Goal: Task Accomplishment & Management: Complete application form

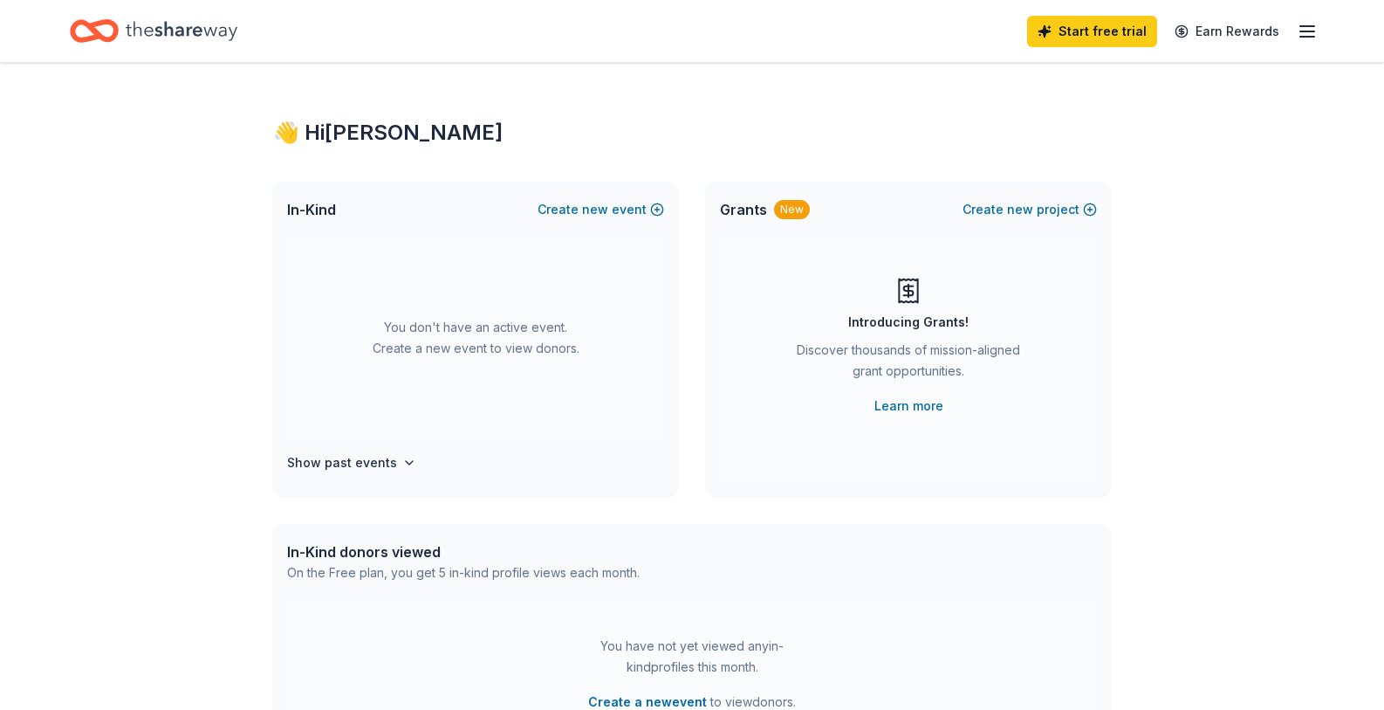
click at [1306, 33] on icon "button" at bounding box center [1307, 31] width 21 height 21
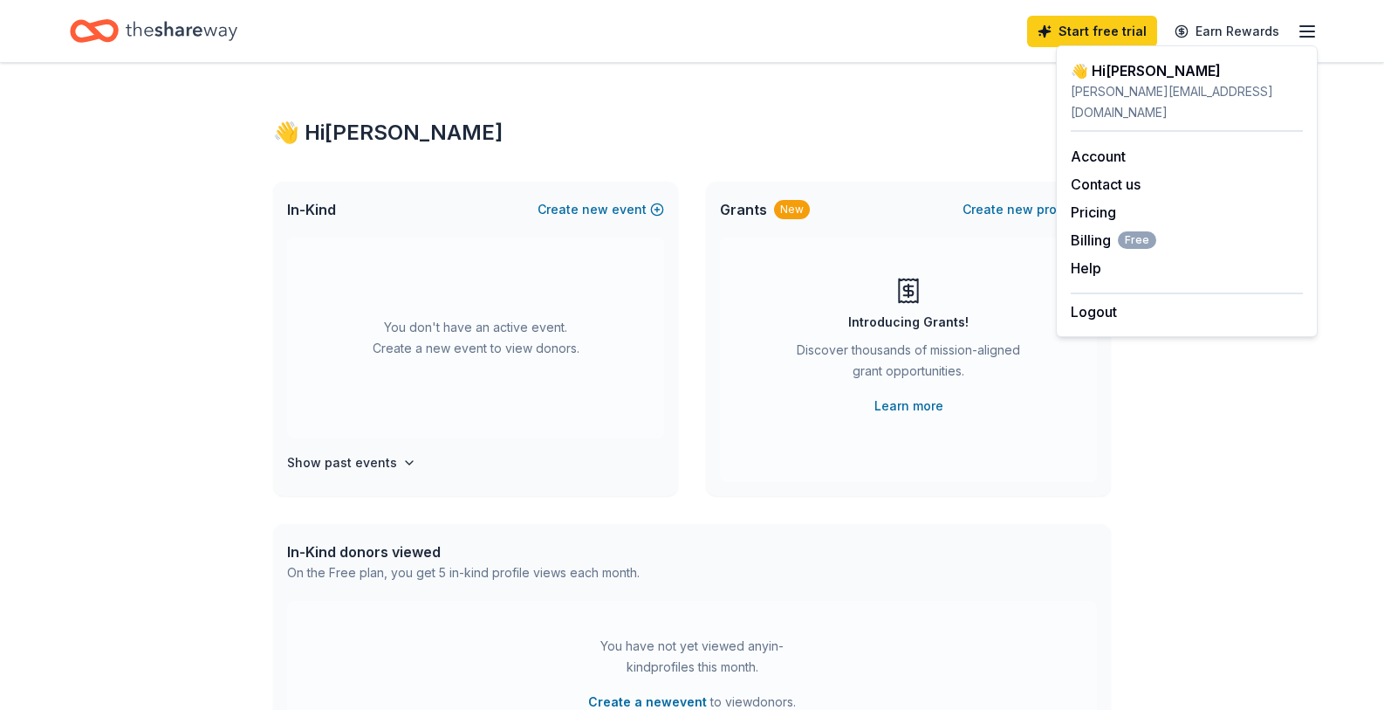
click at [854, 148] on div "👋 Hi Melissa In-Kind Create new event You don't have an active event. Create a …" at bounding box center [692, 572] width 894 height 1019
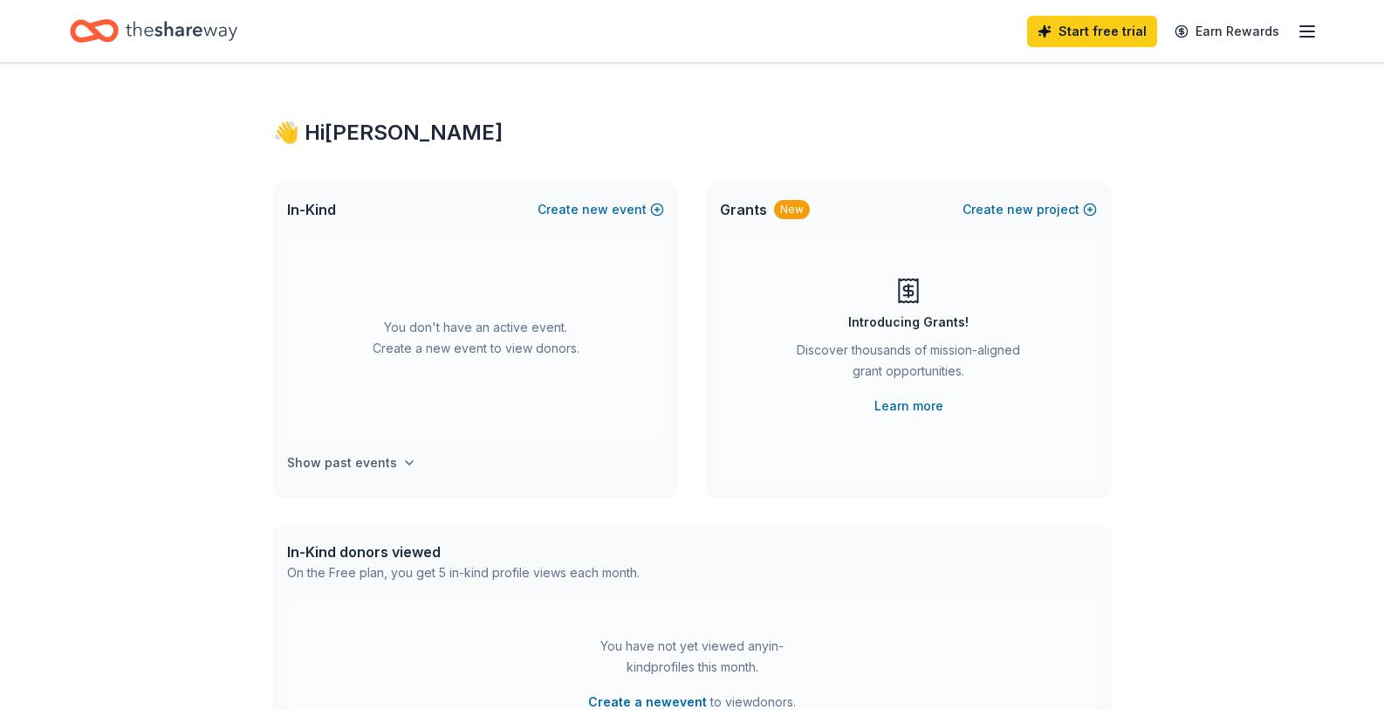
click at [406, 462] on icon "button" at bounding box center [409, 462] width 7 height 3
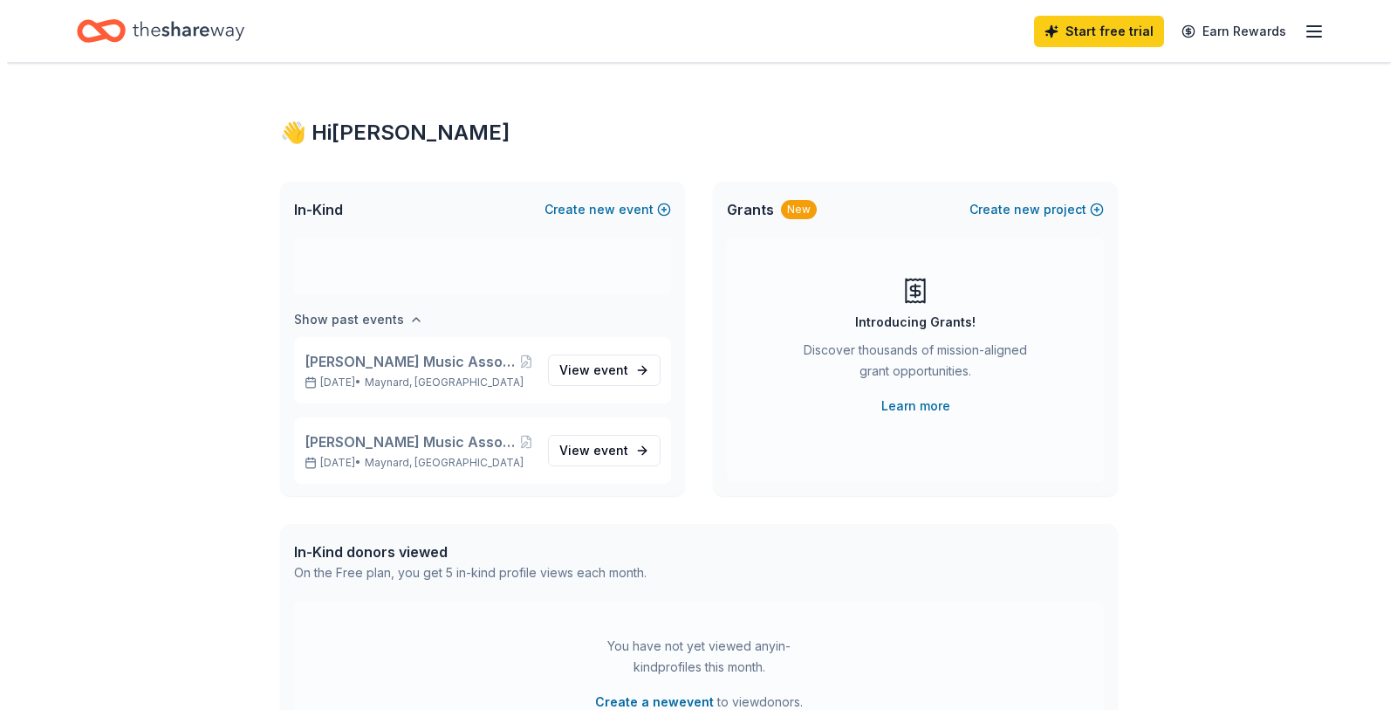
scroll to position [145, 0]
click at [584, 384] on div "Maynard Music Association Casino Game Night Fundraiser 2024 Nov 02, 2024 • Mayn…" at bounding box center [475, 368] width 377 height 66
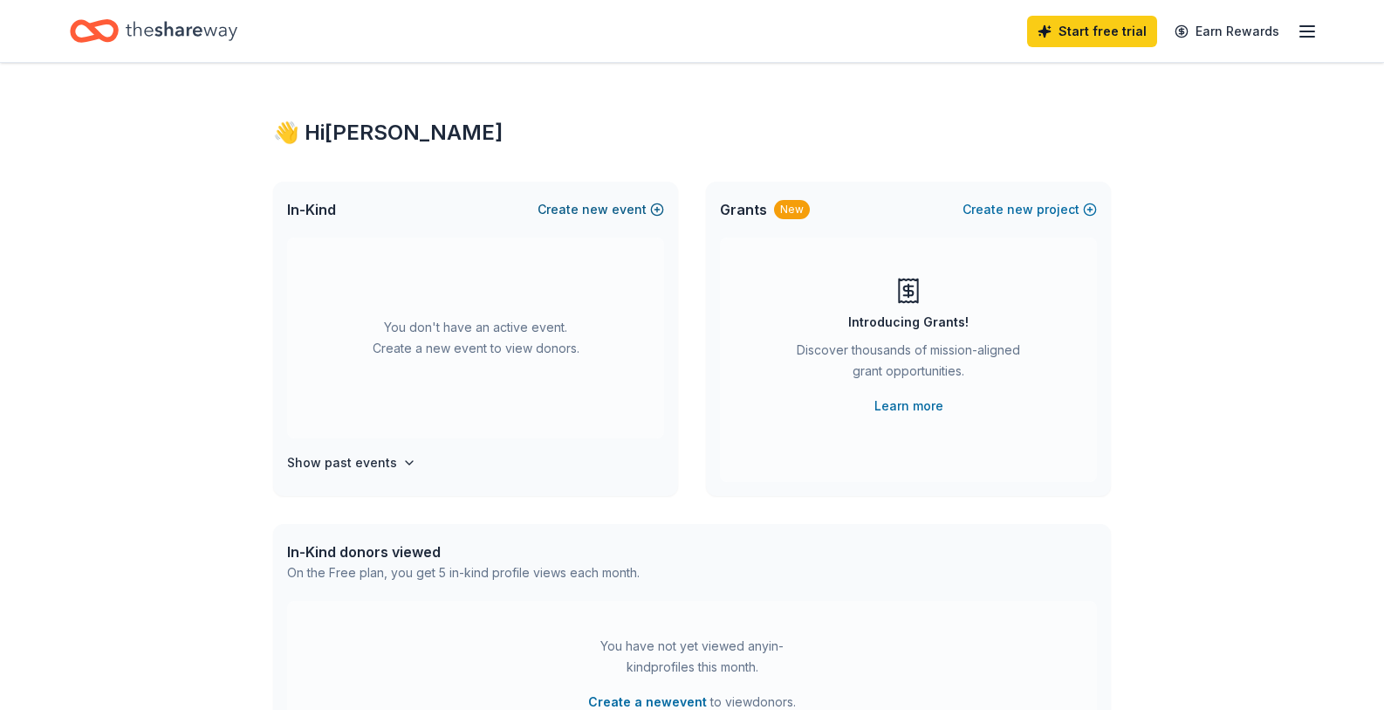
click at [608, 202] on span "new" at bounding box center [595, 209] width 26 height 21
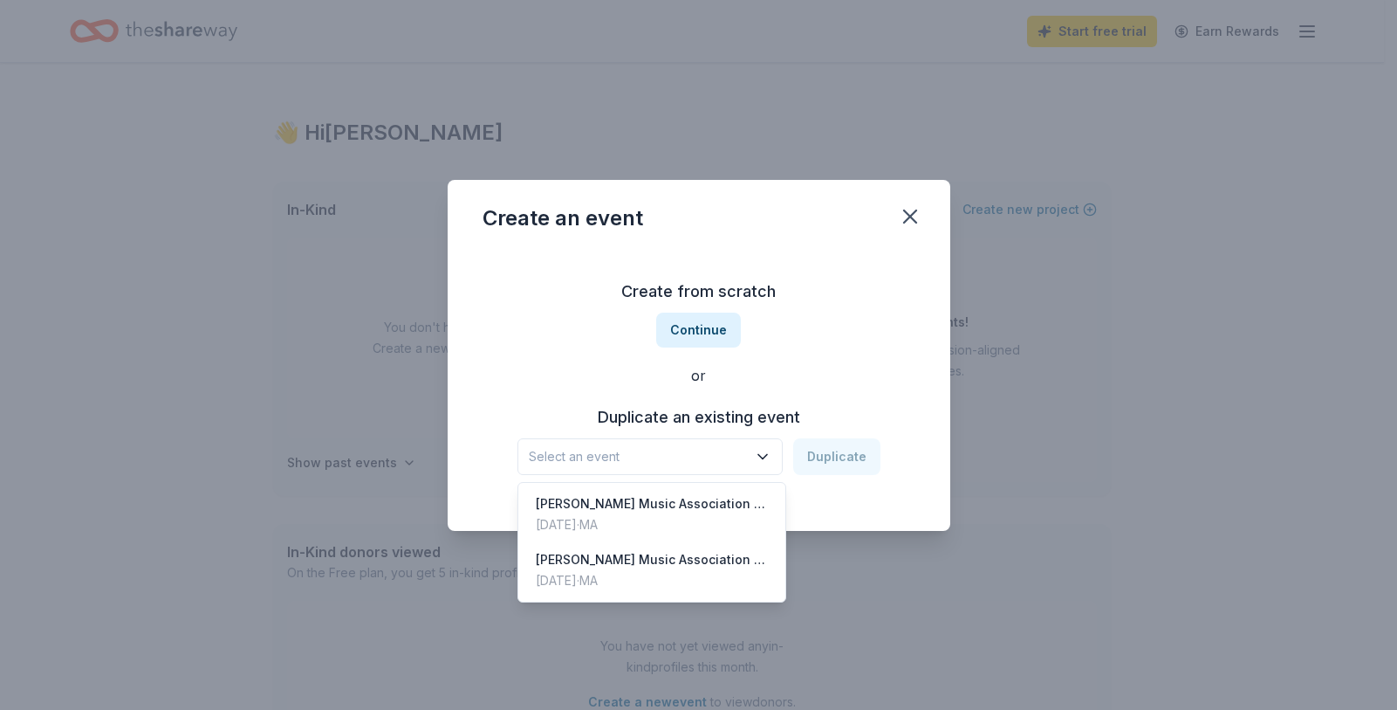
click at [762, 455] on icon "button" at bounding box center [762, 456] width 9 height 4
click at [741, 511] on div "[PERSON_NAME] Music Association Casino Game Night Fundraiser 2024" at bounding box center [652, 503] width 232 height 21
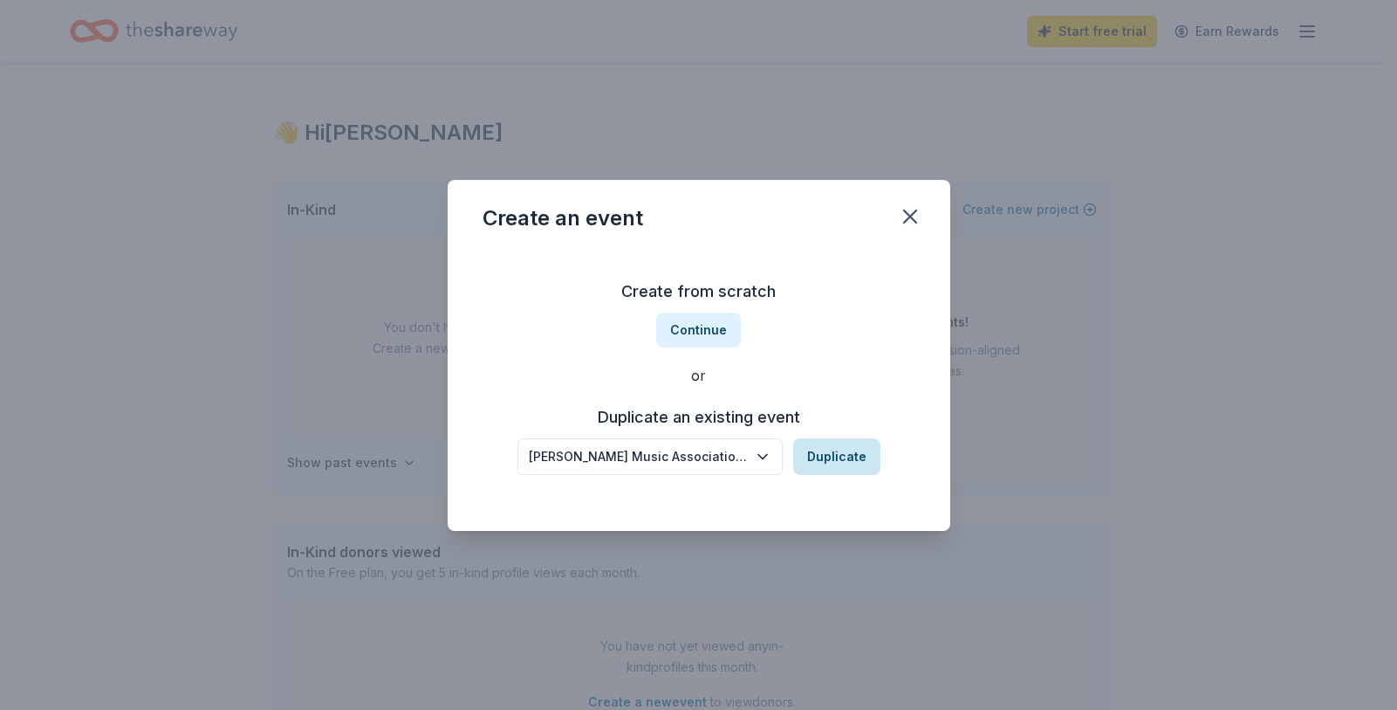
click at [837, 453] on button "Duplicate" at bounding box center [836, 456] width 87 height 37
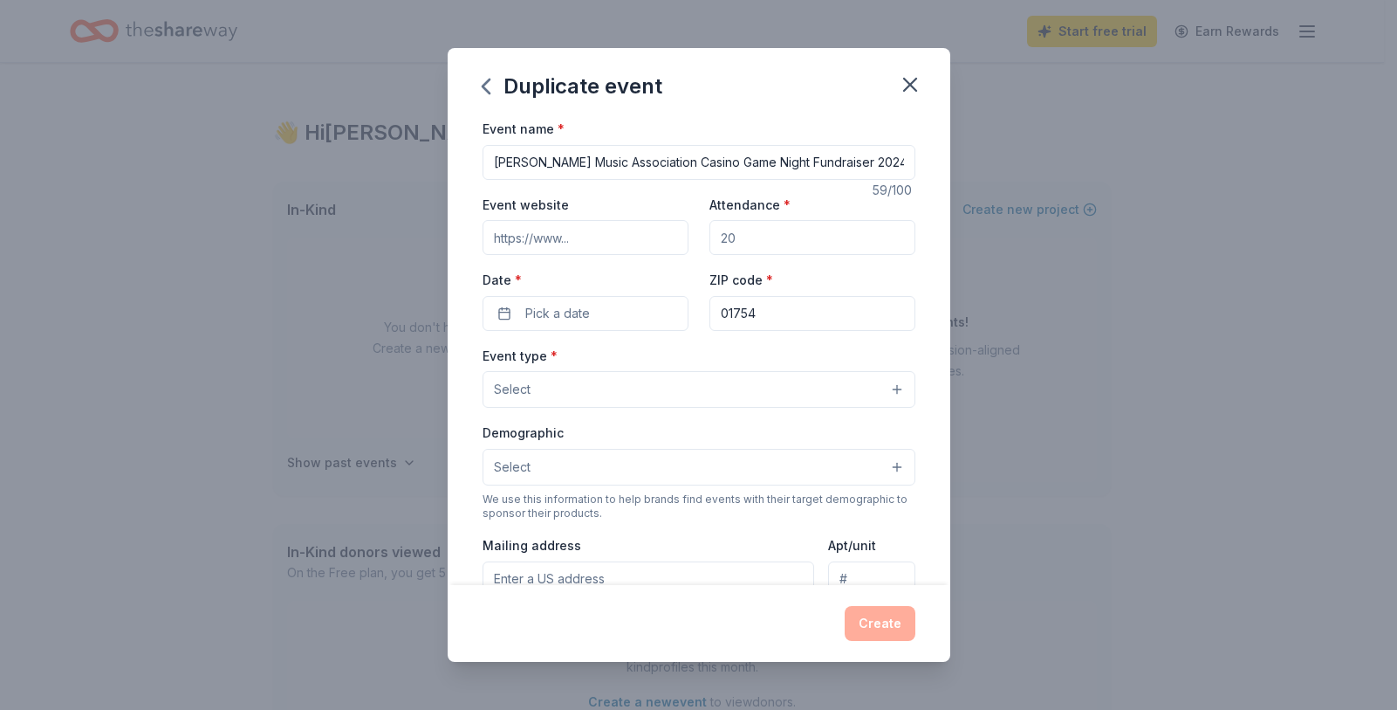
click at [768, 235] on input "Attendance *" at bounding box center [813, 237] width 206 height 35
type input "0"
type input "200"
click at [622, 316] on button "Pick a date" at bounding box center [586, 313] width 206 height 35
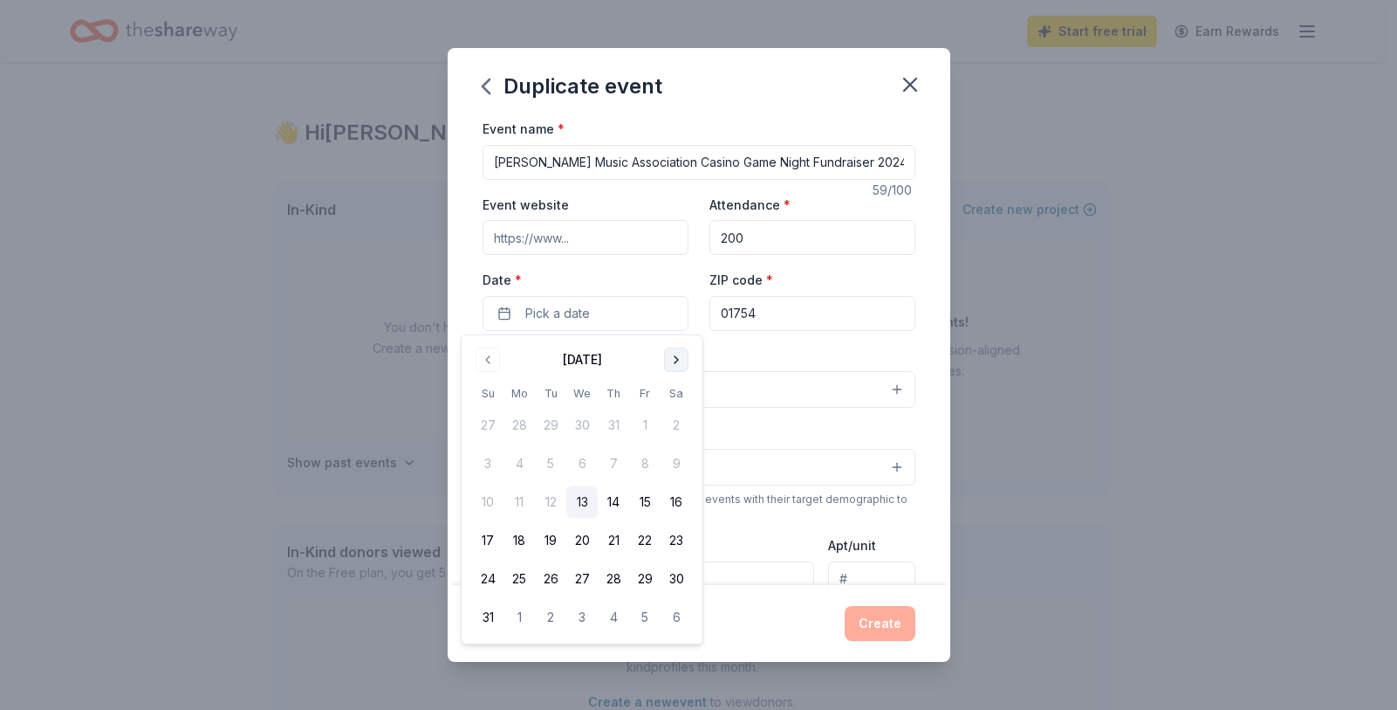
click at [672, 359] on button "Go to next month" at bounding box center [676, 359] width 24 height 24
click at [674, 463] on button "8" at bounding box center [676, 463] width 31 height 31
click at [917, 338] on div "Event name * Maynard Music Association Casino Game Night Fundraiser 2024 59 /10…" at bounding box center [699, 351] width 503 height 467
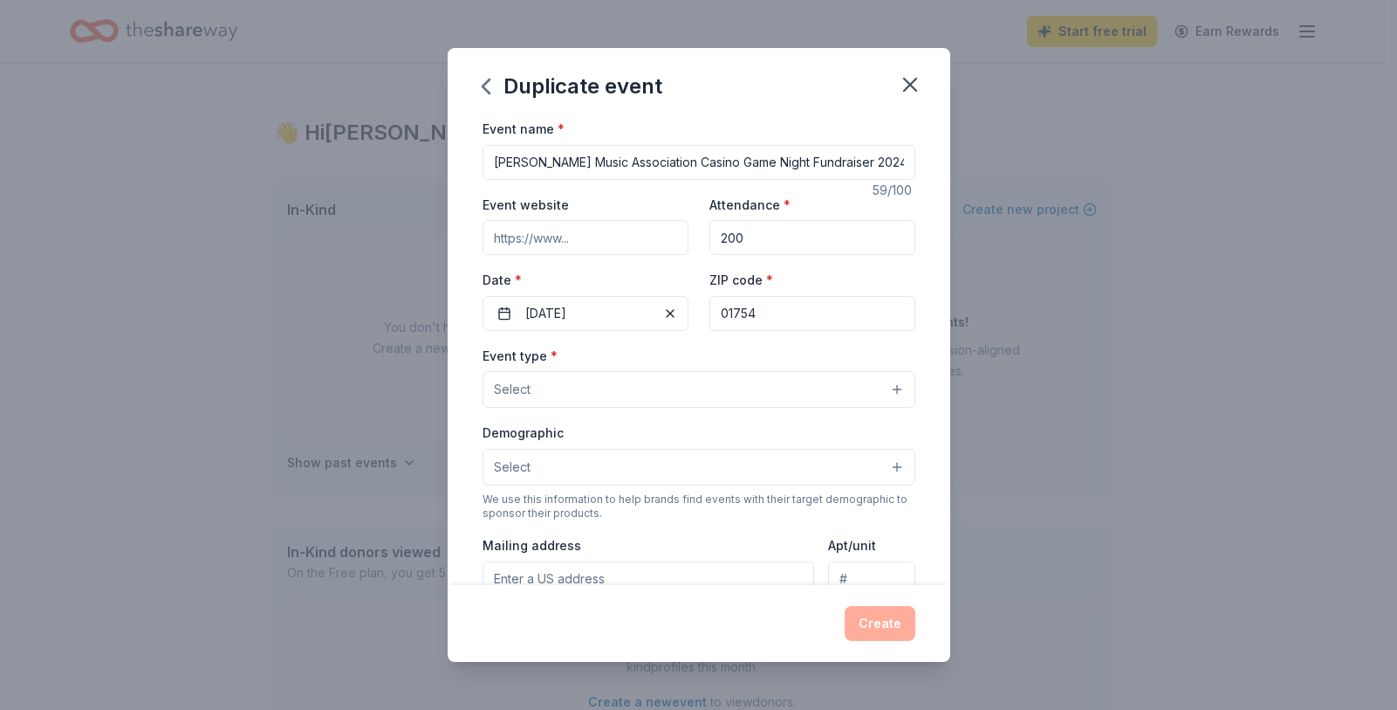
click at [893, 382] on button "Select" at bounding box center [699, 389] width 433 height 37
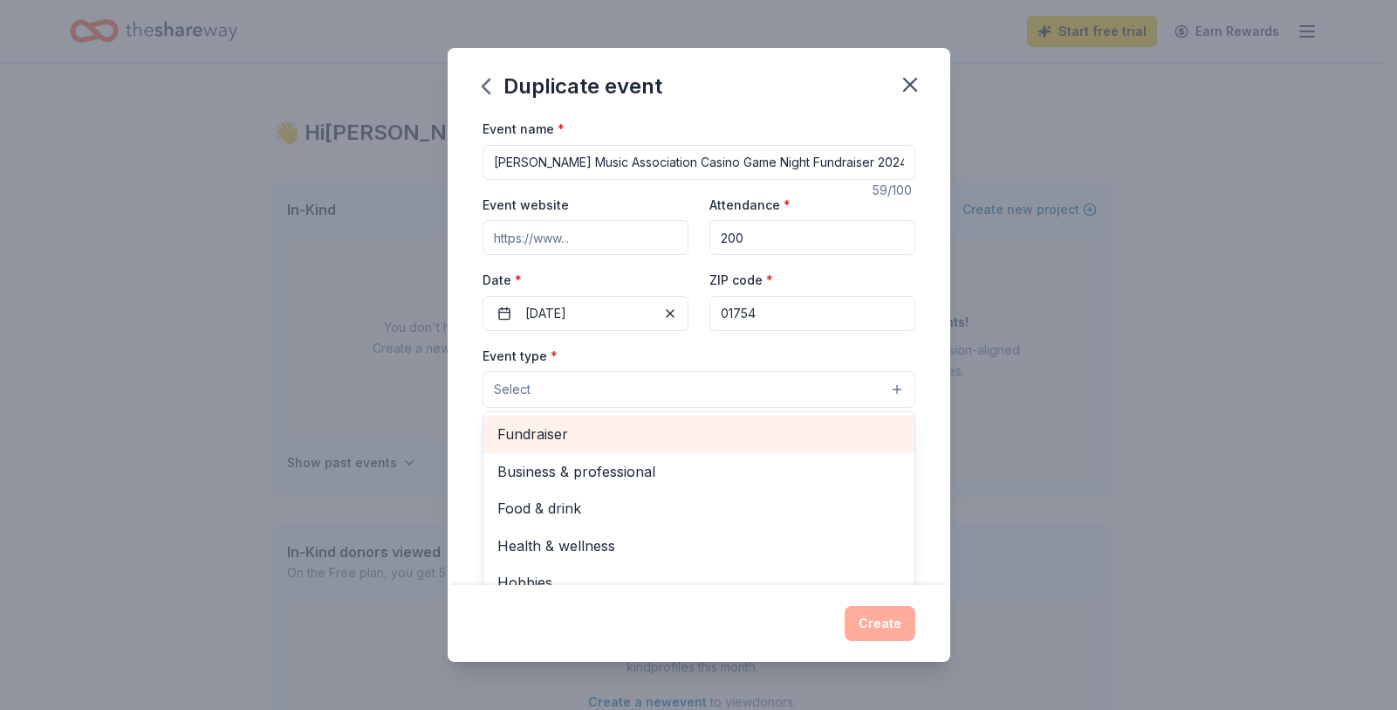
click at [871, 415] on div "Fundraiser" at bounding box center [698, 433] width 431 height 37
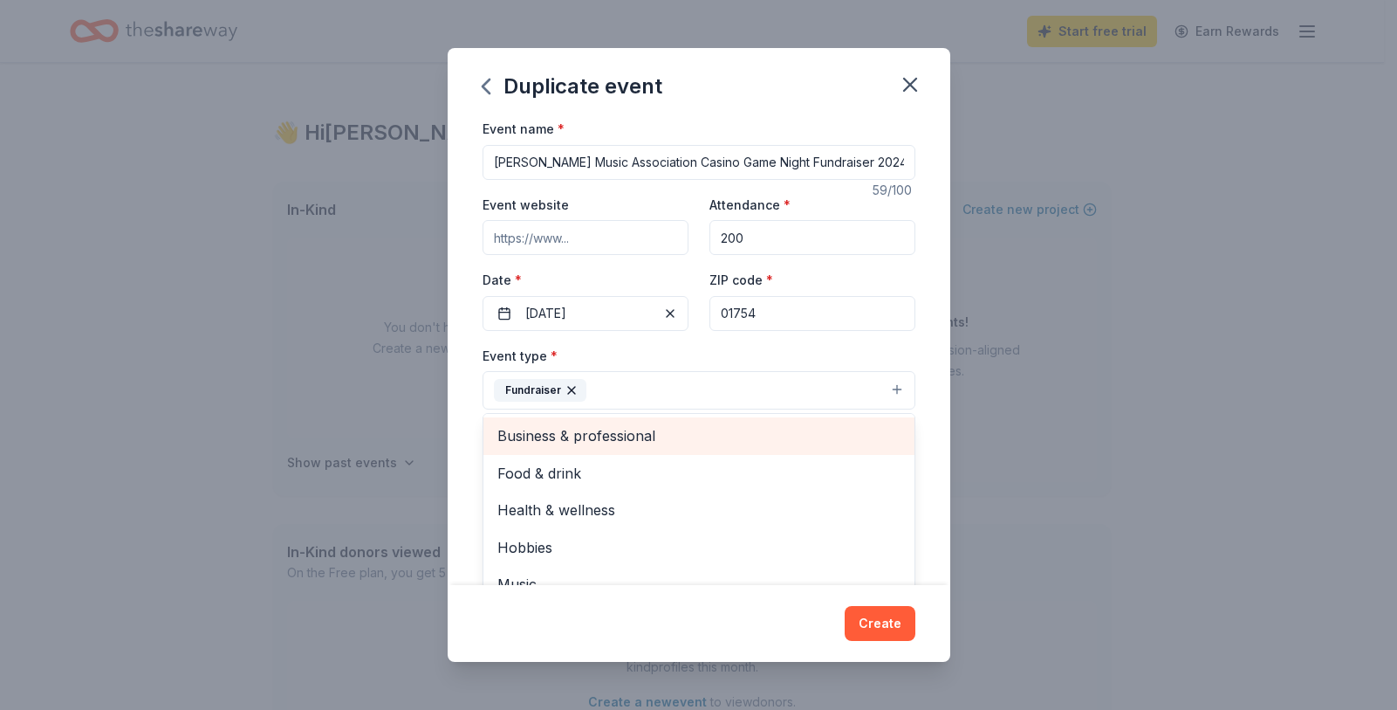
click at [929, 368] on div "Event name * Maynard Music Association Casino Game Night Fundraiser 2024 59 /10…" at bounding box center [699, 351] width 503 height 467
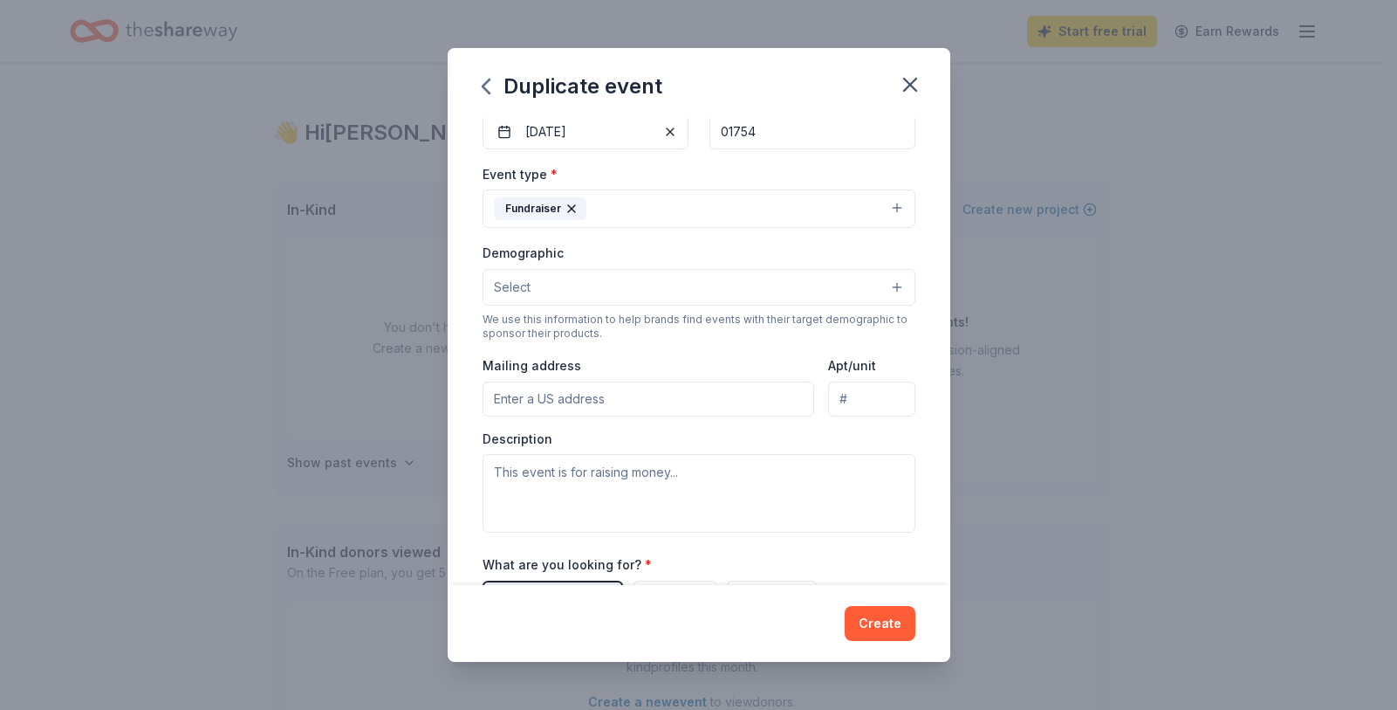
scroll to position [202, 0]
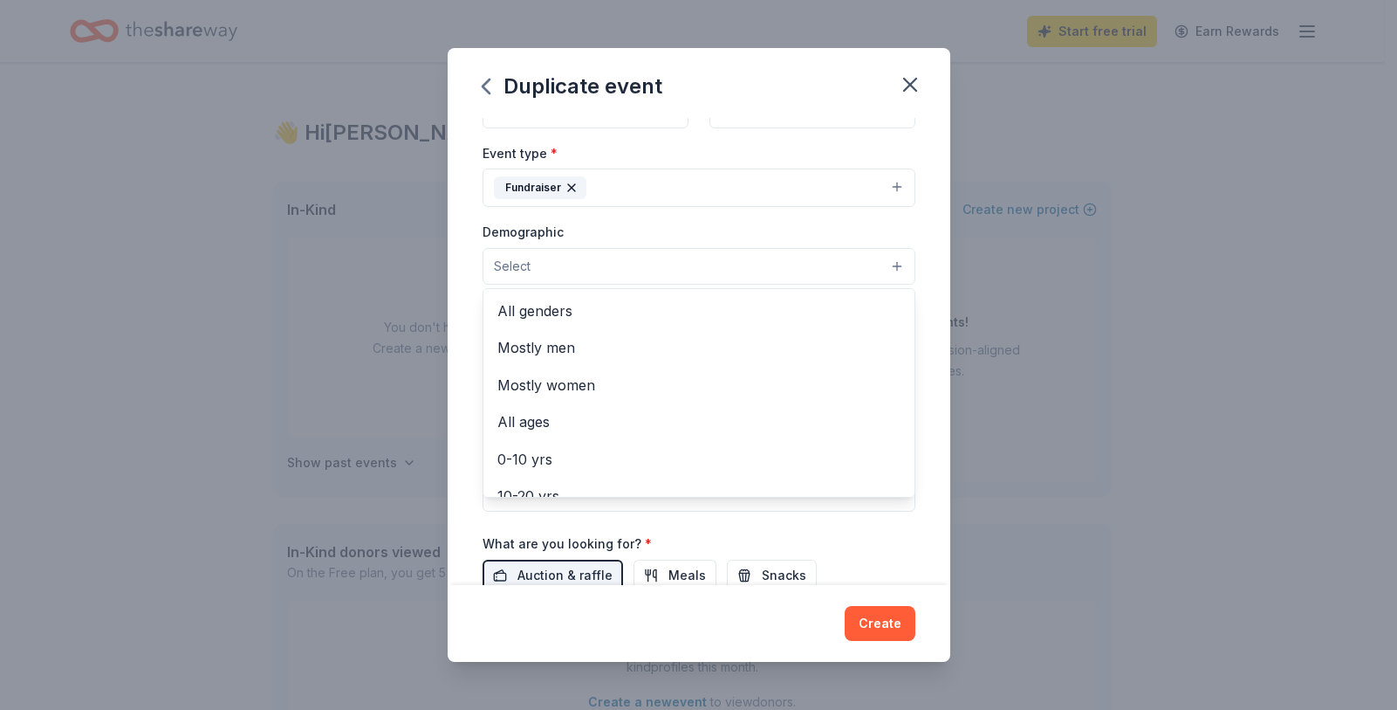
click at [884, 270] on button "Select" at bounding box center [699, 266] width 433 height 37
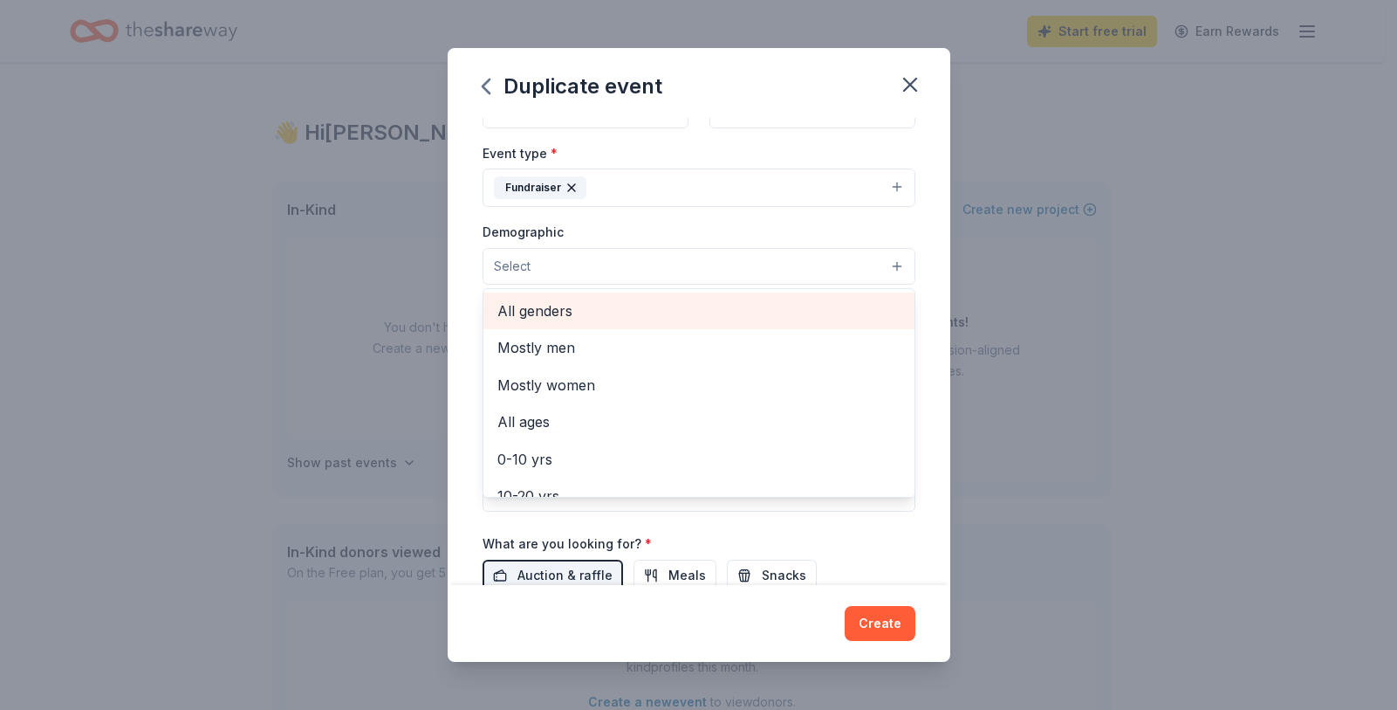
click at [868, 319] on span "All genders" at bounding box center [698, 310] width 403 height 23
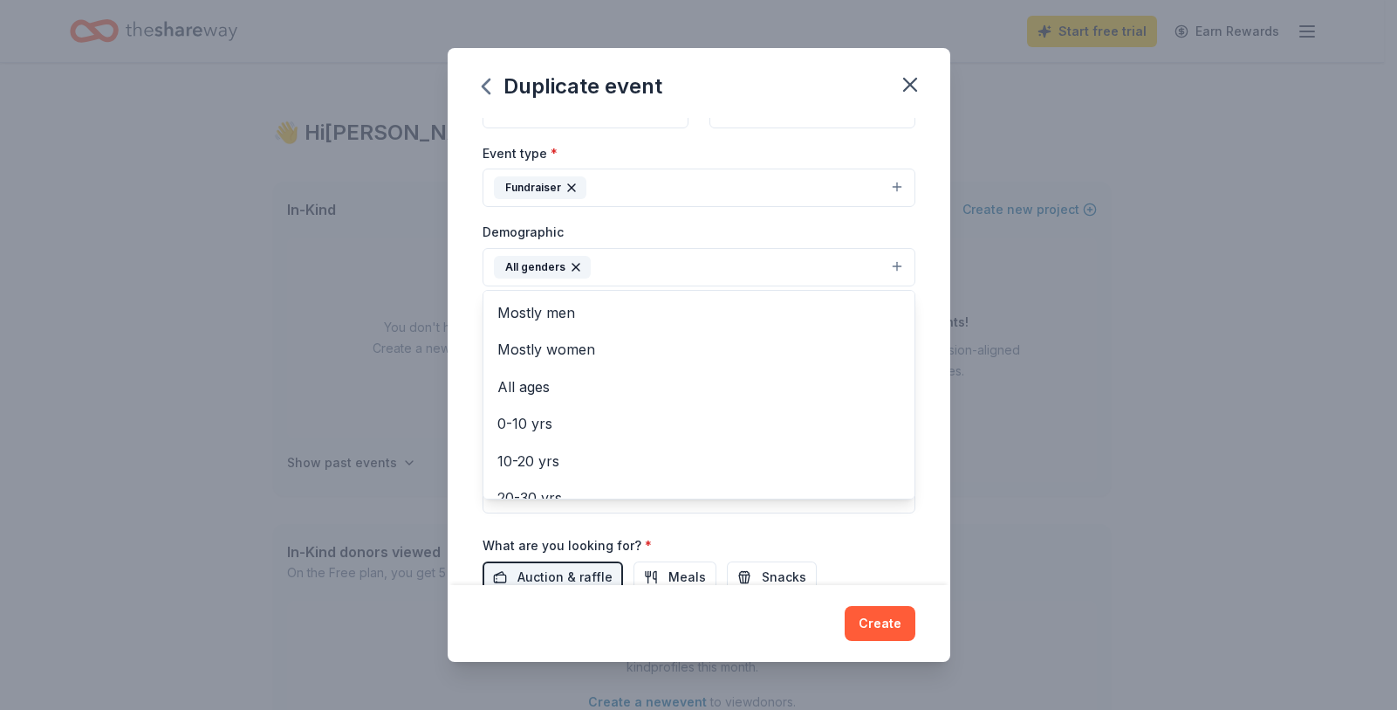
click at [924, 317] on div "Event name * Maynard Music Association Casino Game Night Fundraiser 2024 59 /10…" at bounding box center [699, 351] width 503 height 467
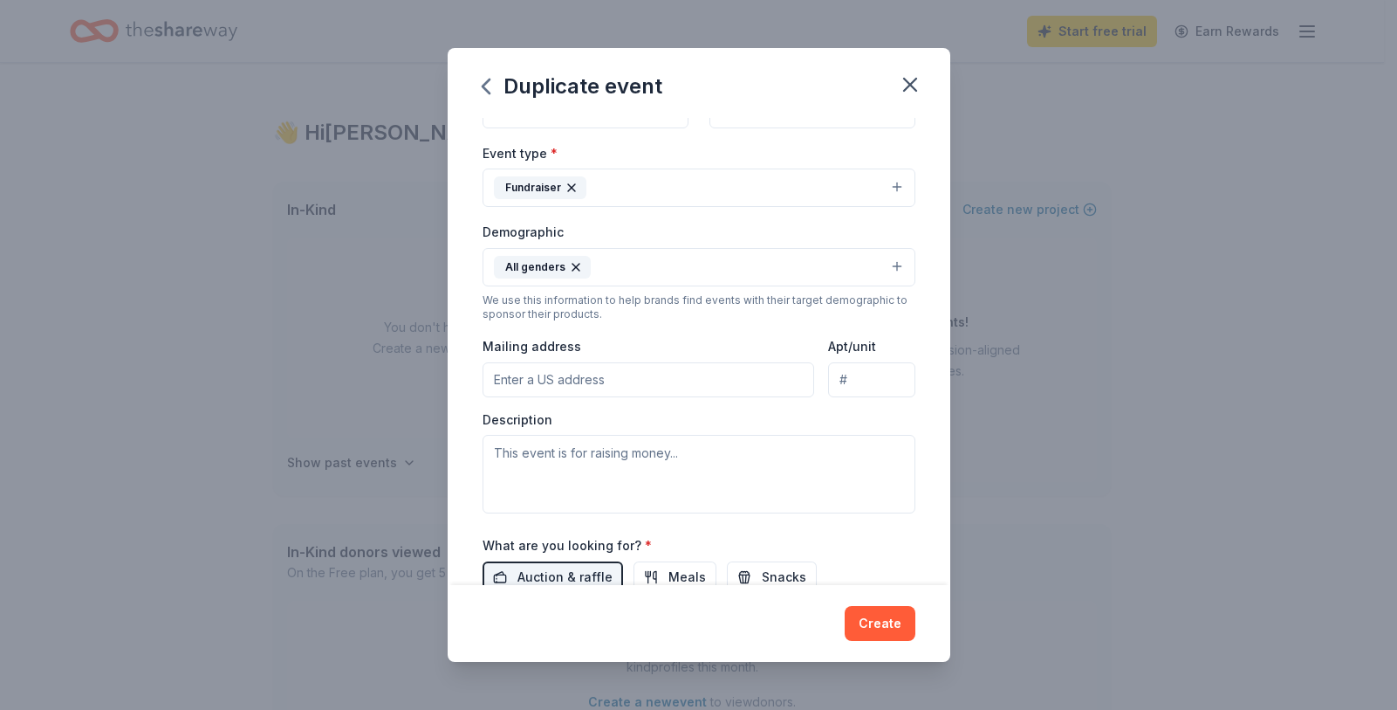
click at [690, 366] on input "Mailing address" at bounding box center [649, 379] width 333 height 35
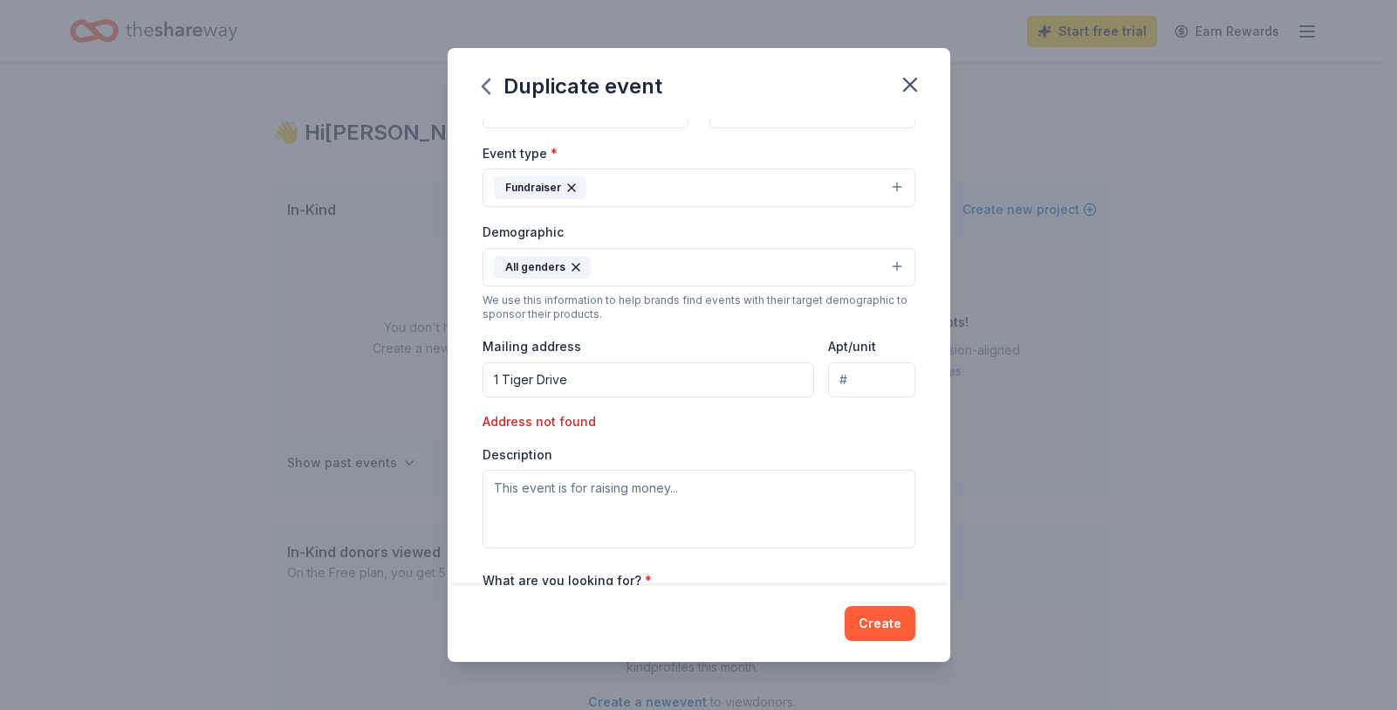
click at [655, 381] on input "1 Tiger Drive" at bounding box center [649, 379] width 333 height 35
click at [692, 386] on input "1 Tiger Drive" at bounding box center [649, 379] width 333 height 35
click at [642, 378] on input "1 Tiger Drive Maynard" at bounding box center [649, 379] width 333 height 35
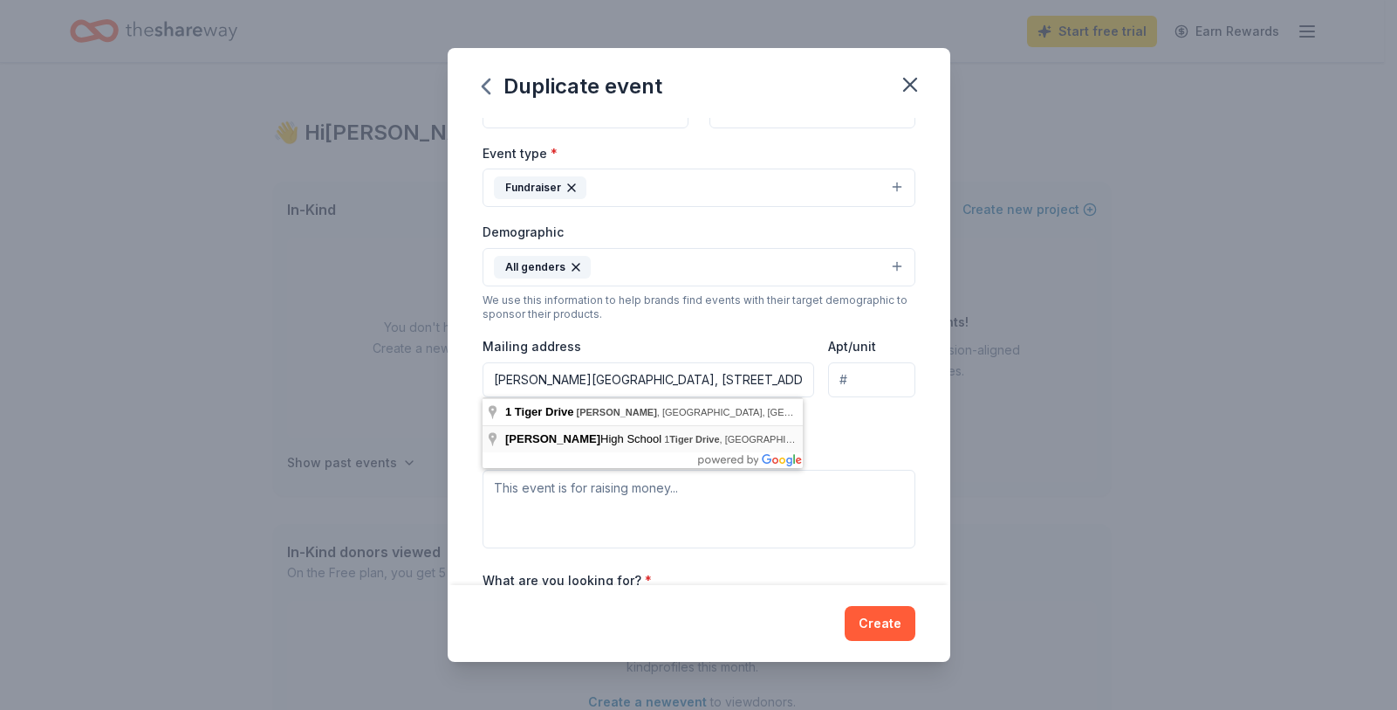
type input "1 Tiger Drive, Maynard, MA, 01754"
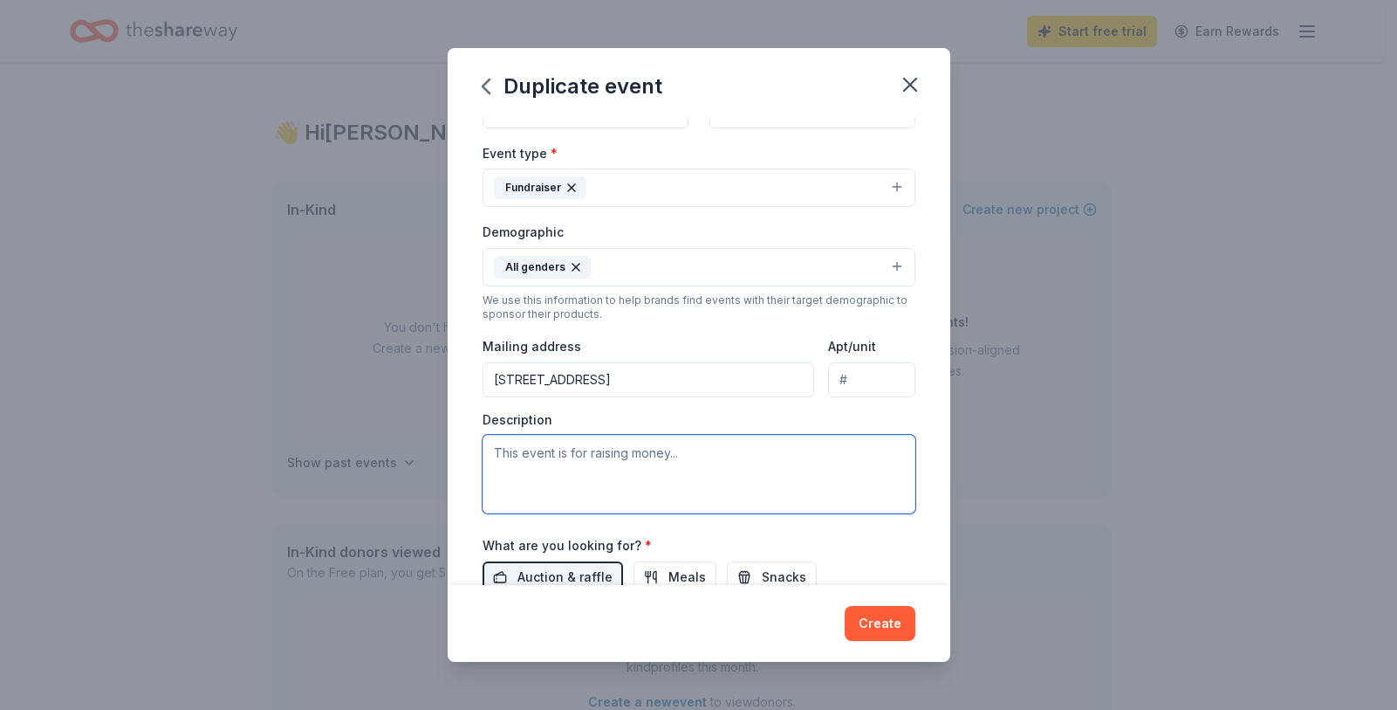
click at [749, 460] on textarea at bounding box center [699, 474] width 433 height 79
paste textarea "Each year we hold a Casino Night, which is our main fundraising event for the y…"
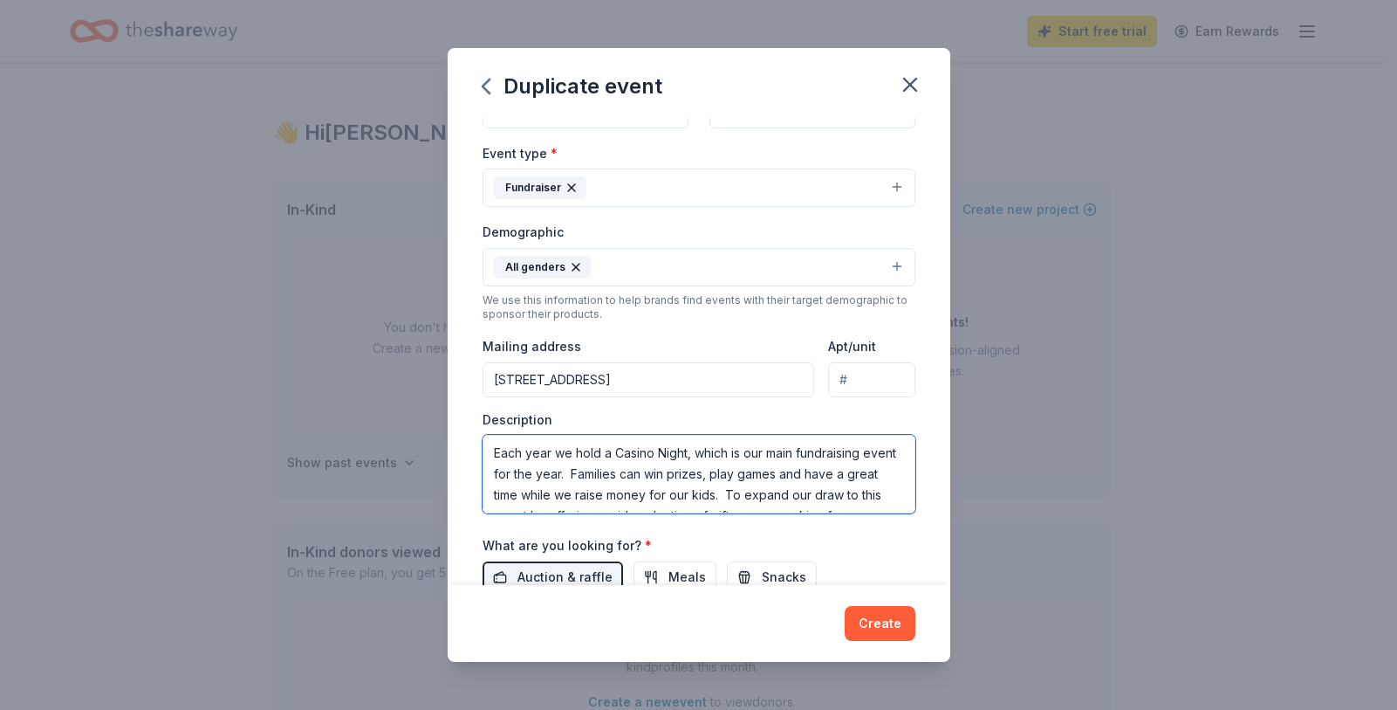
scroll to position [116, 0]
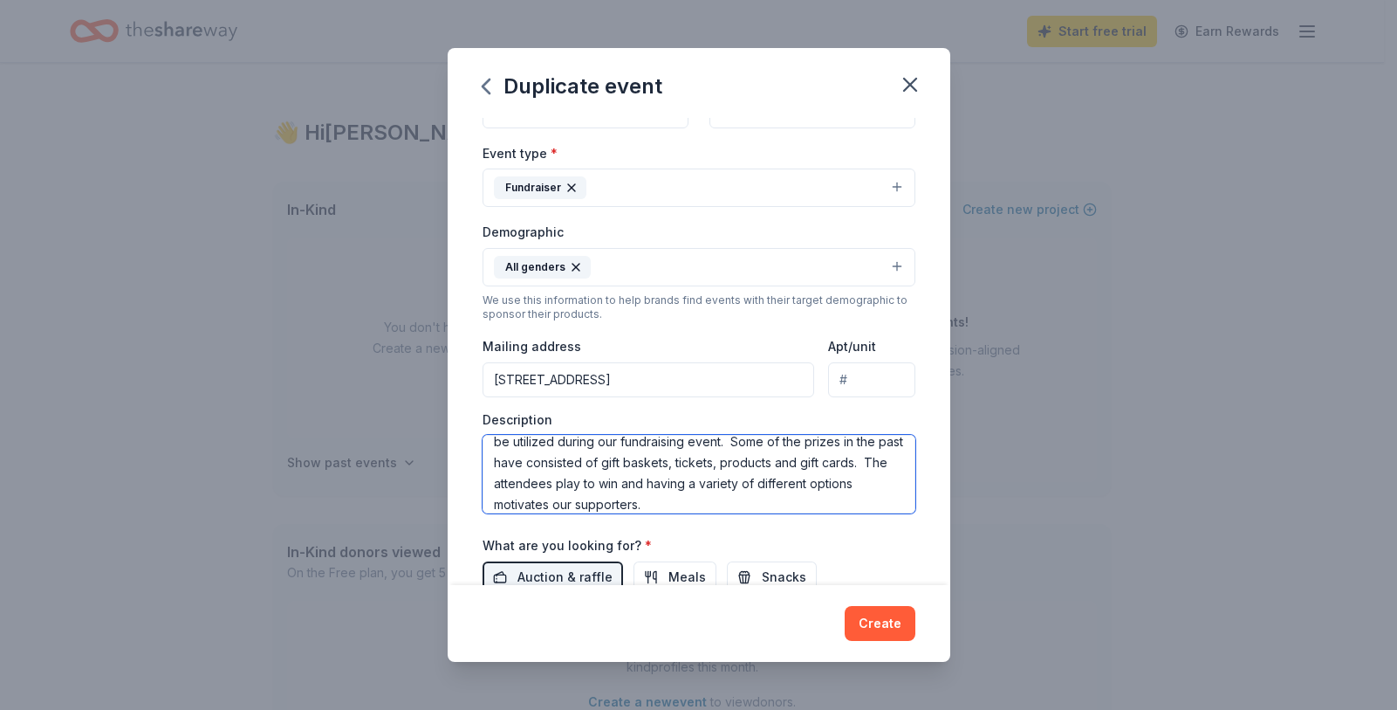
type textarea "Each year we hold a Casino Night, which is our main fundraising event for the y…"
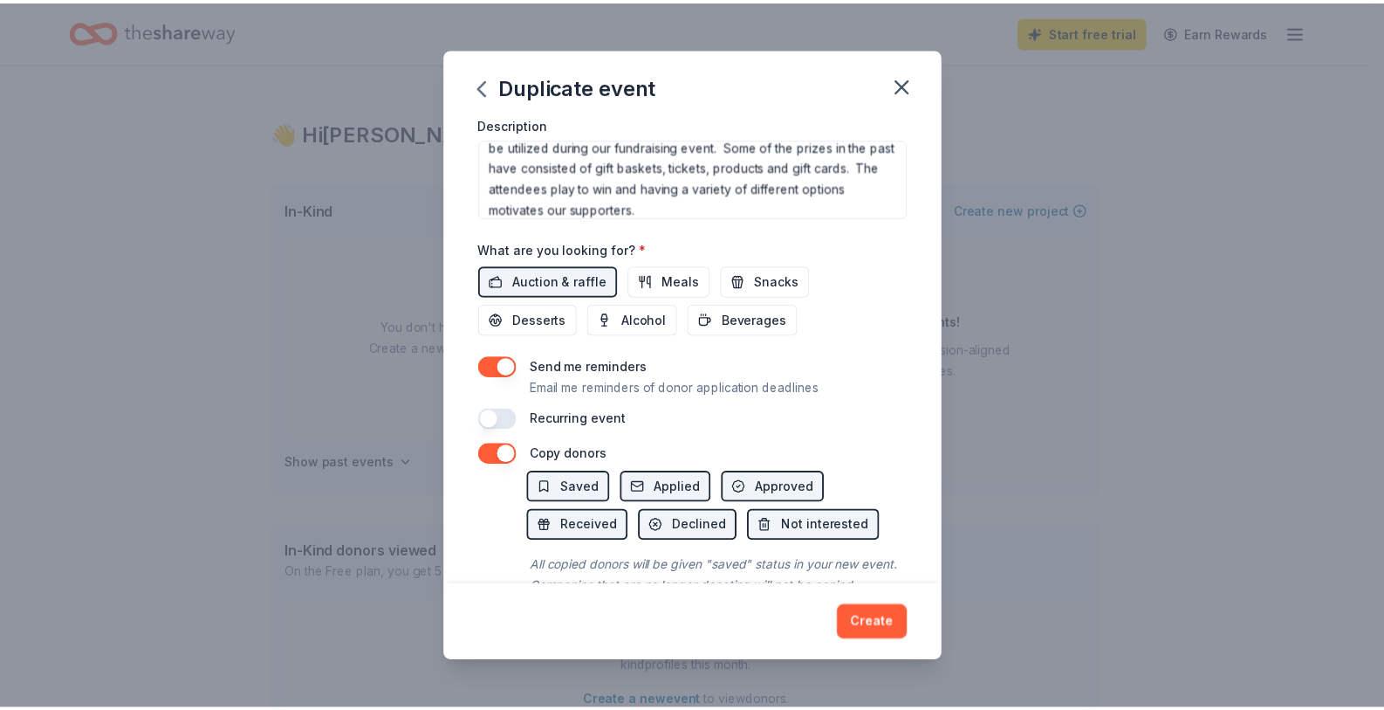
scroll to position [563, 0]
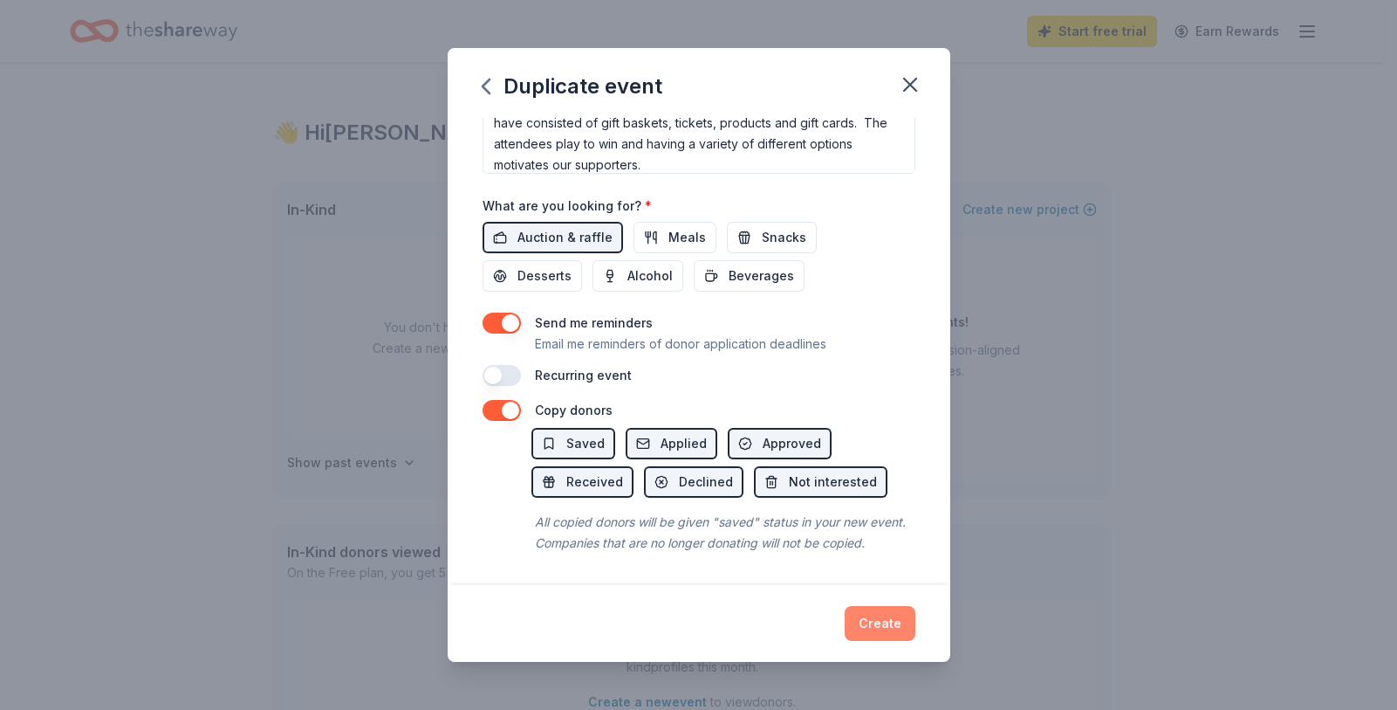
click at [880, 634] on button "Create" at bounding box center [880, 623] width 71 height 35
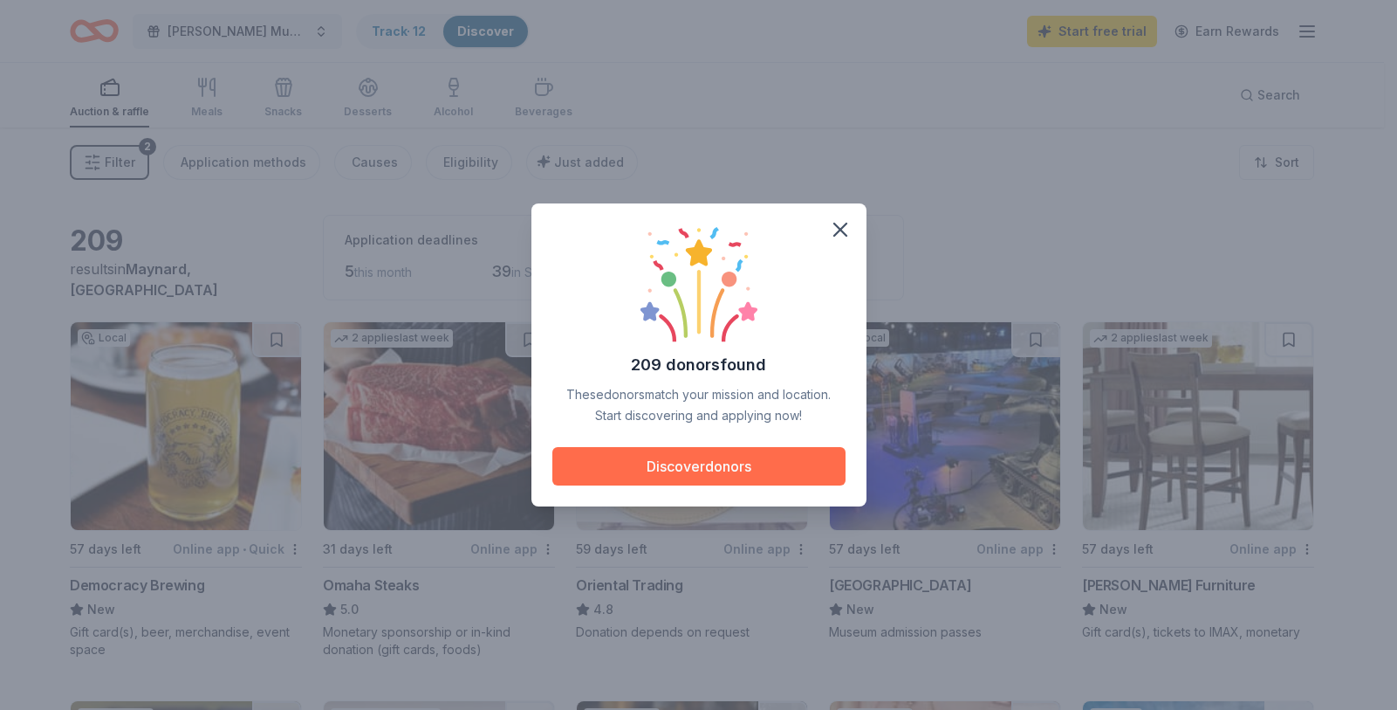
click at [755, 449] on button "Discover donors" at bounding box center [698, 466] width 293 height 38
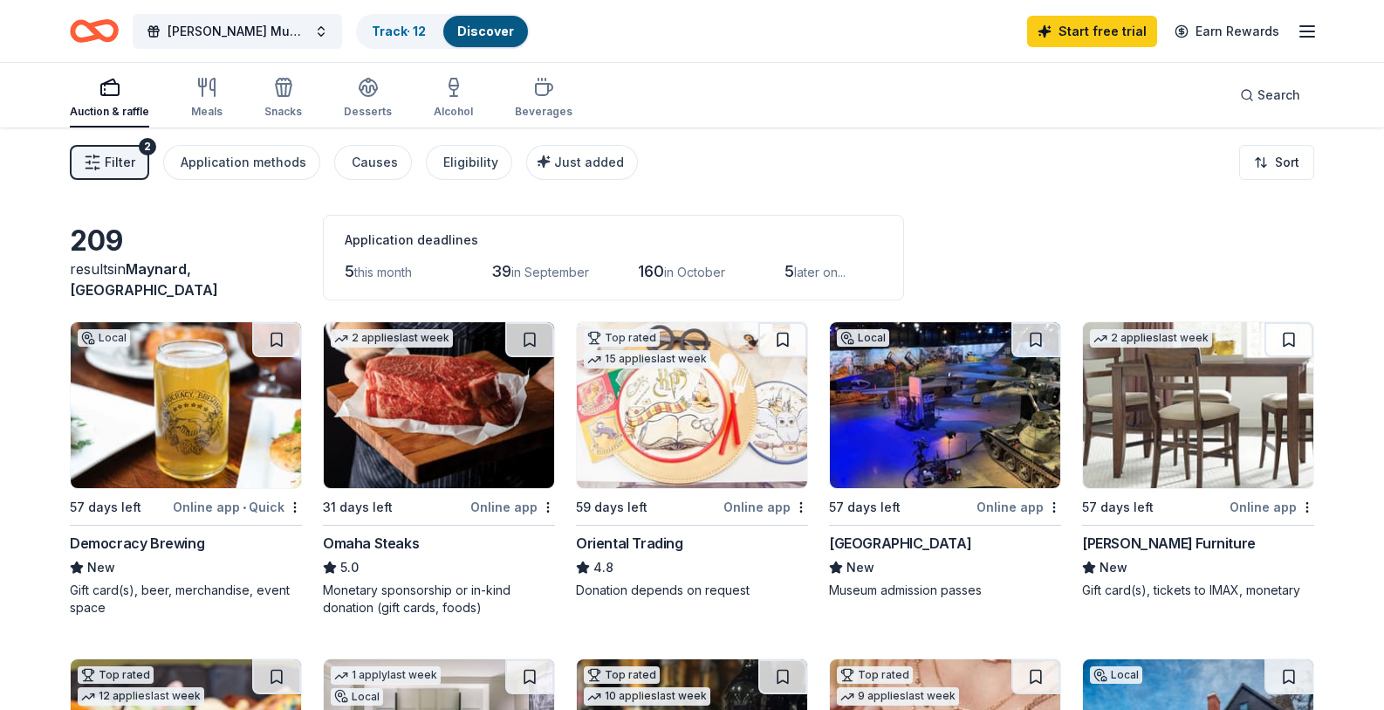
click at [172, 426] on img at bounding box center [186, 405] width 230 height 166
click at [442, 413] on img at bounding box center [439, 405] width 230 height 166
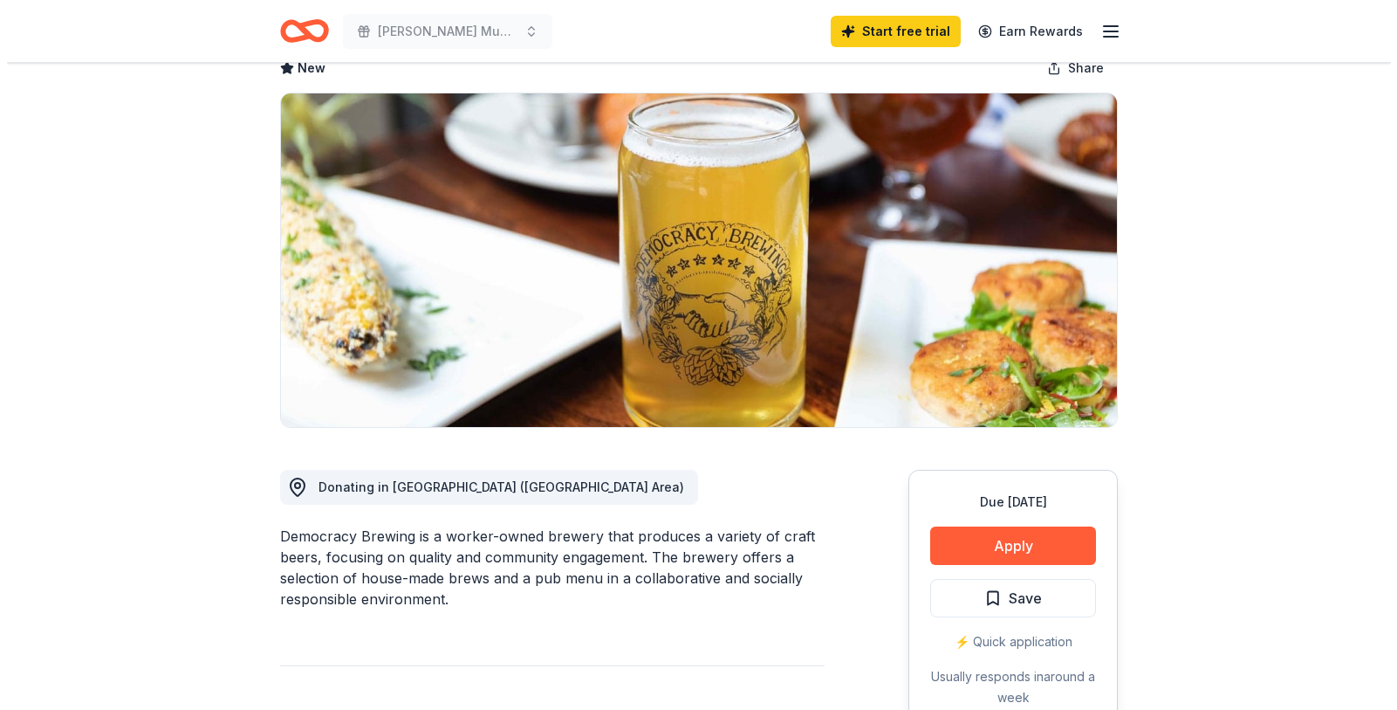
scroll to position [105, 0]
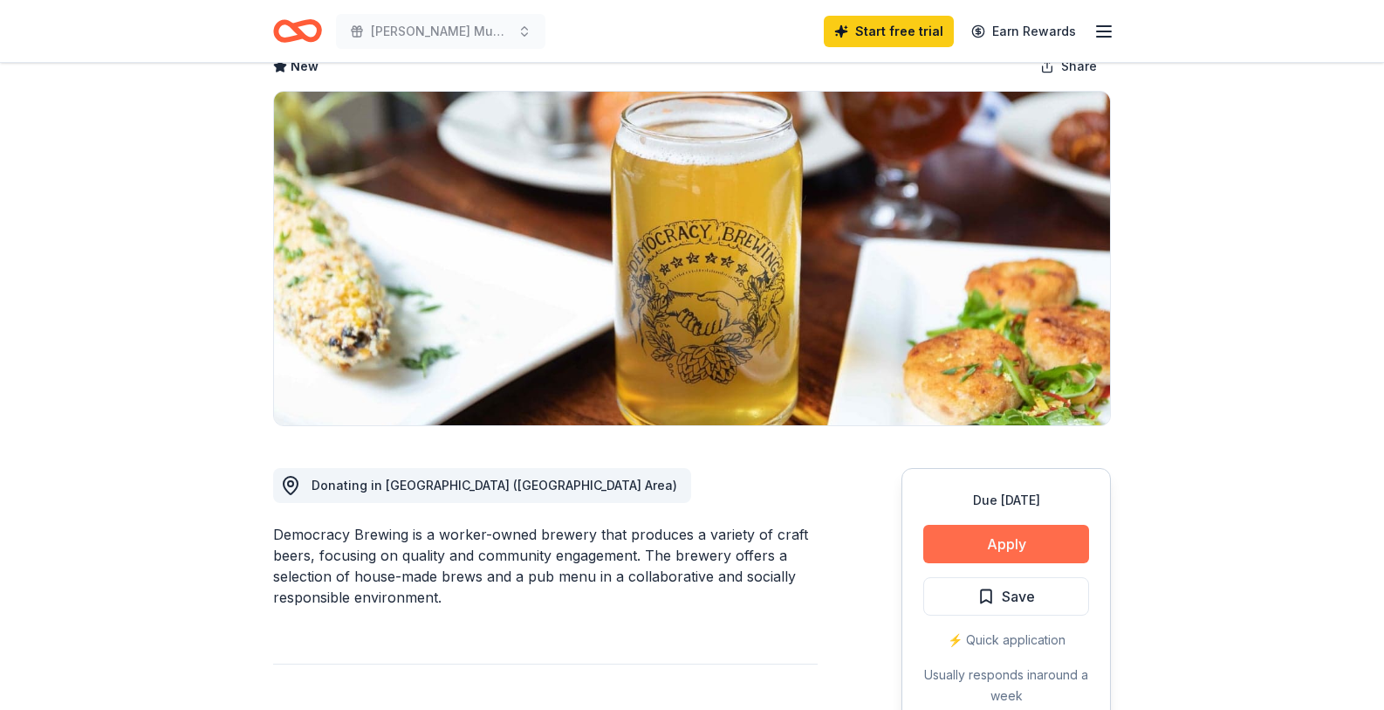
click at [1008, 541] on button "Apply" at bounding box center [1006, 544] width 166 height 38
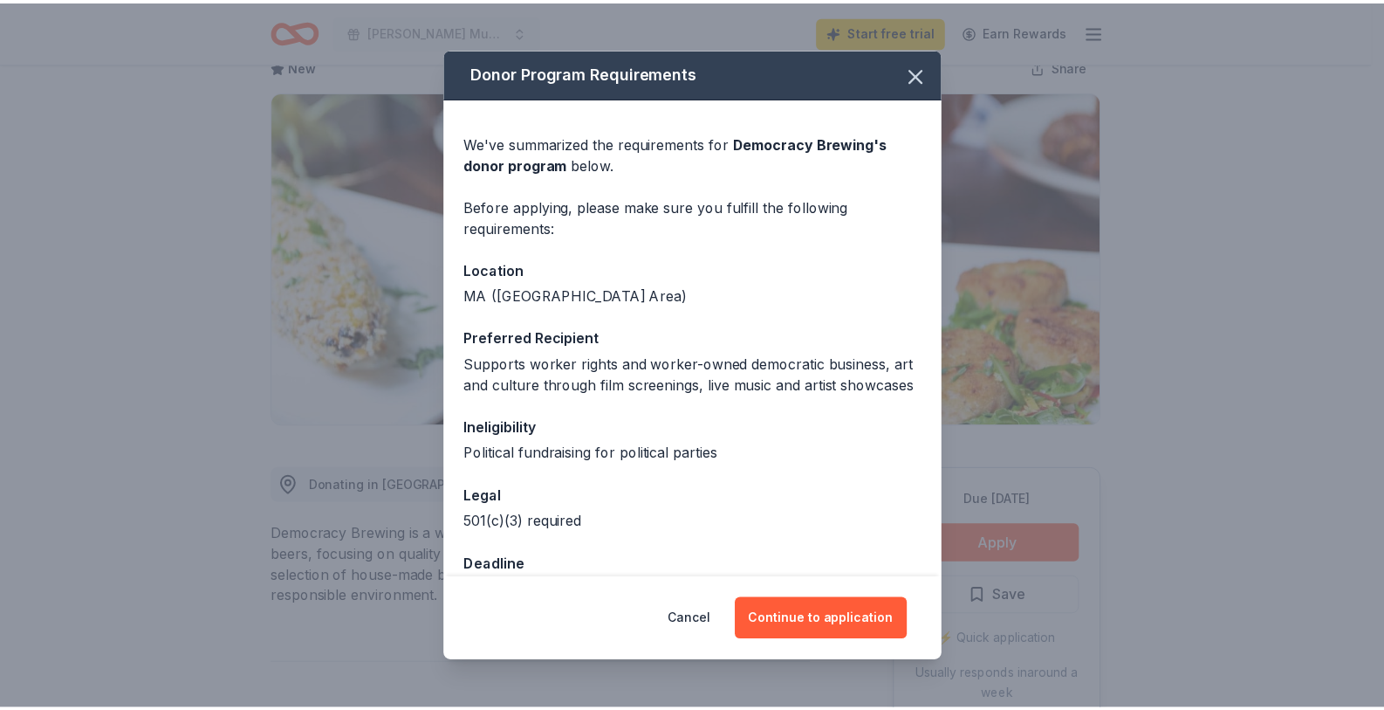
scroll to position [68, 0]
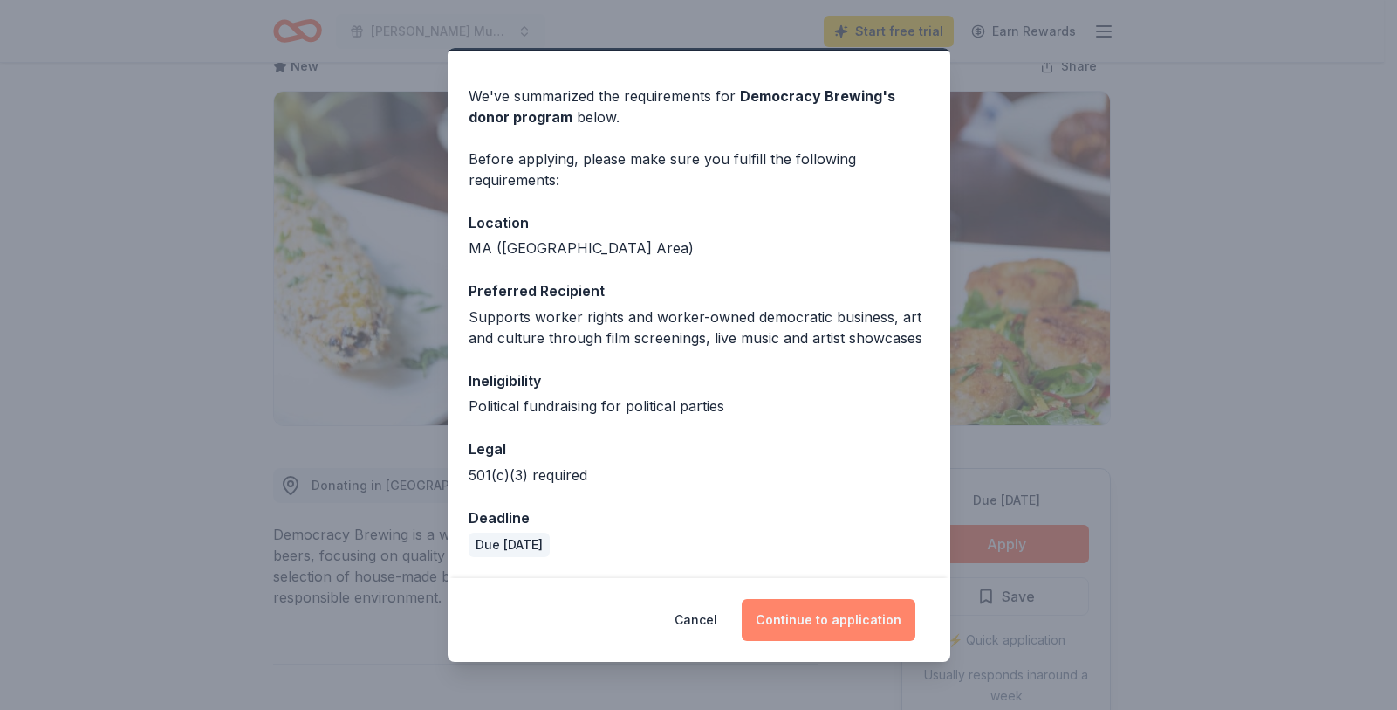
click at [838, 627] on button "Continue to application" at bounding box center [829, 620] width 174 height 42
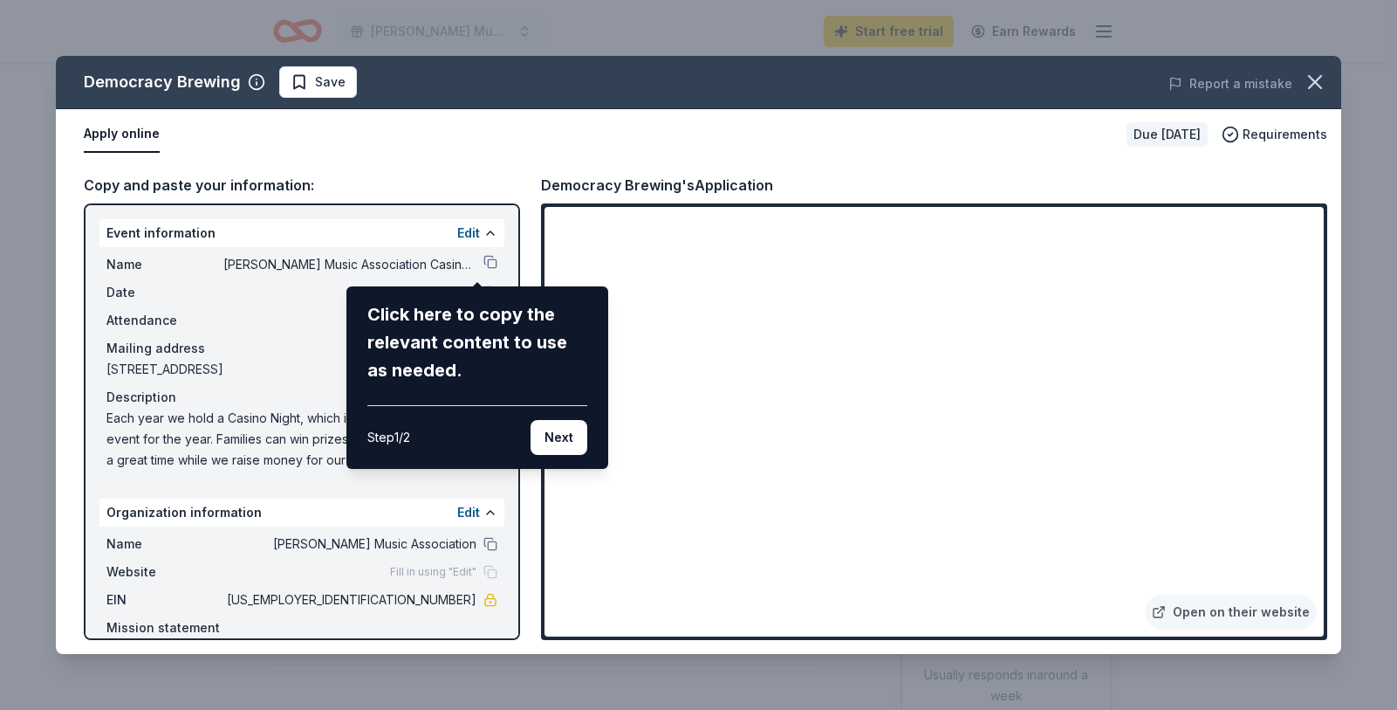
click at [424, 267] on div "Democracy Brewing Save Report a mistake Apply online Due in 57 days Requirement…" at bounding box center [699, 355] width 1286 height 598
click at [481, 264] on div "Democracy Brewing Save Report a mistake Apply online Due in 57 days Requirement…" at bounding box center [699, 355] width 1286 height 598
click at [560, 443] on button "Next" at bounding box center [559, 437] width 57 height 35
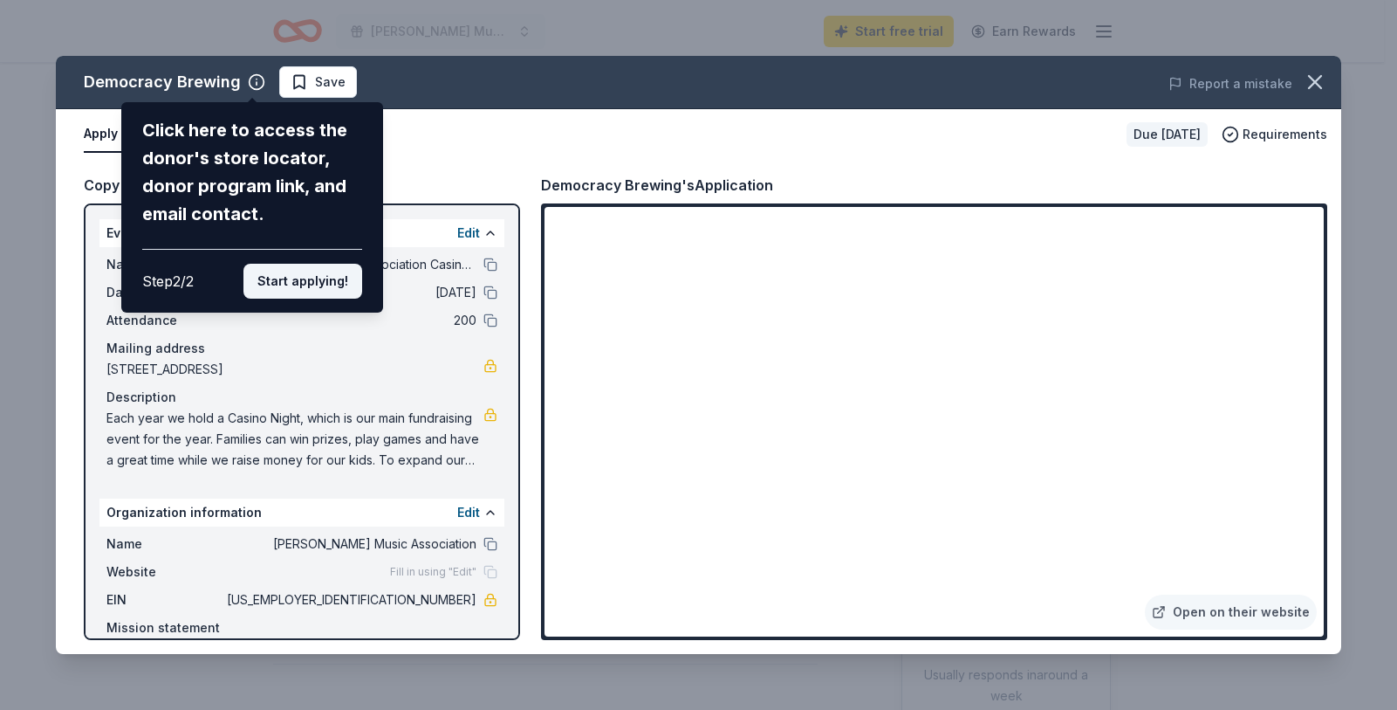
click at [295, 286] on button "Start applying!" at bounding box center [302, 281] width 119 height 35
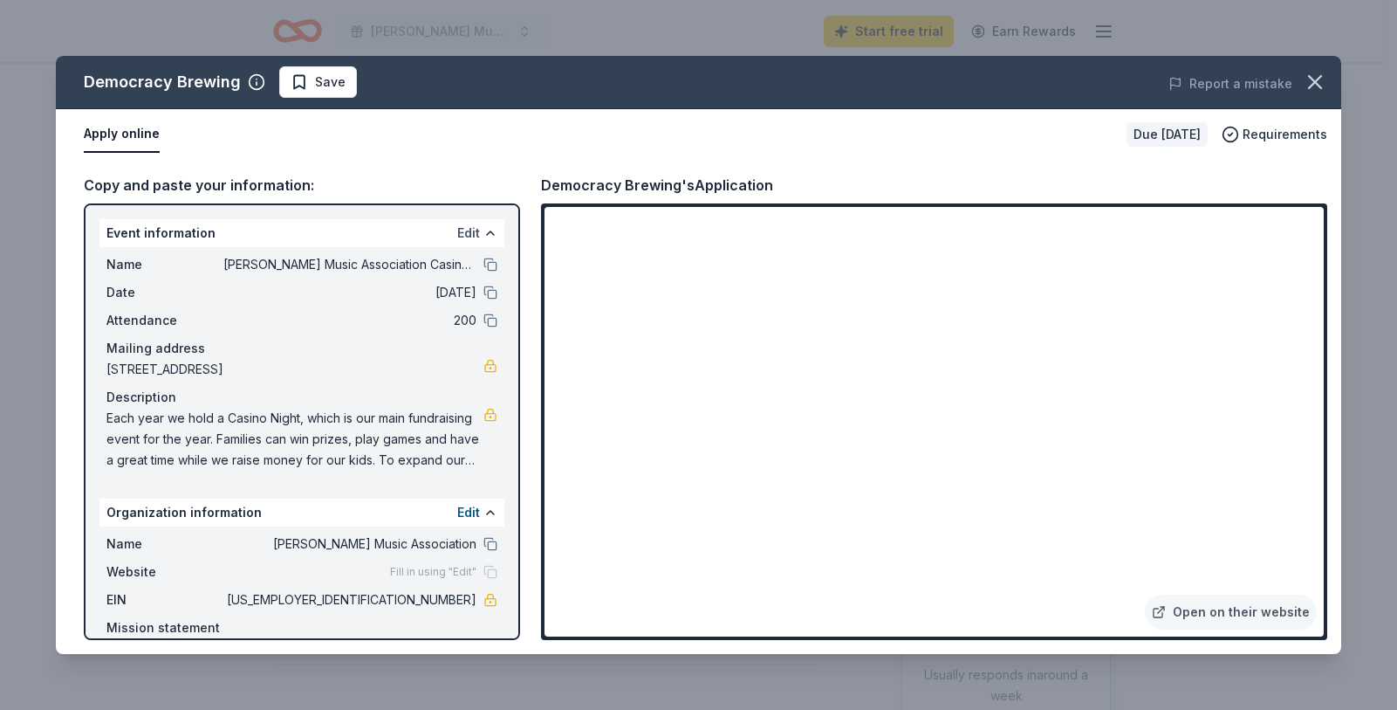
click at [457, 235] on button "Edit" at bounding box center [468, 233] width 23 height 21
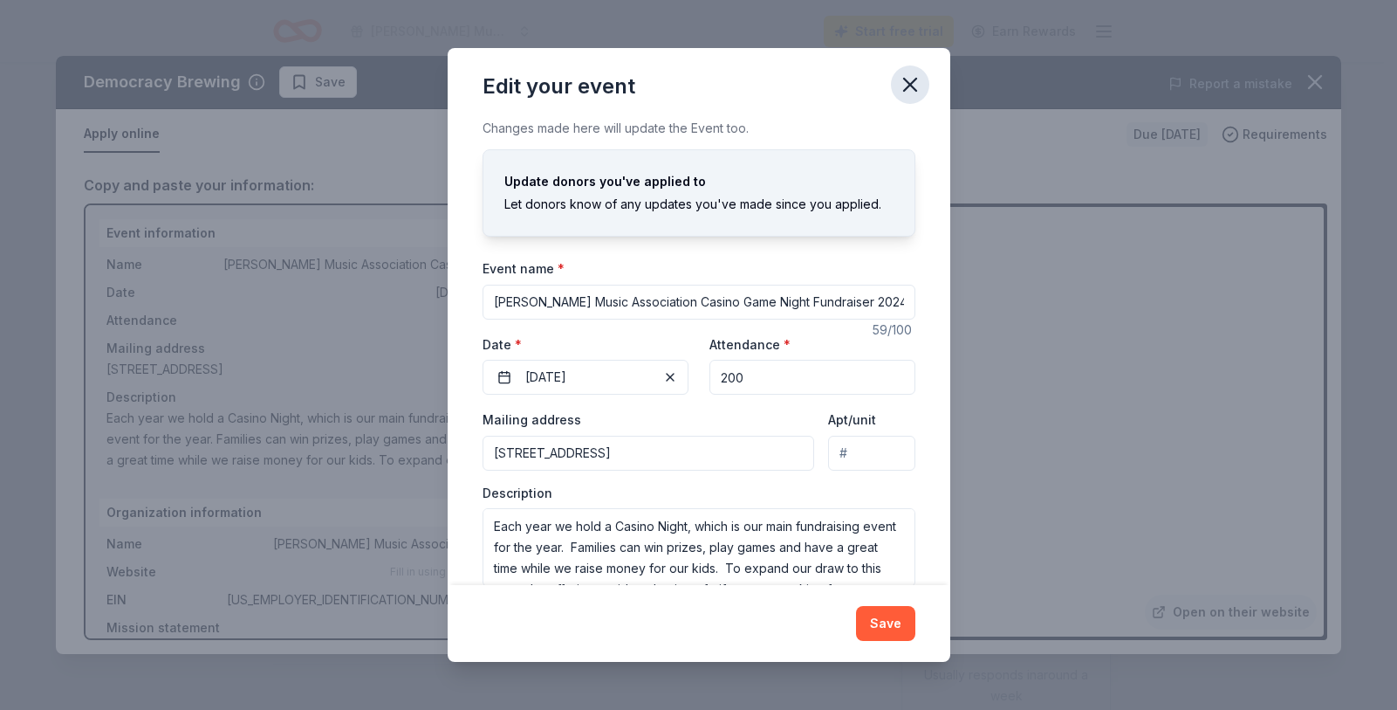
click at [905, 82] on icon "button" at bounding box center [910, 84] width 24 height 24
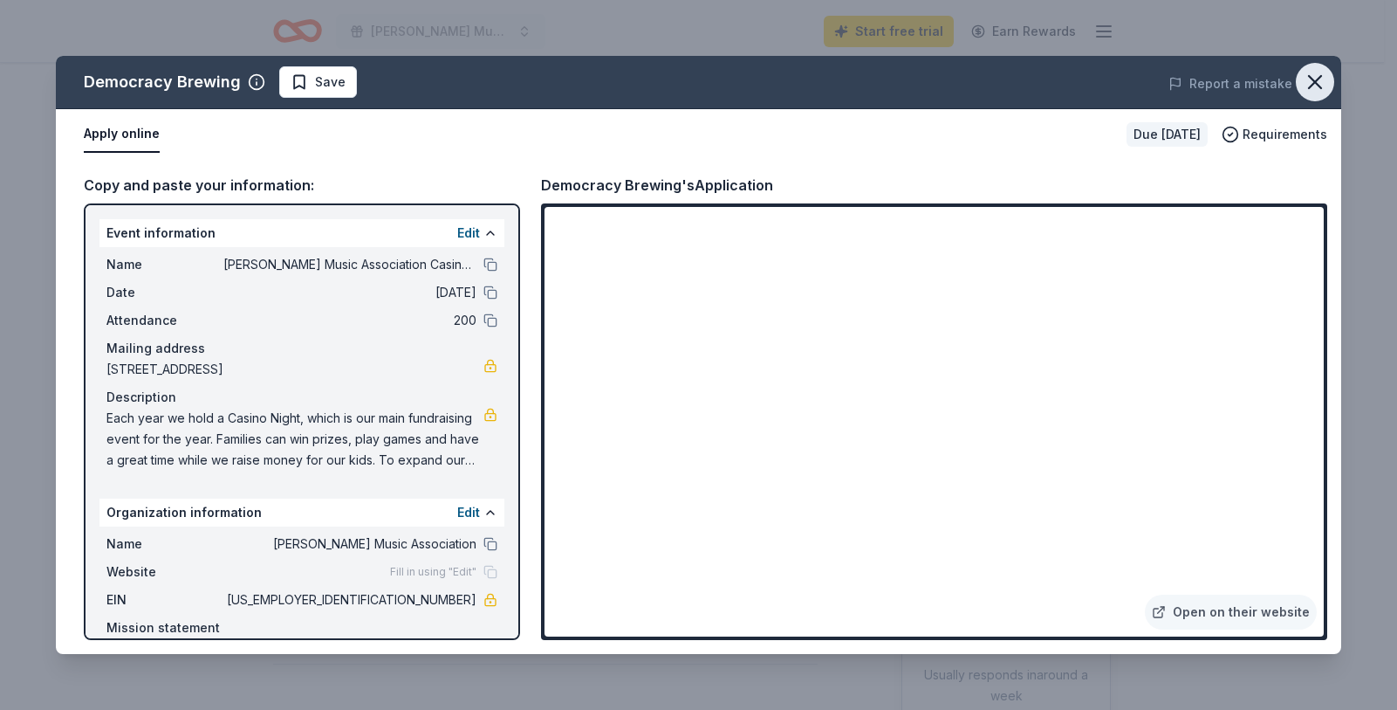
click at [1316, 79] on icon "button" at bounding box center [1315, 82] width 24 height 24
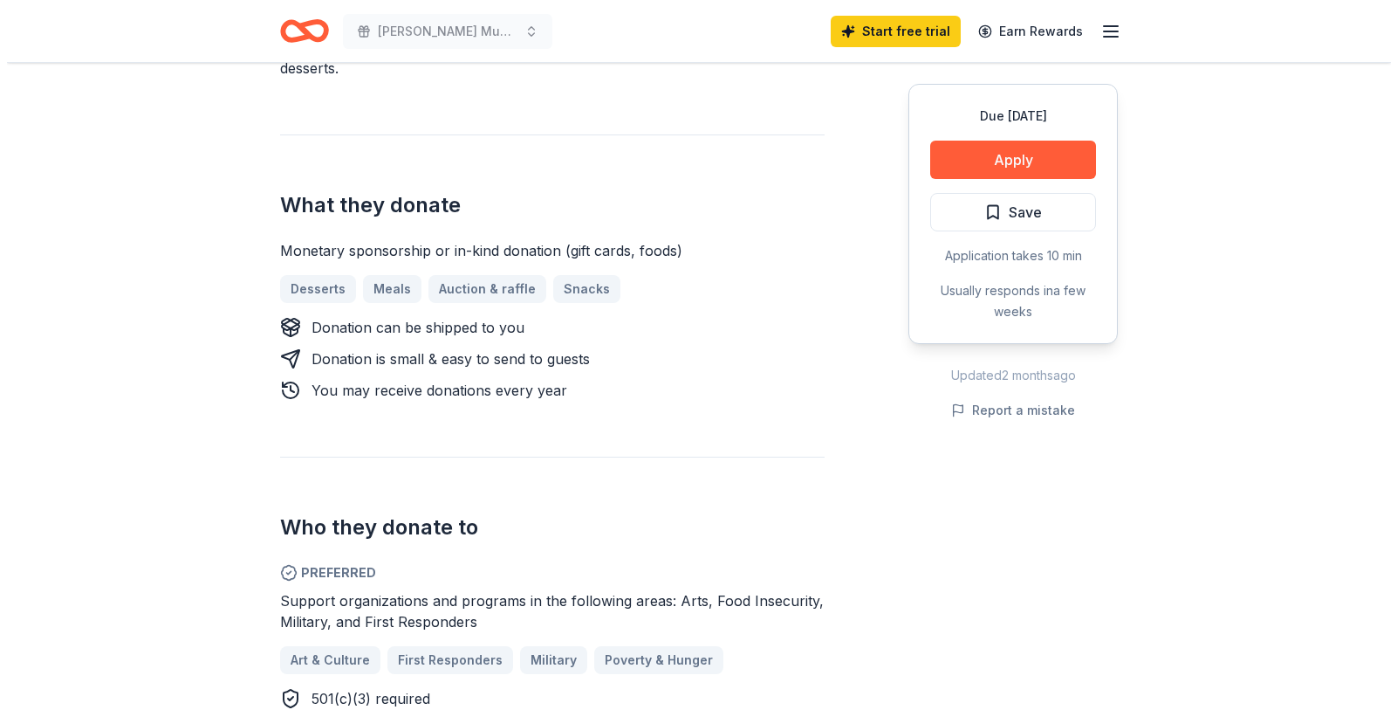
scroll to position [628, 0]
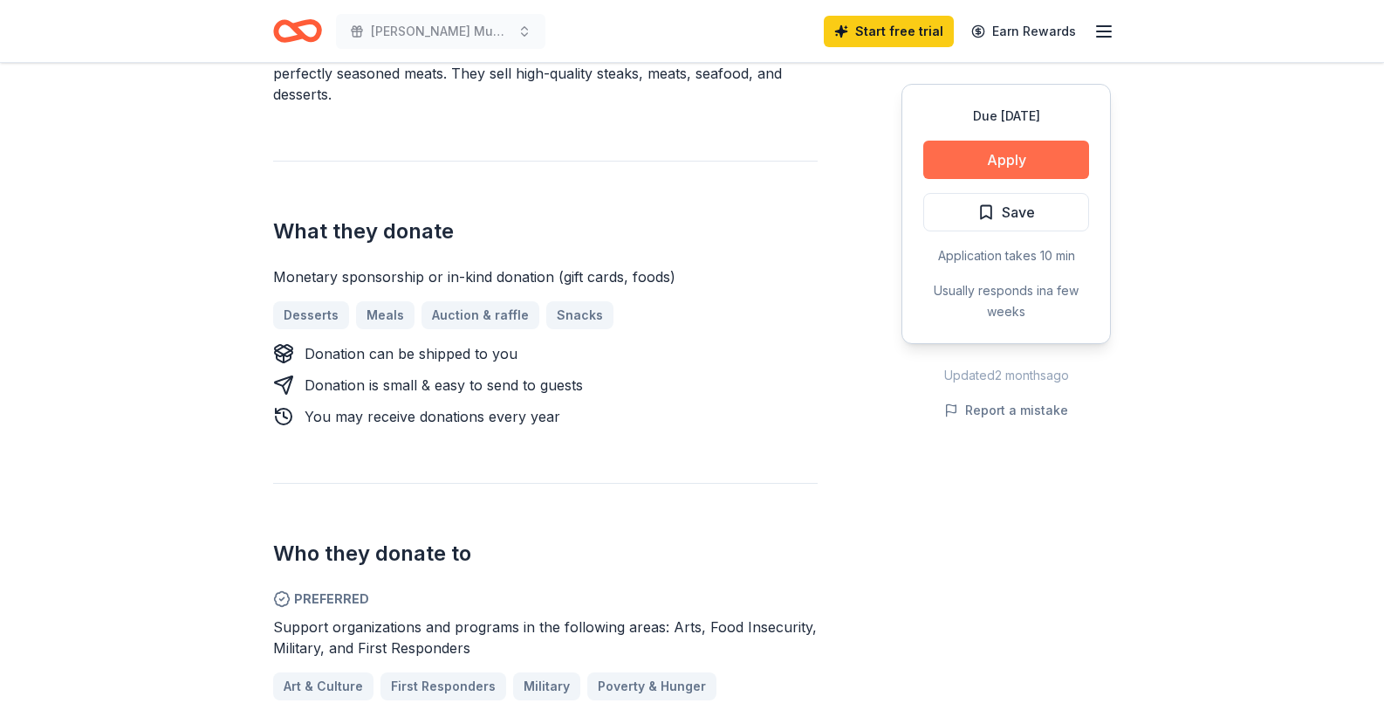
click at [1023, 168] on button "Apply" at bounding box center [1006, 160] width 166 height 38
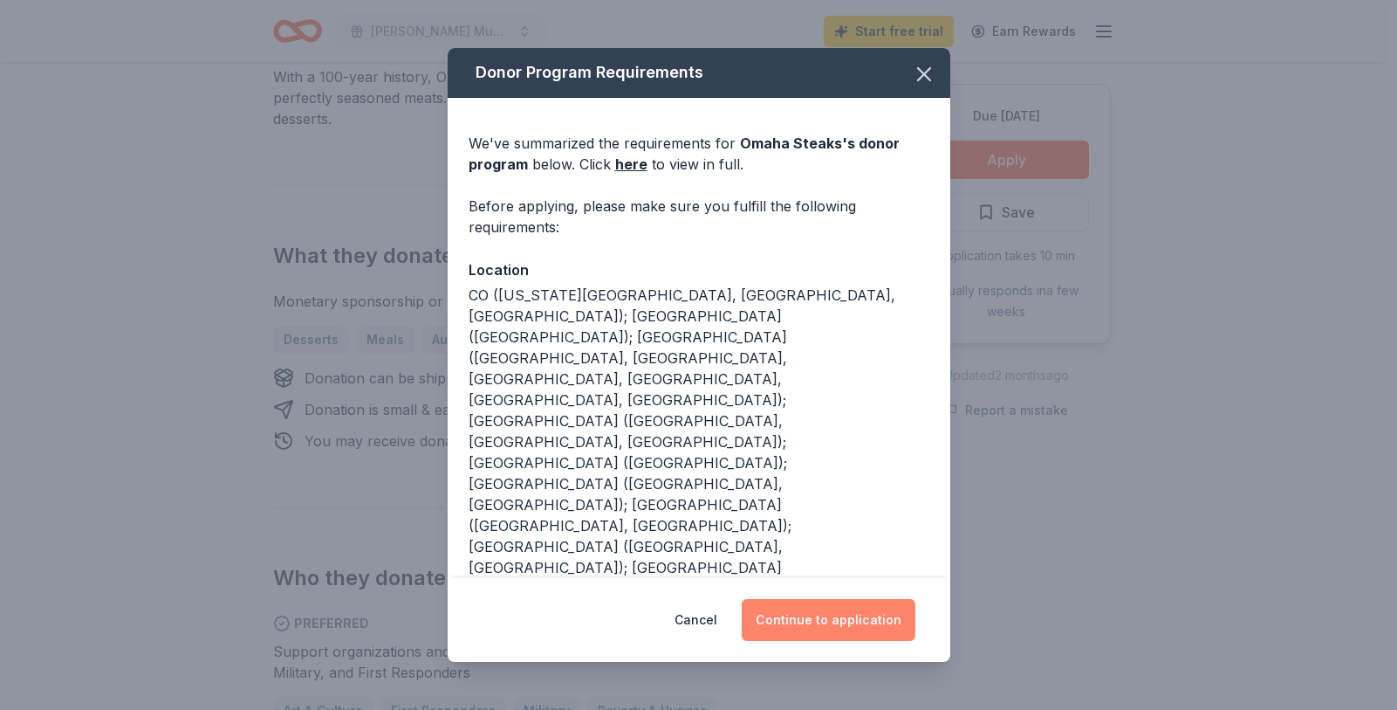
click at [828, 623] on button "Continue to application" at bounding box center [829, 620] width 174 height 42
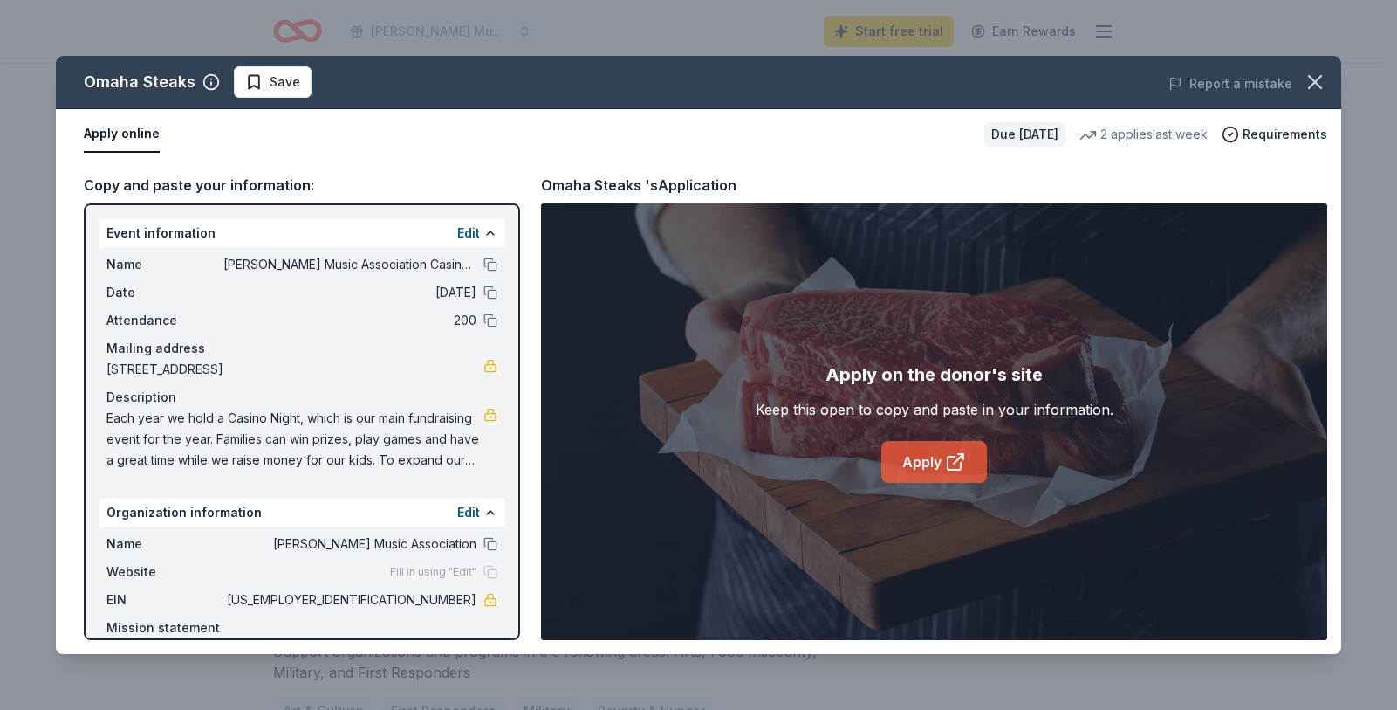
click at [902, 464] on link "Apply" at bounding box center [934, 462] width 106 height 42
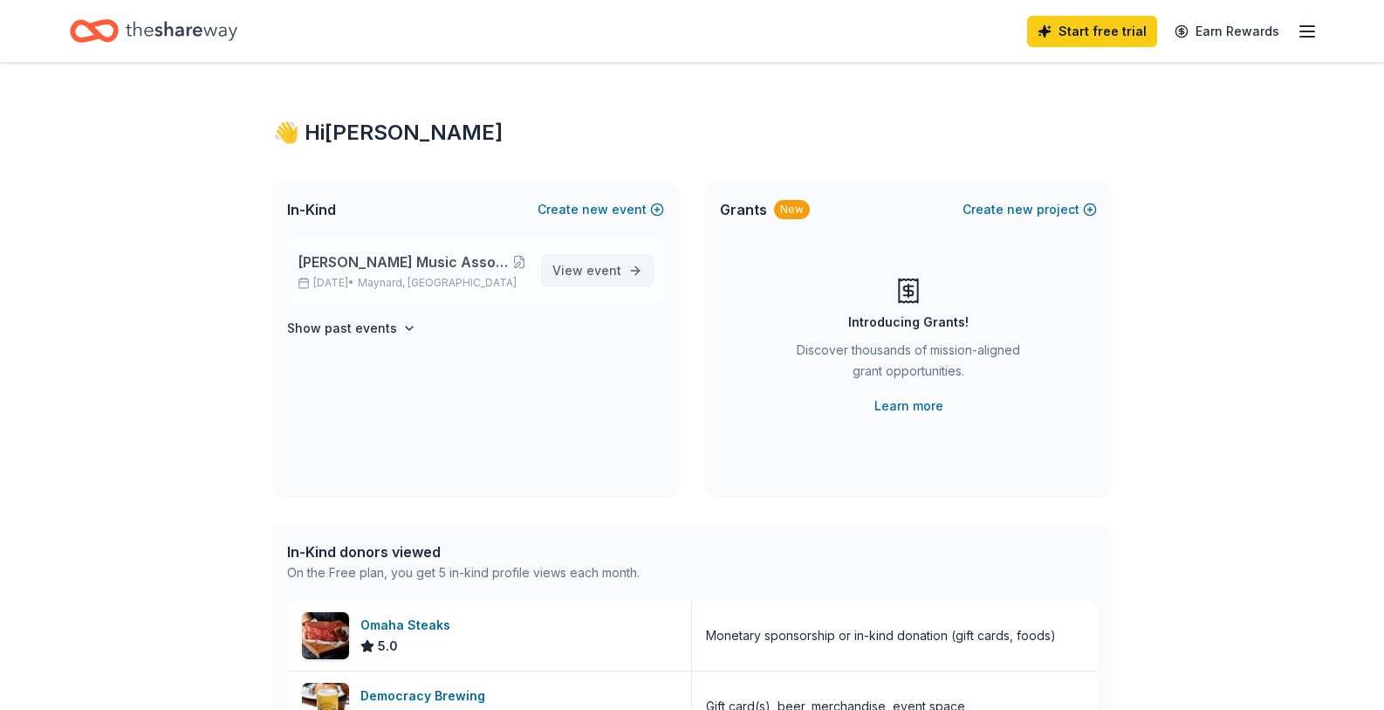
click at [593, 263] on span "event" at bounding box center [603, 270] width 35 height 15
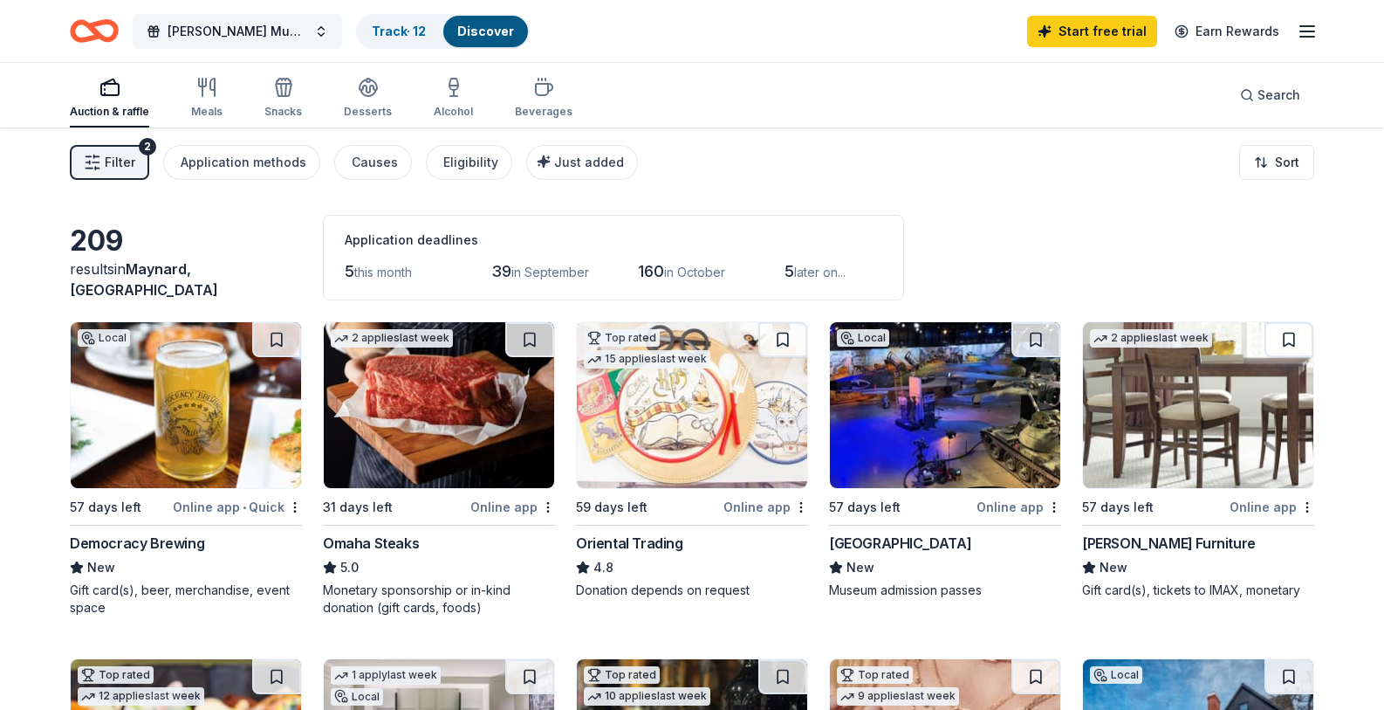
click at [227, 37] on span "[PERSON_NAME] Music Association Casino Game Night Fundraiser 2024" at bounding box center [238, 31] width 140 height 21
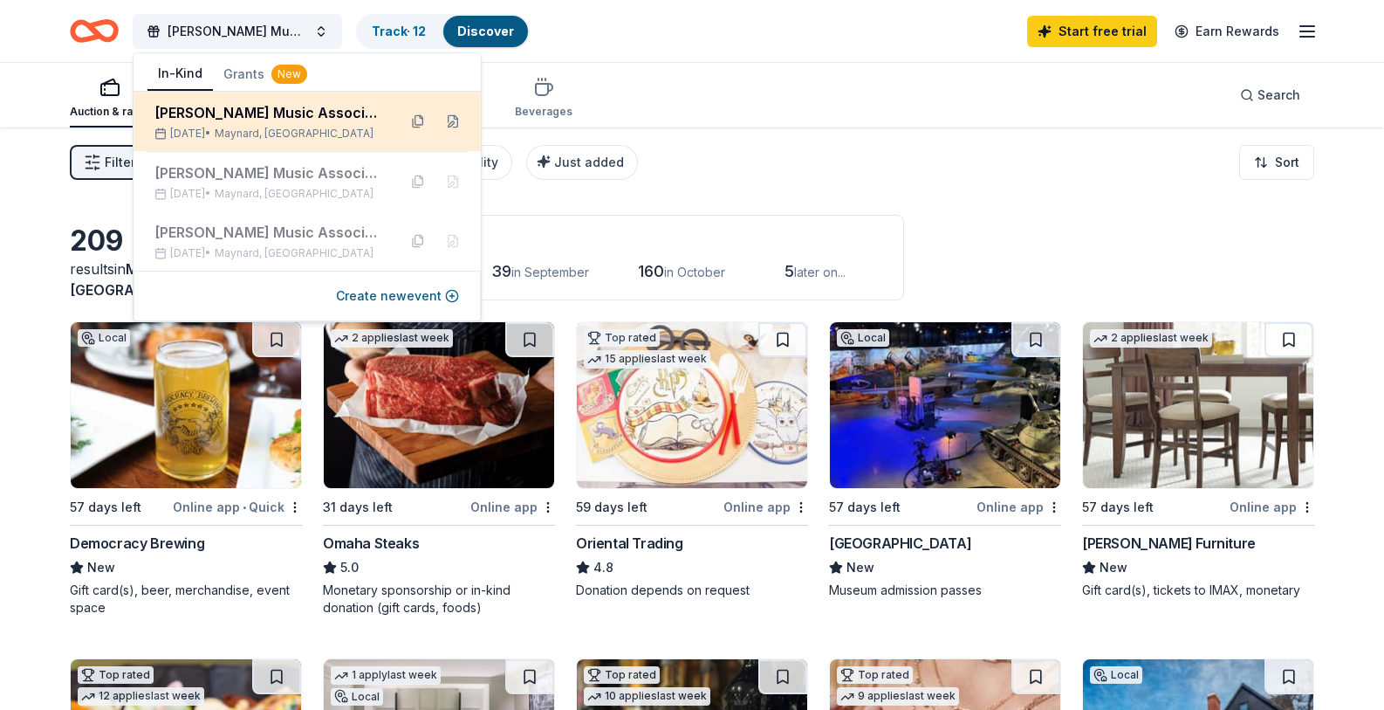
click at [245, 129] on div "Nov 08, 2025 • Maynard, MA" at bounding box center [268, 134] width 229 height 14
click at [313, 122] on div "[PERSON_NAME] Music Association Casino Game Night Fundraiser 2024" at bounding box center [268, 112] width 229 height 21
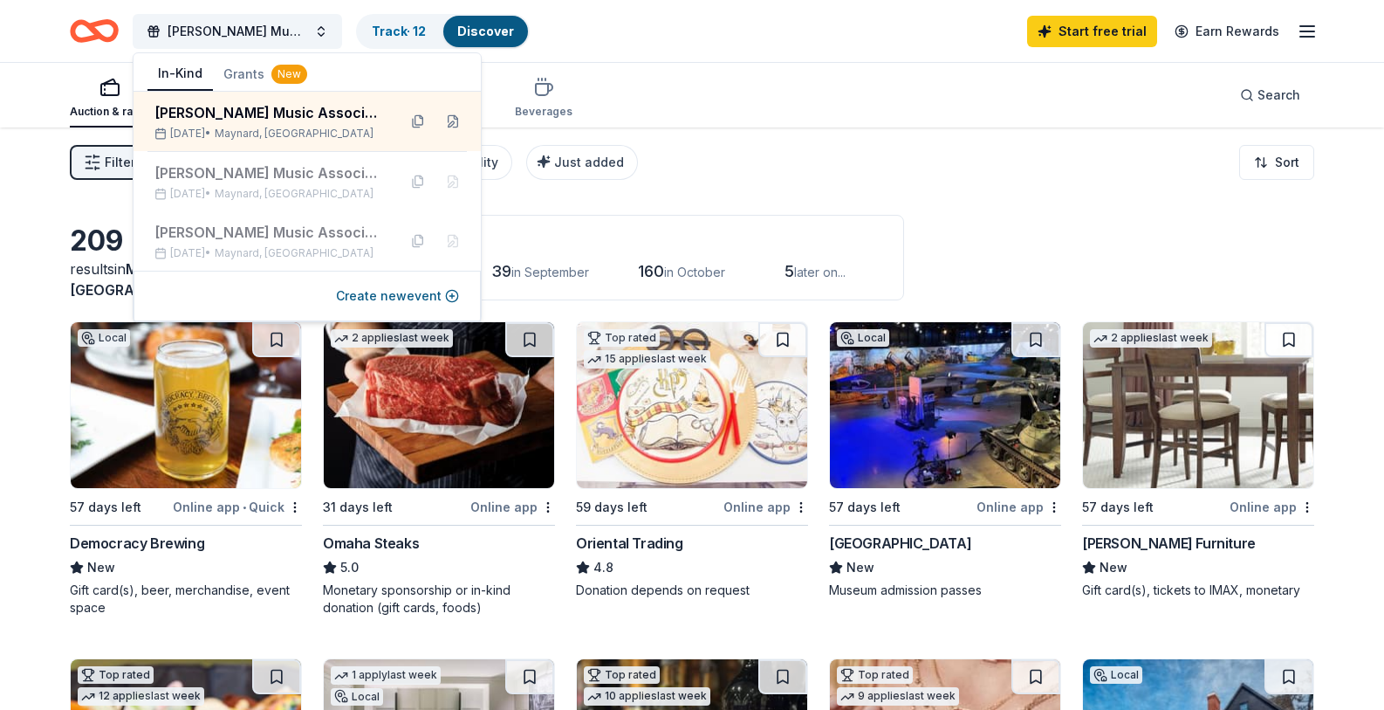
click at [628, 76] on div "Auction & raffle Meals Snacks Desserts Alcohol Beverages Search" at bounding box center [692, 95] width 1245 height 65
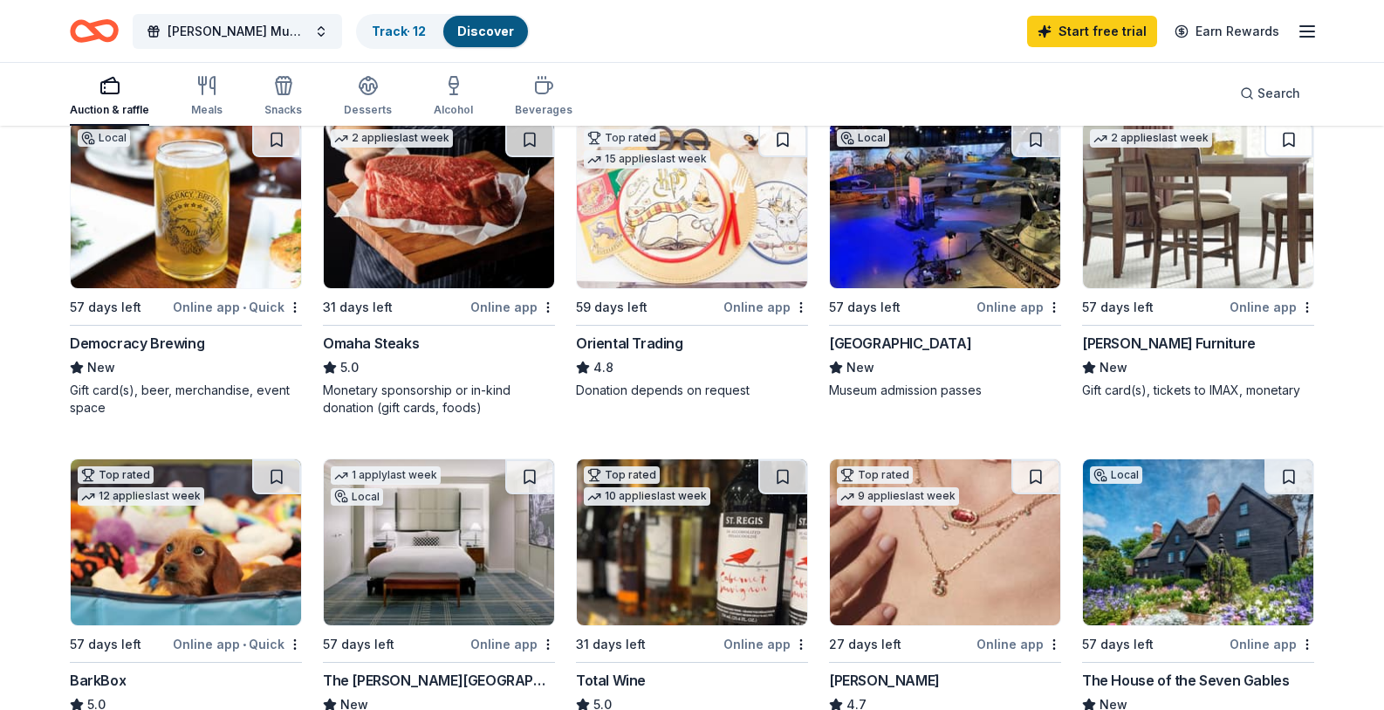
scroll to position [212, 0]
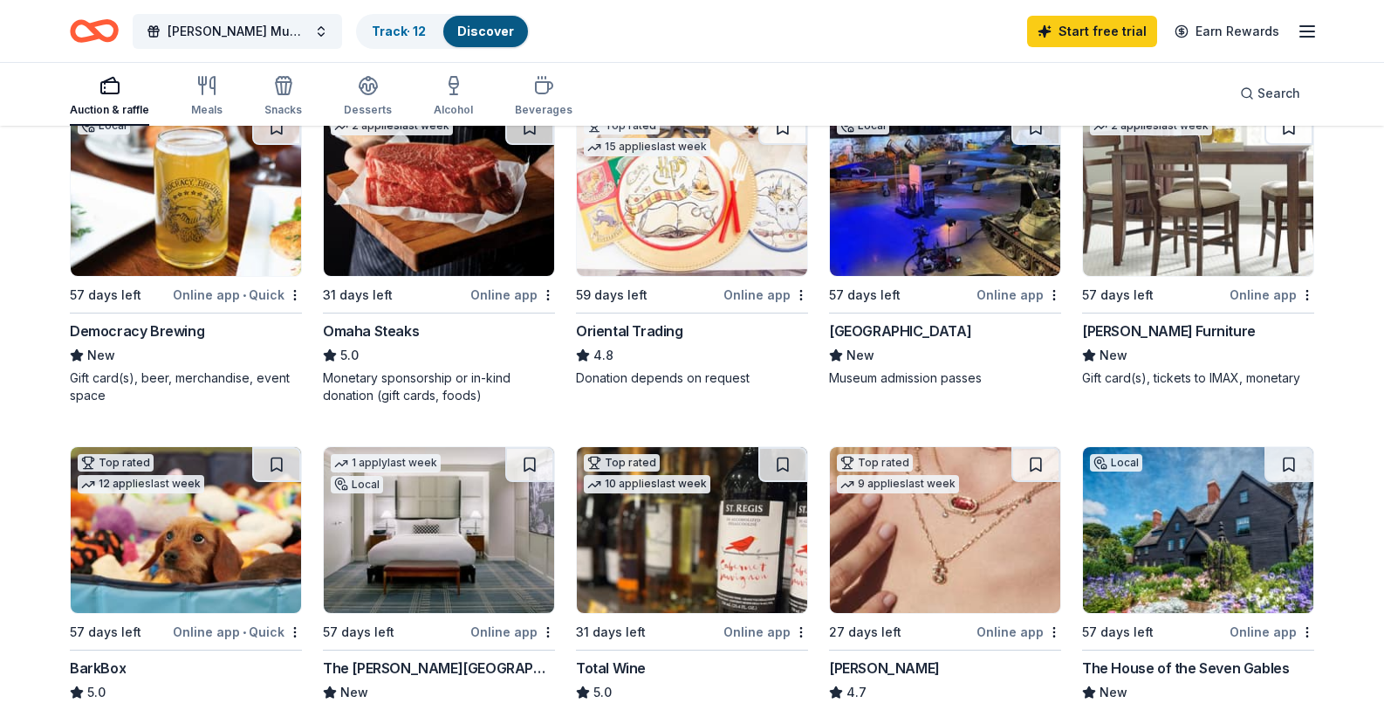
click at [1189, 223] on img at bounding box center [1198, 193] width 230 height 166
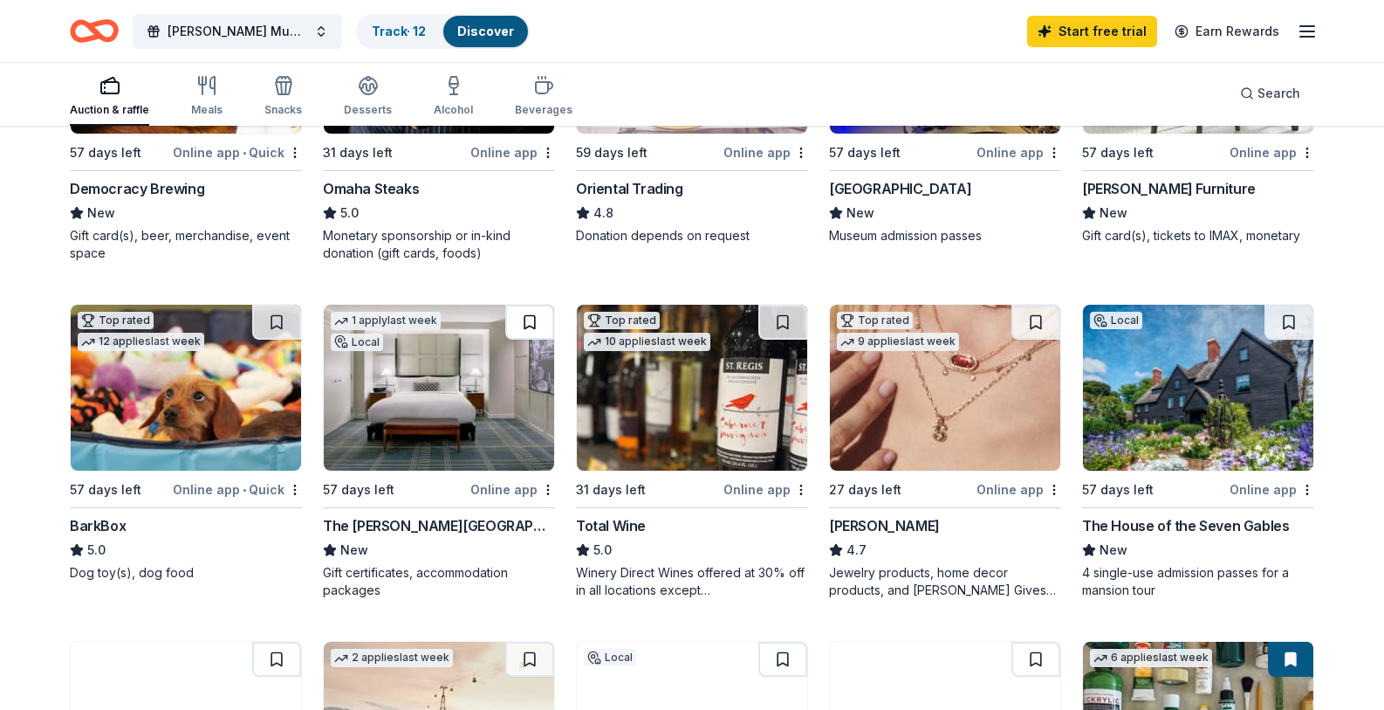
scroll to position [352, 0]
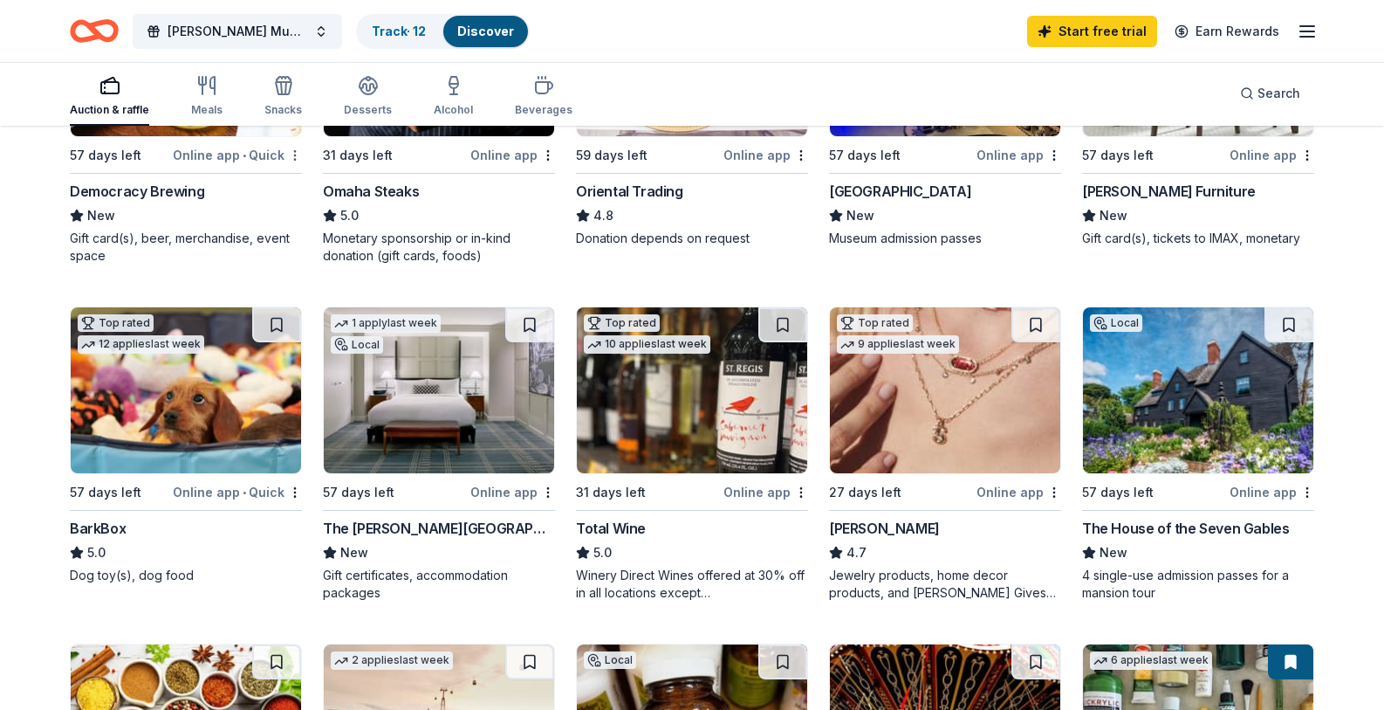
click at [297, 195] on html "Maynard Music Association Casino Game Night Fundraiser 2024 Track · 12 Discover…" at bounding box center [692, 3] width 1384 height 710
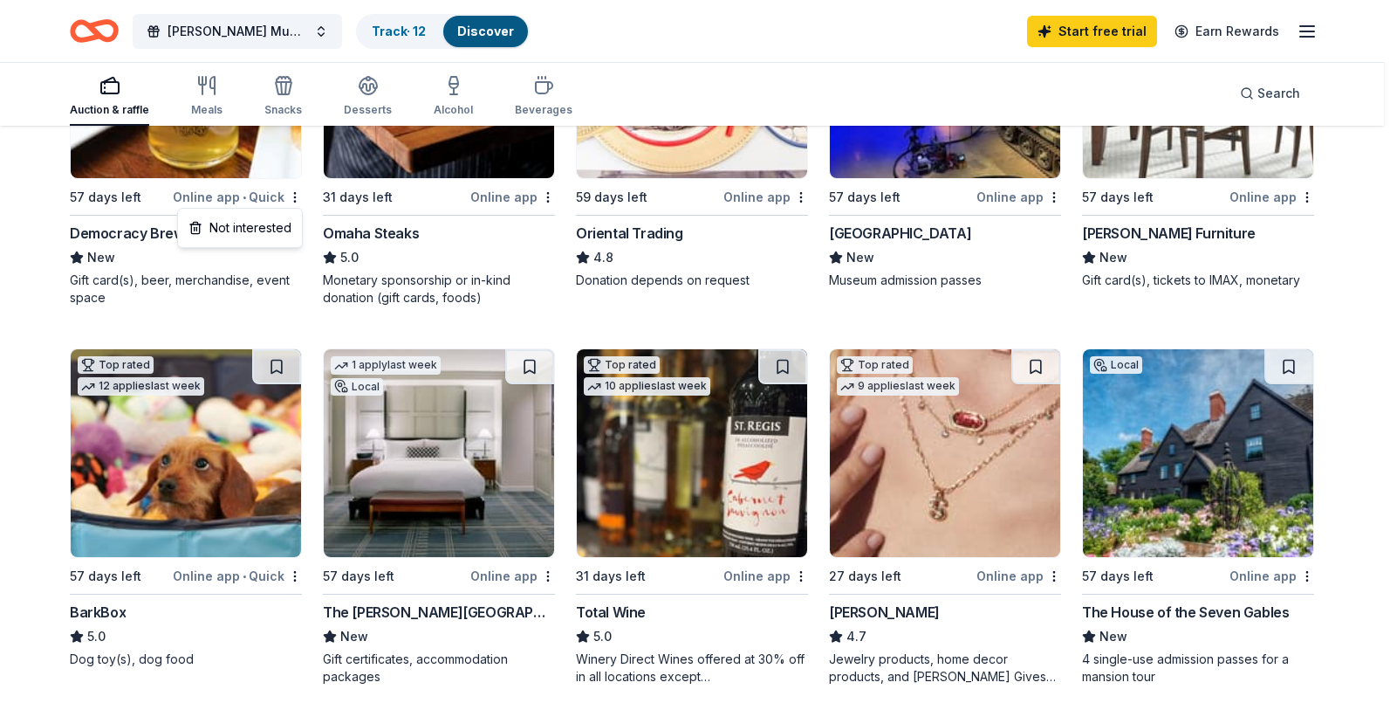
click at [283, 315] on html "Maynard Music Association Casino Game Night Fundraiser 2024 Track · 12 Discover…" at bounding box center [698, 3] width 1397 height 710
click at [31, 358] on html "Maynard Music Association Casino Game Night Fundraiser 2024 Track · 12 Discover…" at bounding box center [698, 3] width 1397 height 710
click at [1354, 311] on html "Maynard Music Association Casino Game Night Fundraiser 2024 Track · 12 Discover…" at bounding box center [698, 3] width 1397 height 710
click at [1373, 358] on html "Maynard Music Association Casino Game Night Fundraiser 2024 Track · 12 Discover…" at bounding box center [698, 3] width 1397 height 710
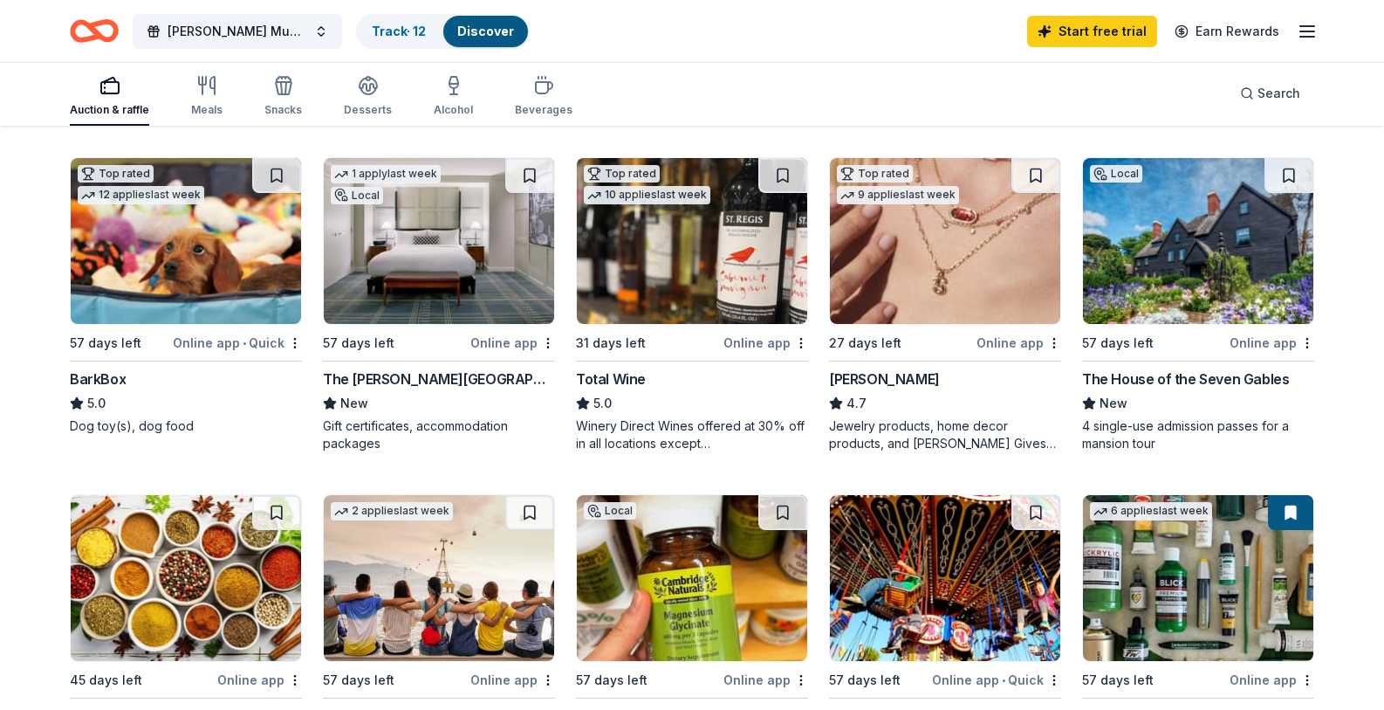
scroll to position [511, 0]
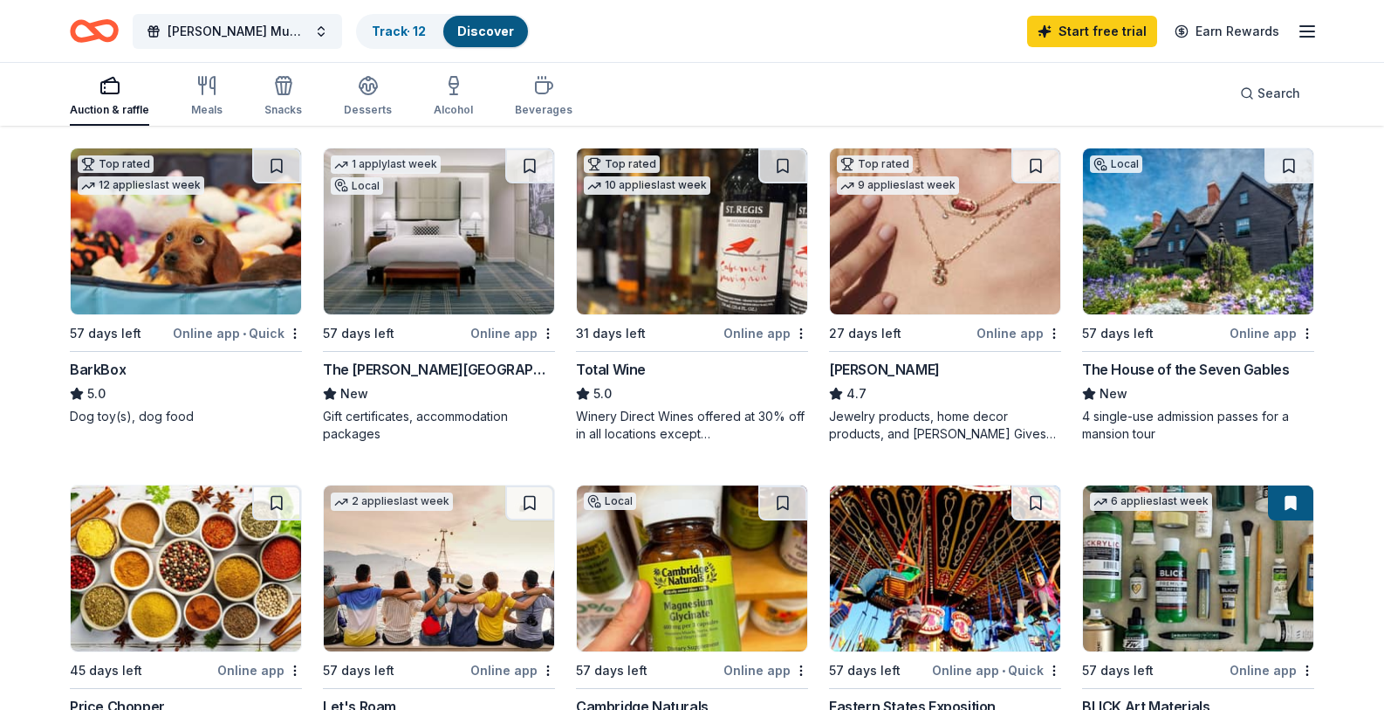
click at [422, 295] on img at bounding box center [439, 231] width 230 height 166
click at [1229, 310] on img at bounding box center [1198, 231] width 230 height 166
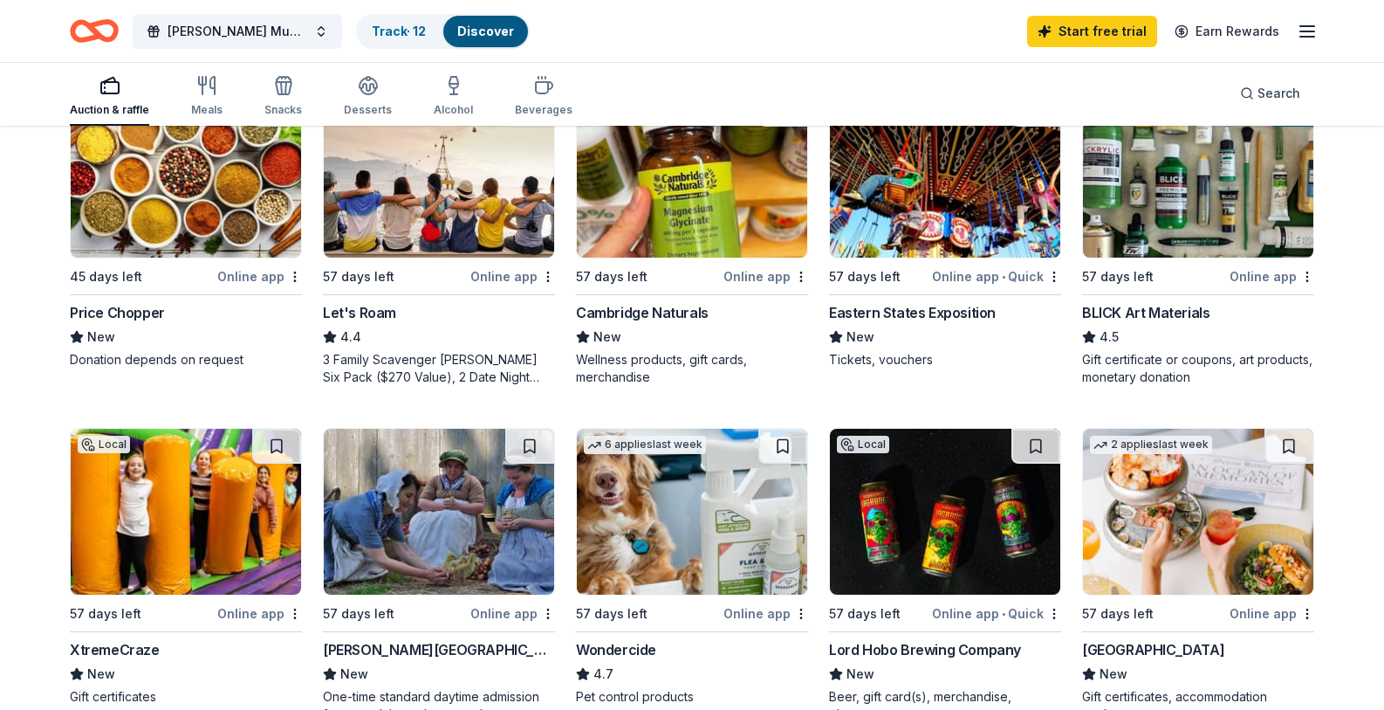
scroll to position [1005, 0]
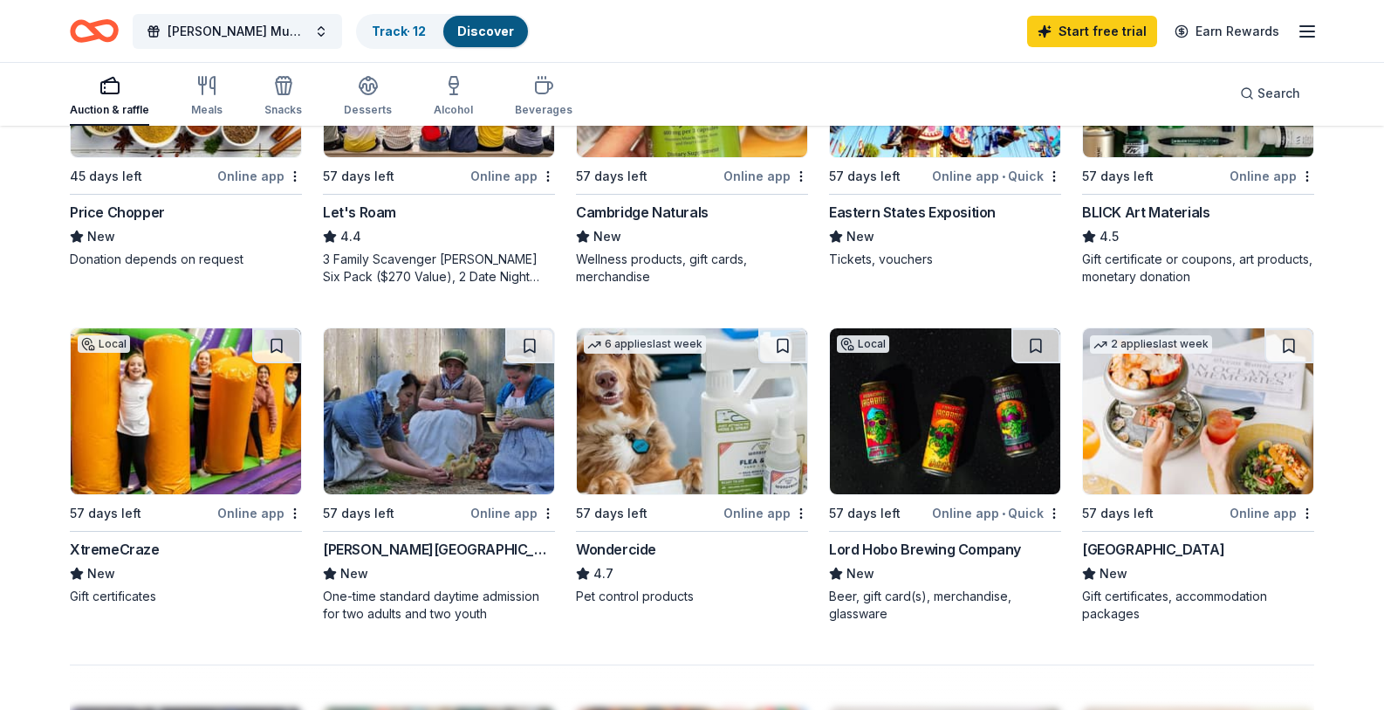
click at [161, 157] on img at bounding box center [186, 74] width 230 height 166
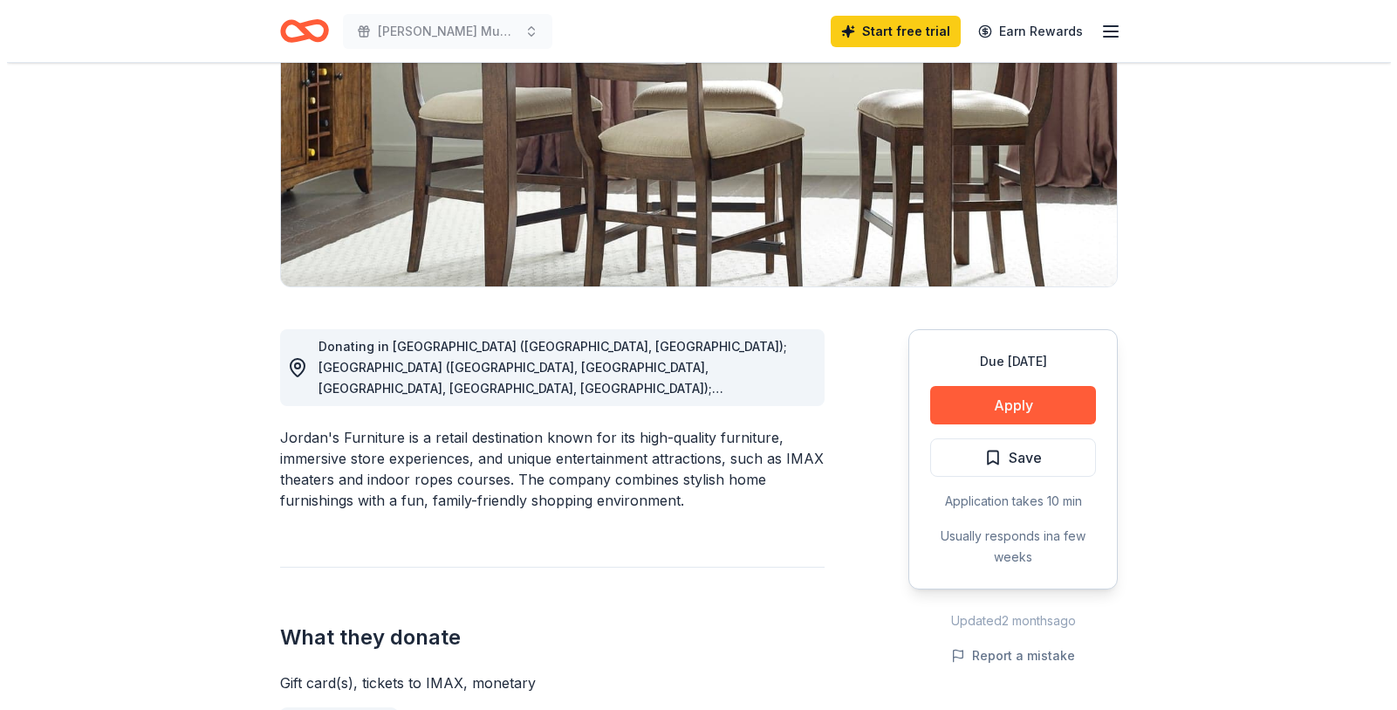
scroll to position [244, 0]
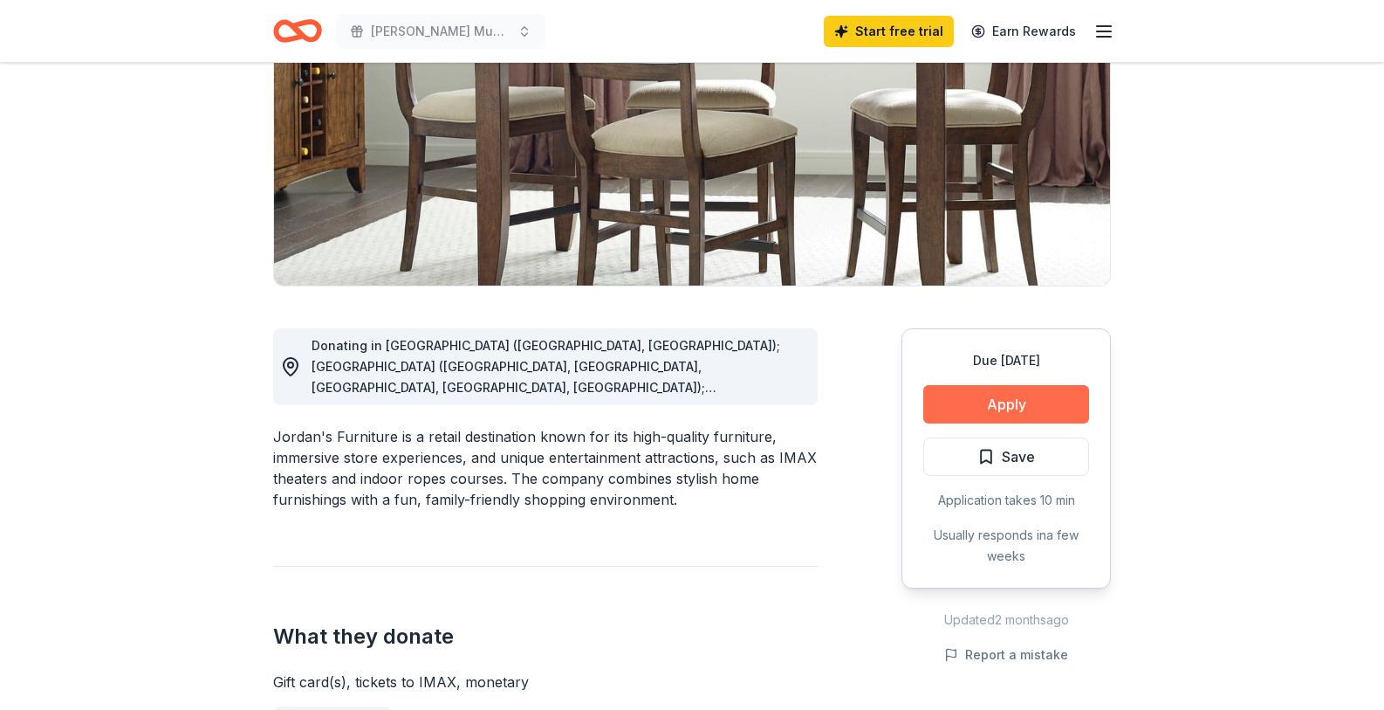
click at [1037, 402] on button "Apply" at bounding box center [1006, 404] width 166 height 38
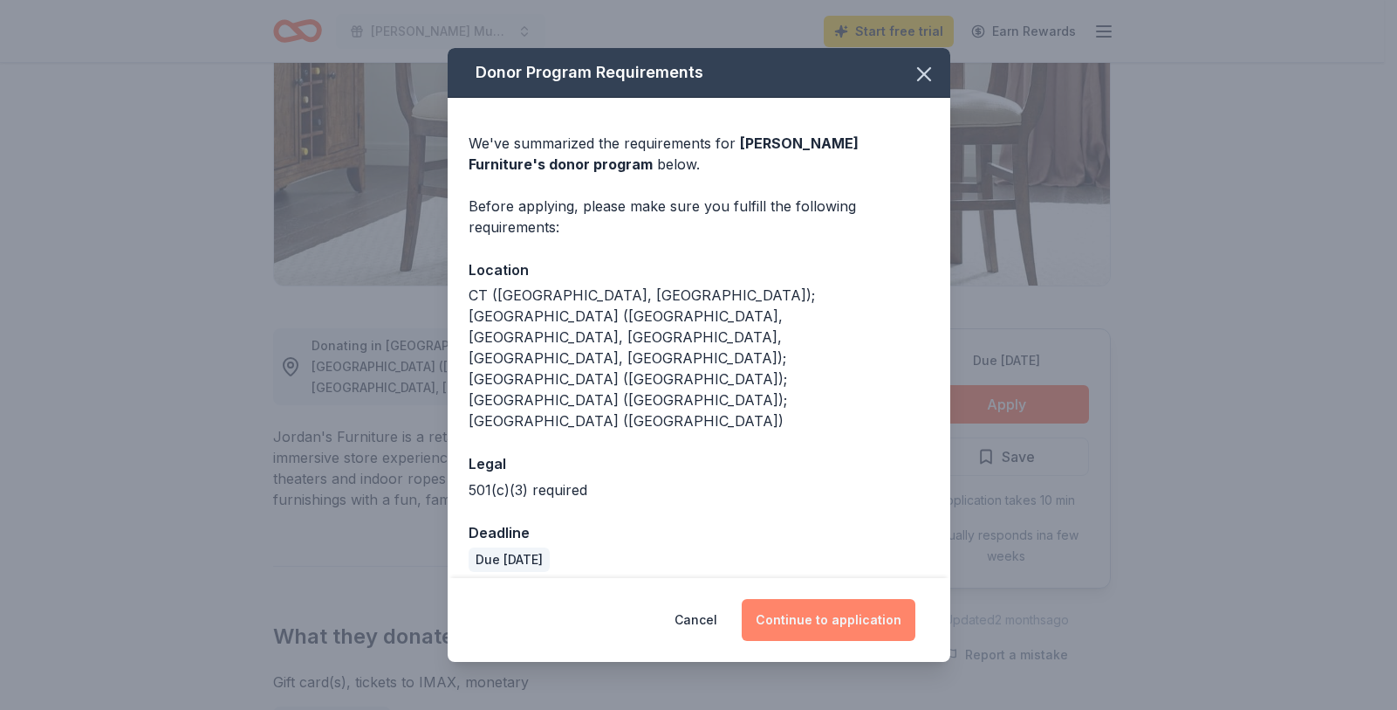
click at [861, 599] on button "Continue to application" at bounding box center [829, 620] width 174 height 42
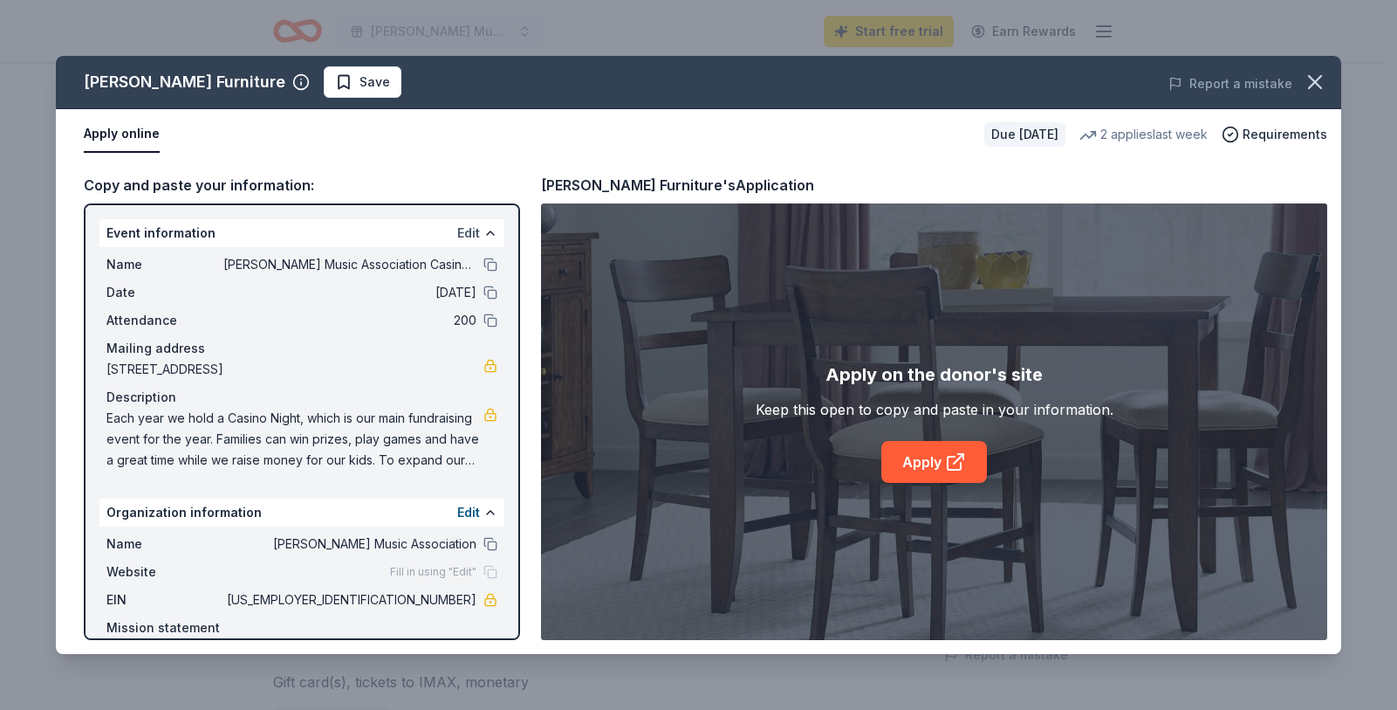
click at [457, 234] on button "Edit" at bounding box center [468, 233] width 23 height 21
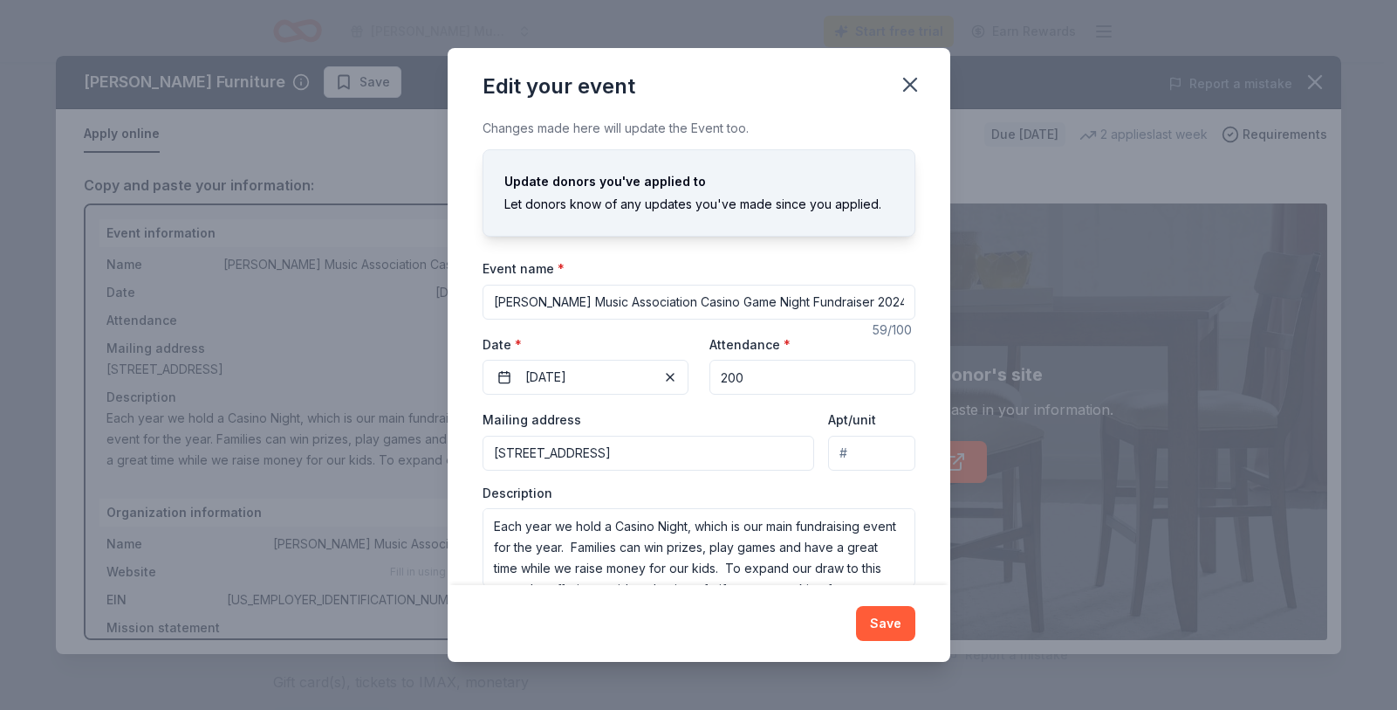
scroll to position [30, 0]
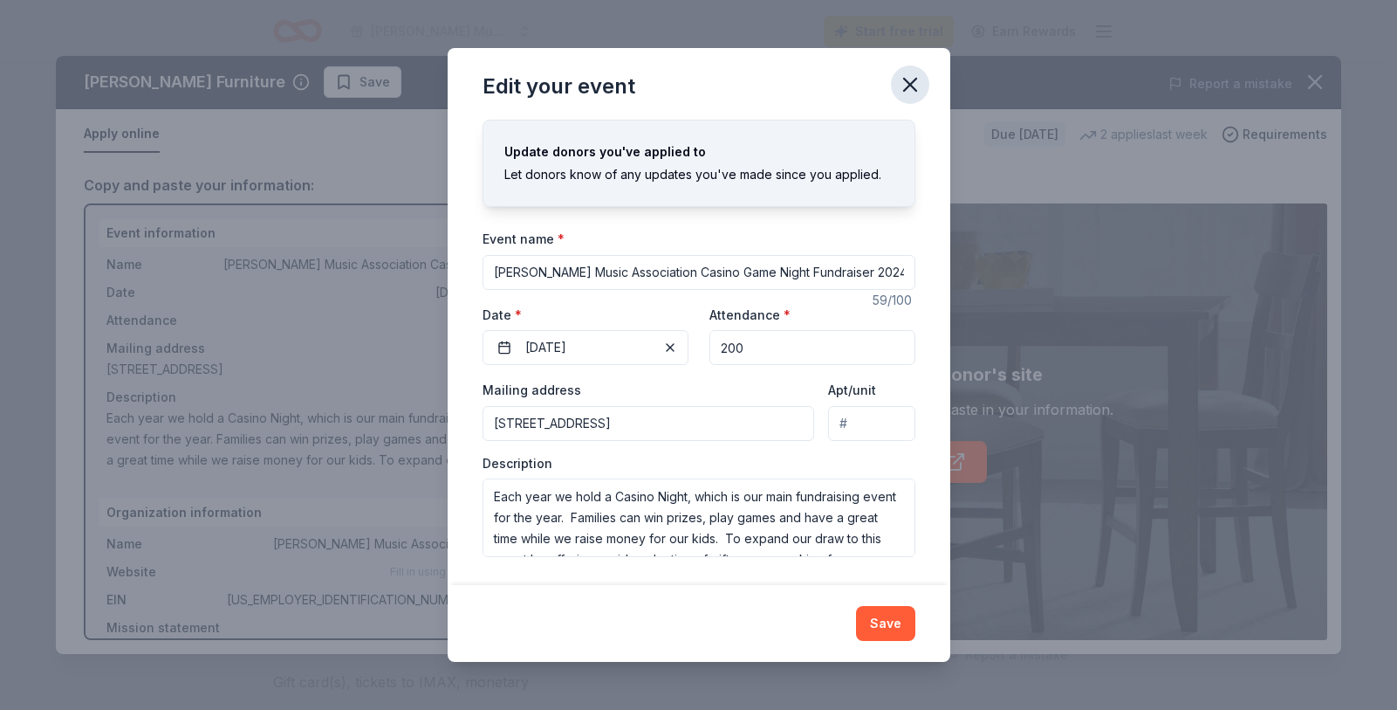
click at [912, 78] on icon "button" at bounding box center [910, 84] width 24 height 24
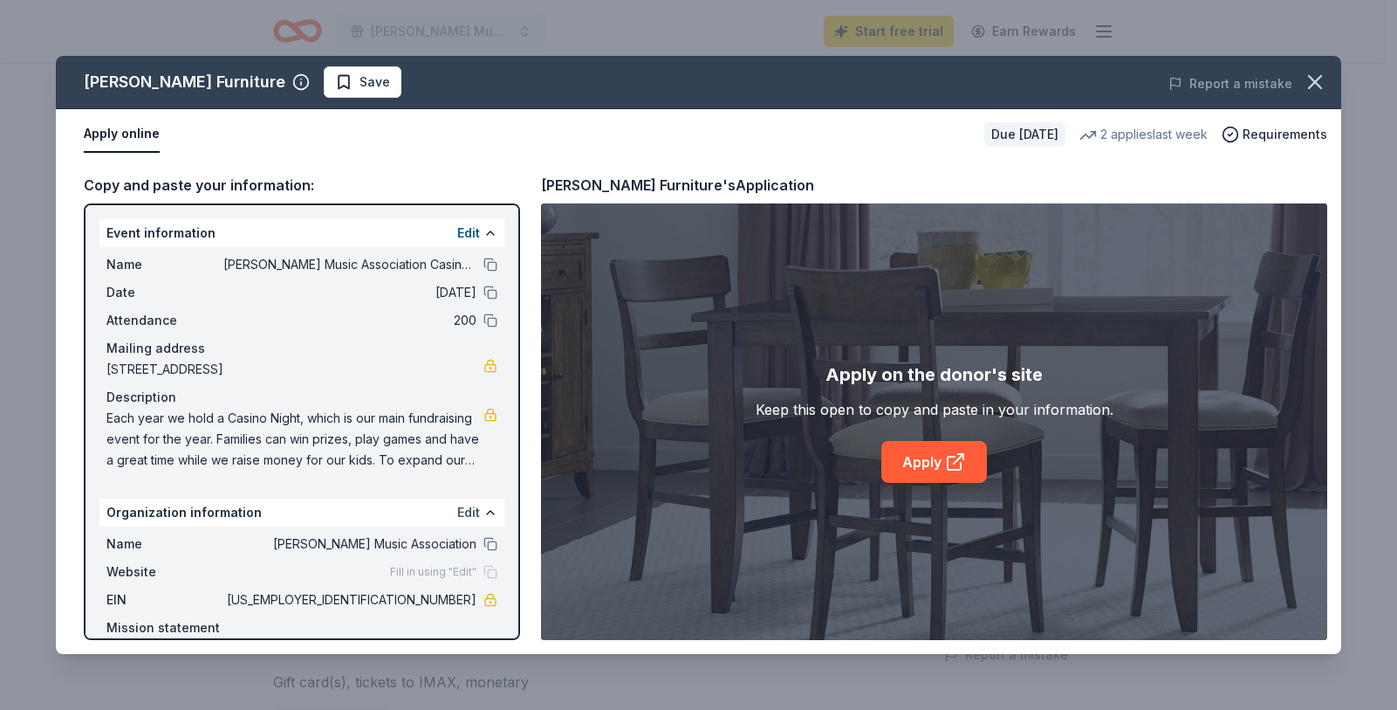
click at [457, 511] on button "Edit" at bounding box center [468, 512] width 23 height 21
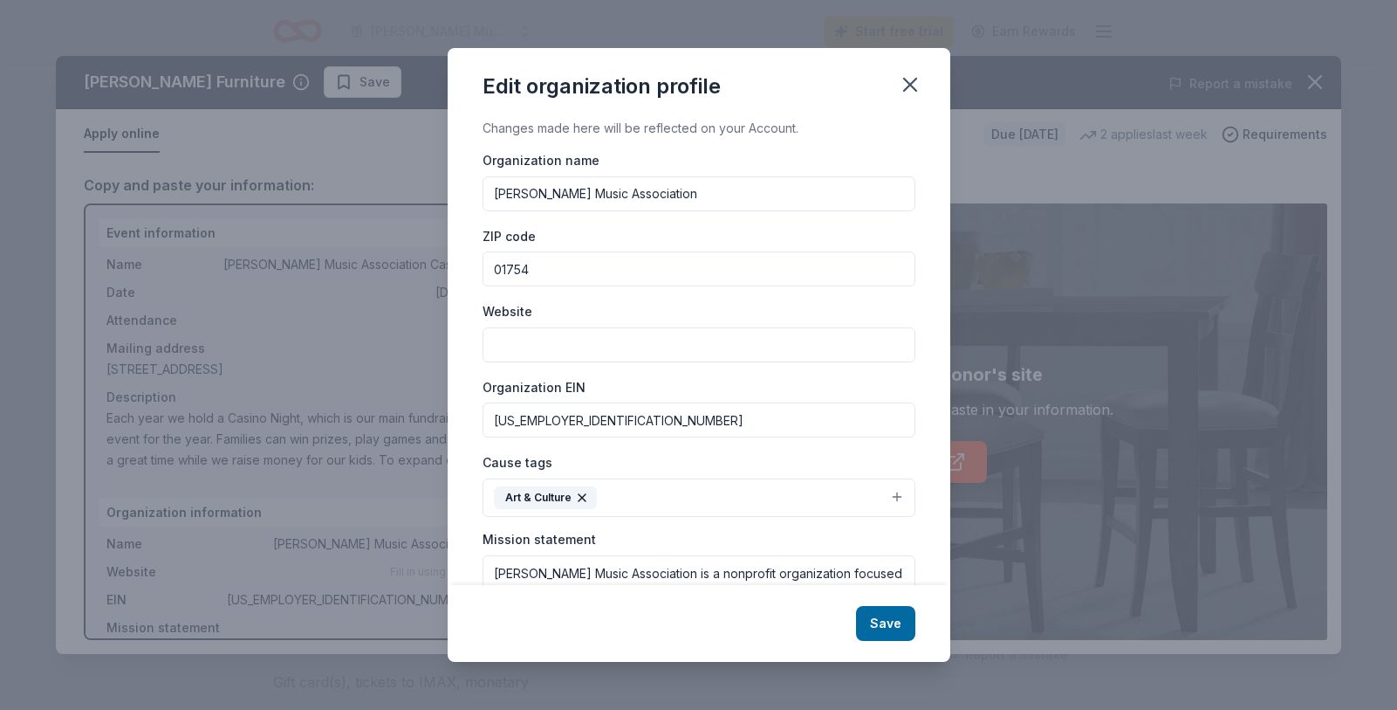
click at [568, 345] on input "Website" at bounding box center [699, 344] width 433 height 35
type input "w"
type input "[DOMAIN_NAME]"
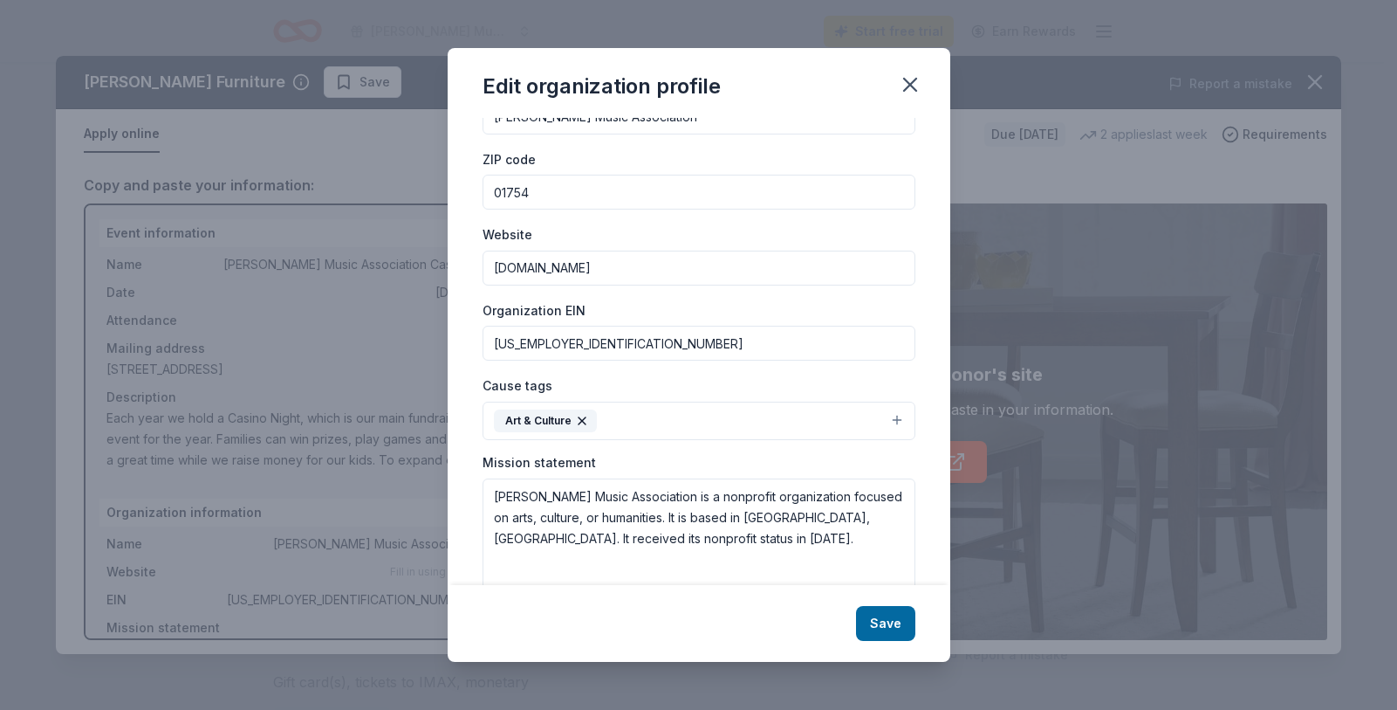
scroll to position [119, 0]
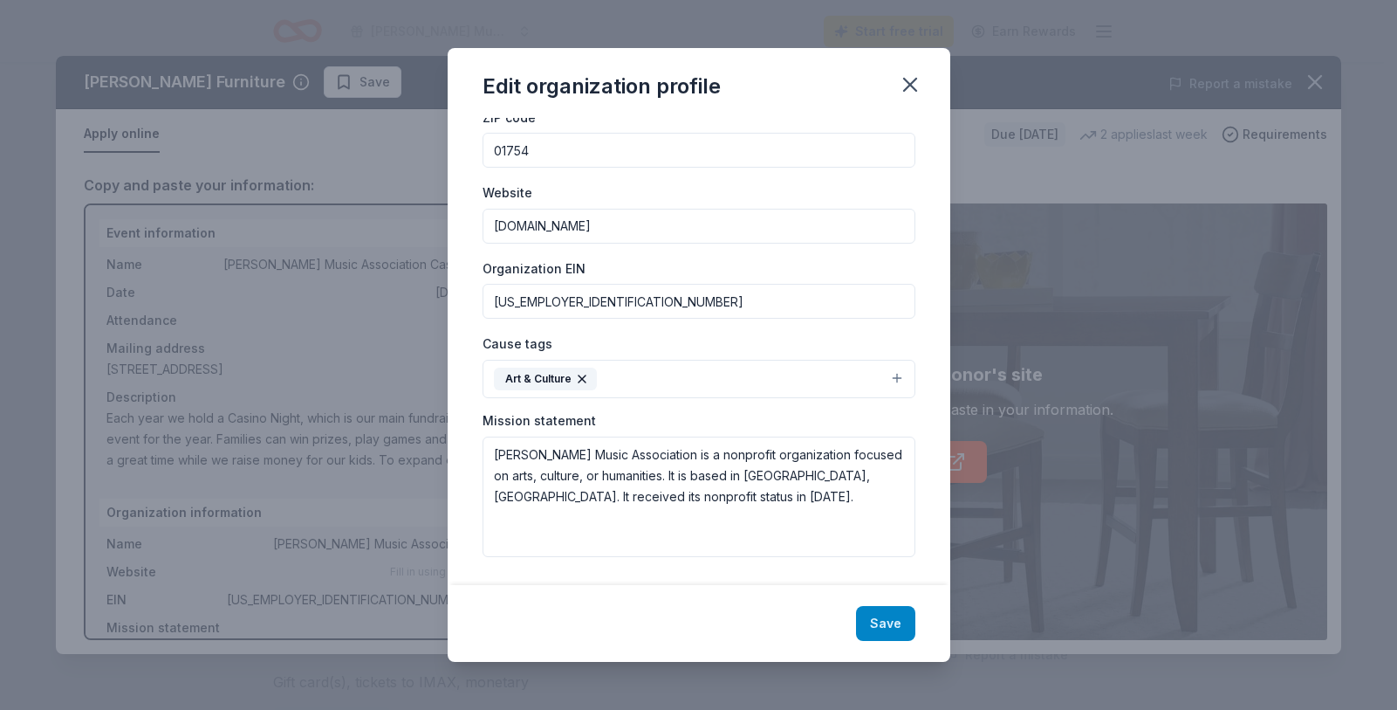
click at [894, 628] on button "Save" at bounding box center [885, 623] width 59 height 35
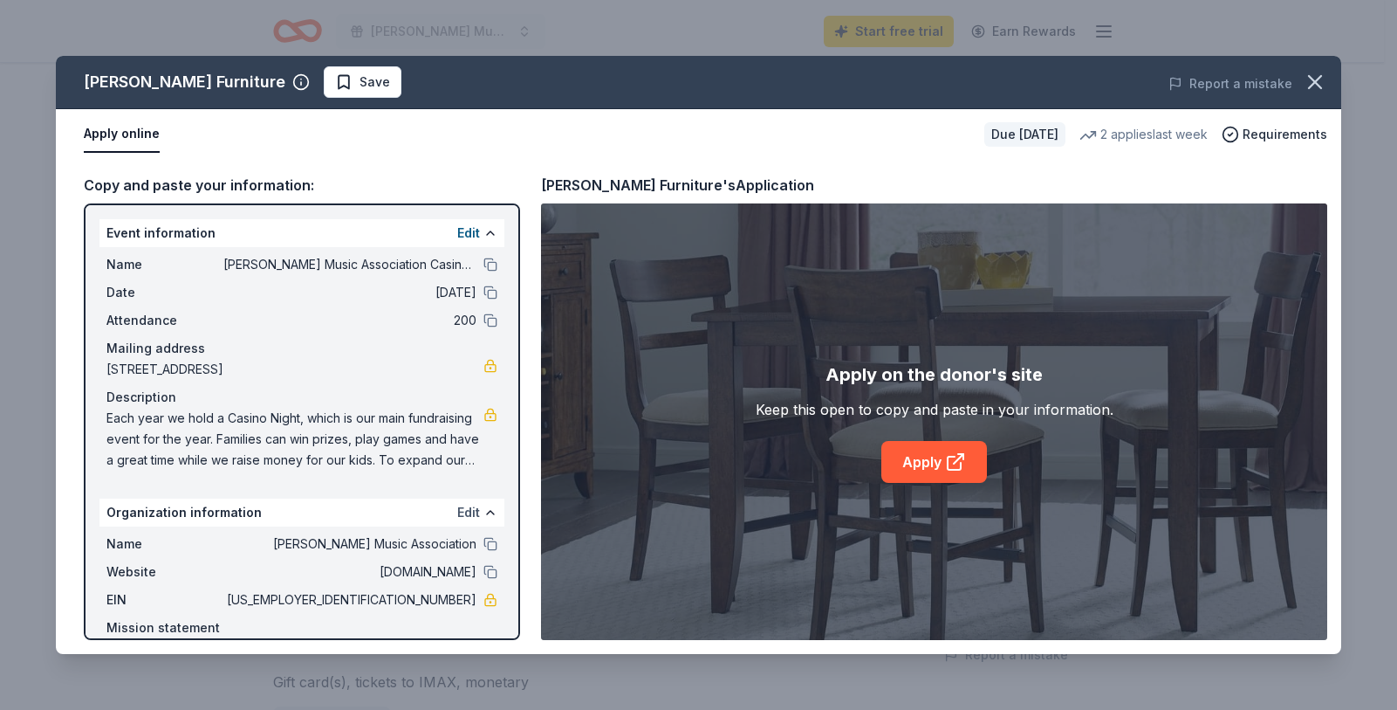
click at [459, 511] on button "Edit" at bounding box center [468, 512] width 23 height 21
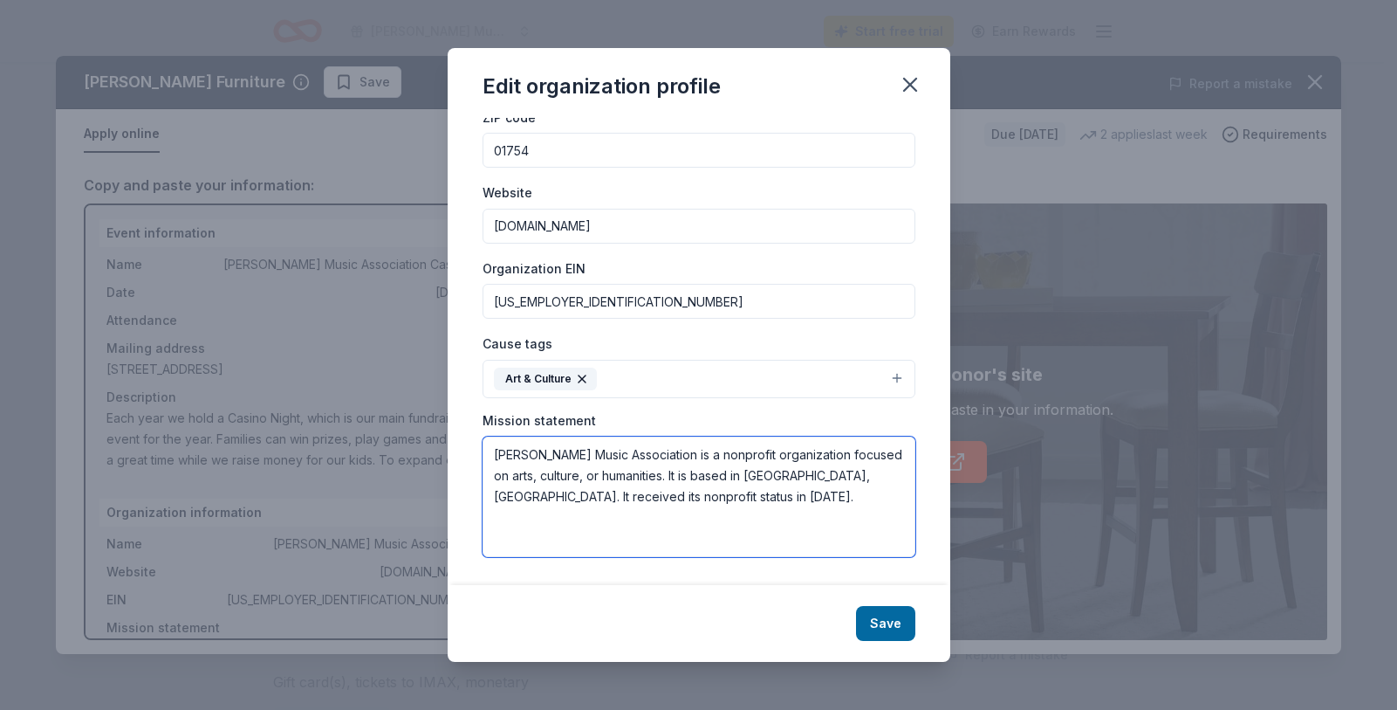
drag, startPoint x: 666, startPoint y: 497, endPoint x: 479, endPoint y: 458, distance: 190.7
click at [479, 457] on div "Changes made here will be reflected on your Account. Organization name Maynard …" at bounding box center [699, 351] width 503 height 467
paste textarea "The core mission of the MMA is to ensure all student musicians in the Maynard s…"
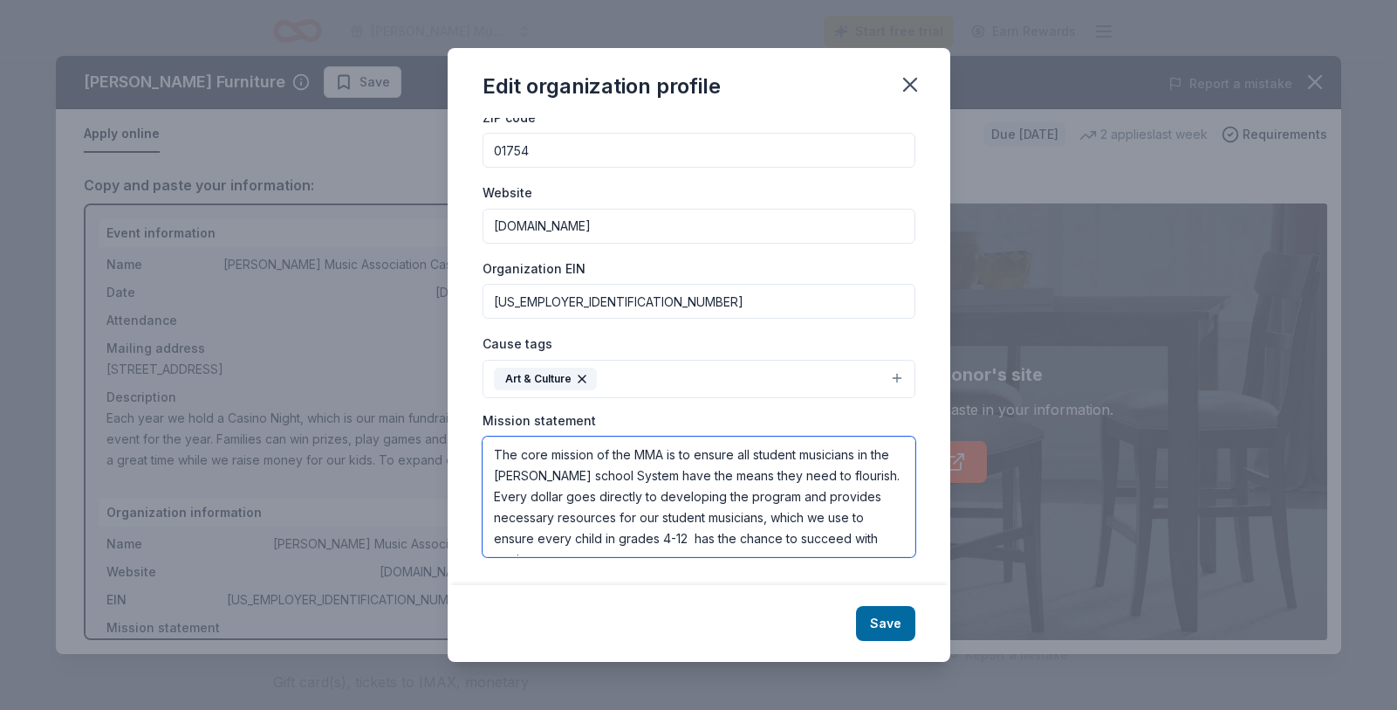
scroll to position [10, 0]
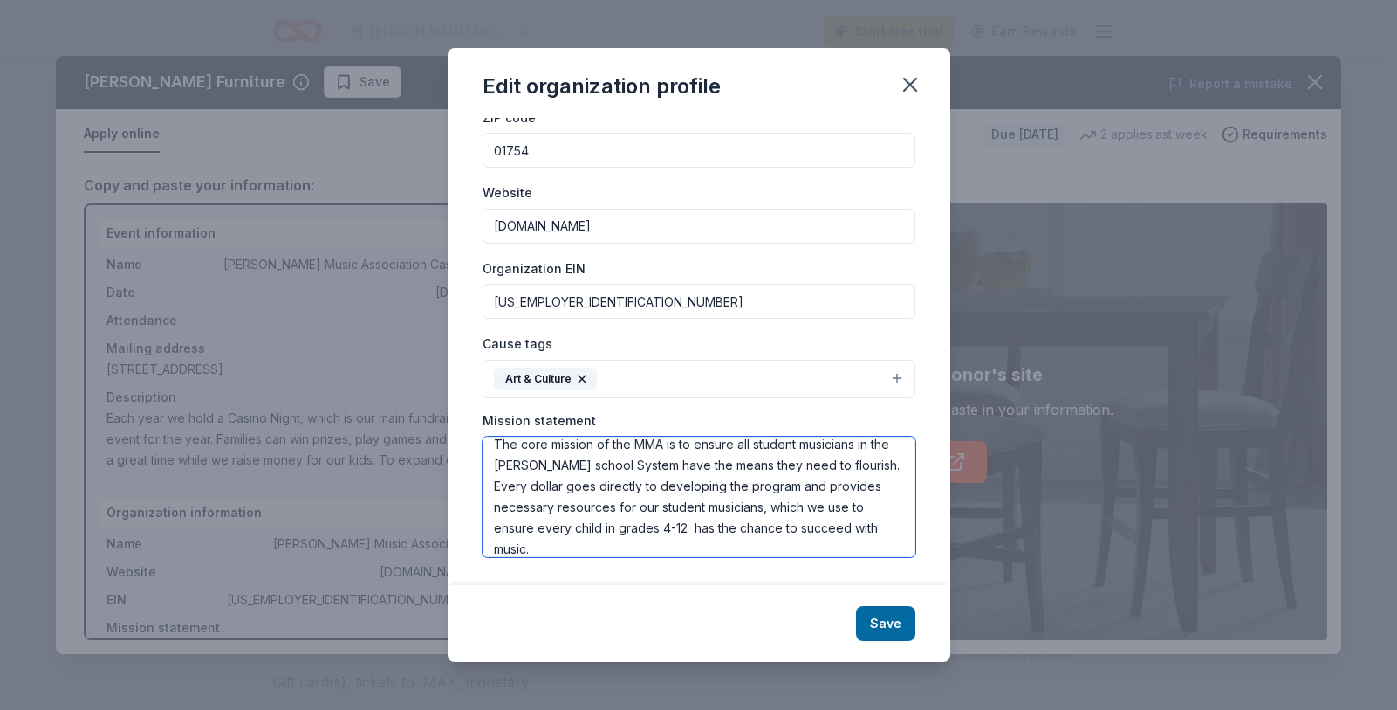
click at [666, 450] on textarea "The core mission of the MMA is to ensure all student musicians in the Maynard s…" at bounding box center [699, 496] width 433 height 120
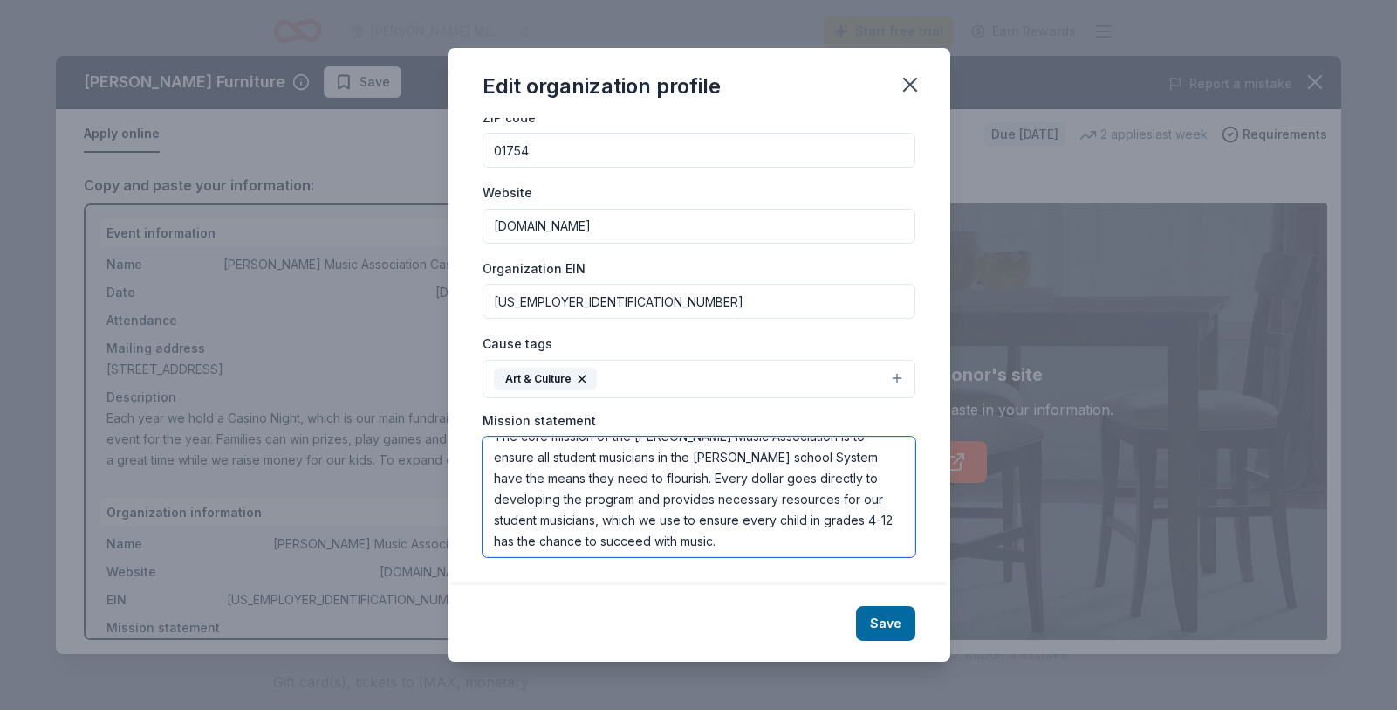
scroll to position [21, 0]
type textarea "The core mission of the Maynard Music Association is to ensure all student musi…"
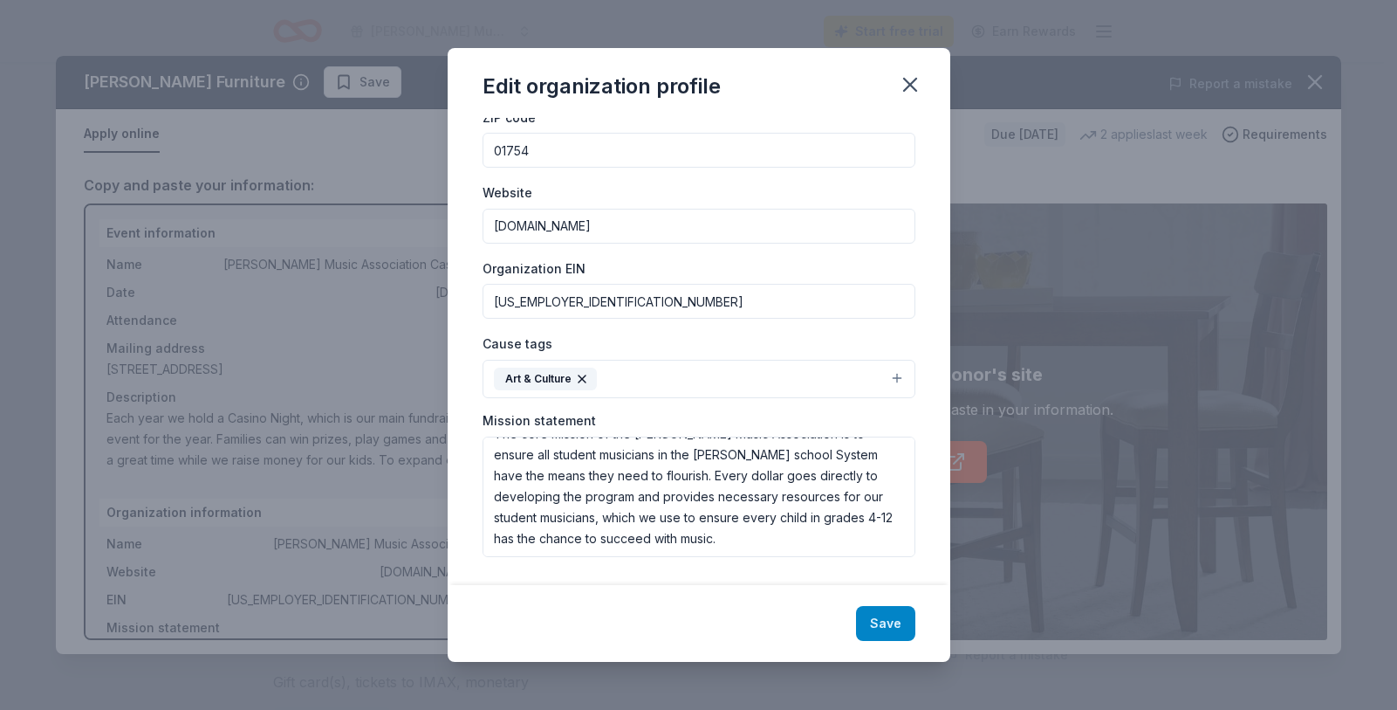
click at [895, 626] on button "Save" at bounding box center [885, 623] width 59 height 35
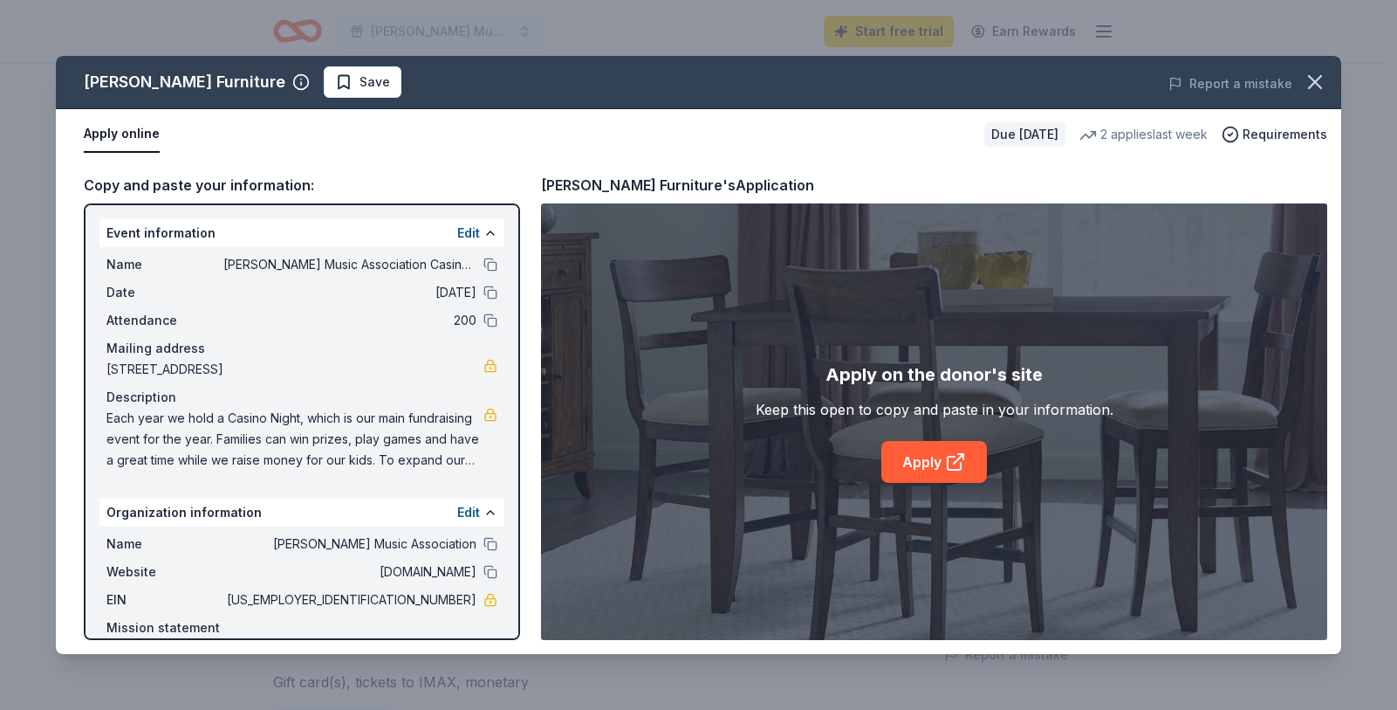
scroll to position [84, 0]
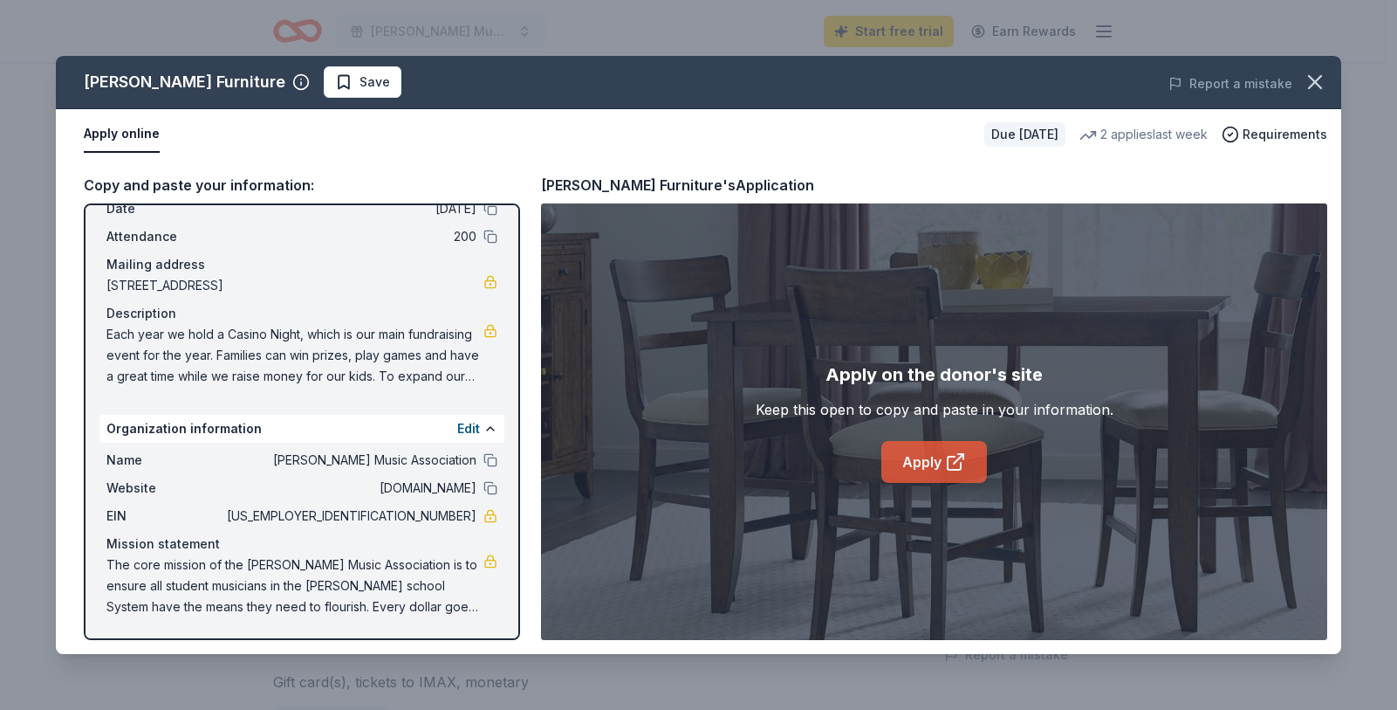
click at [943, 446] on link "Apply" at bounding box center [934, 462] width 106 height 42
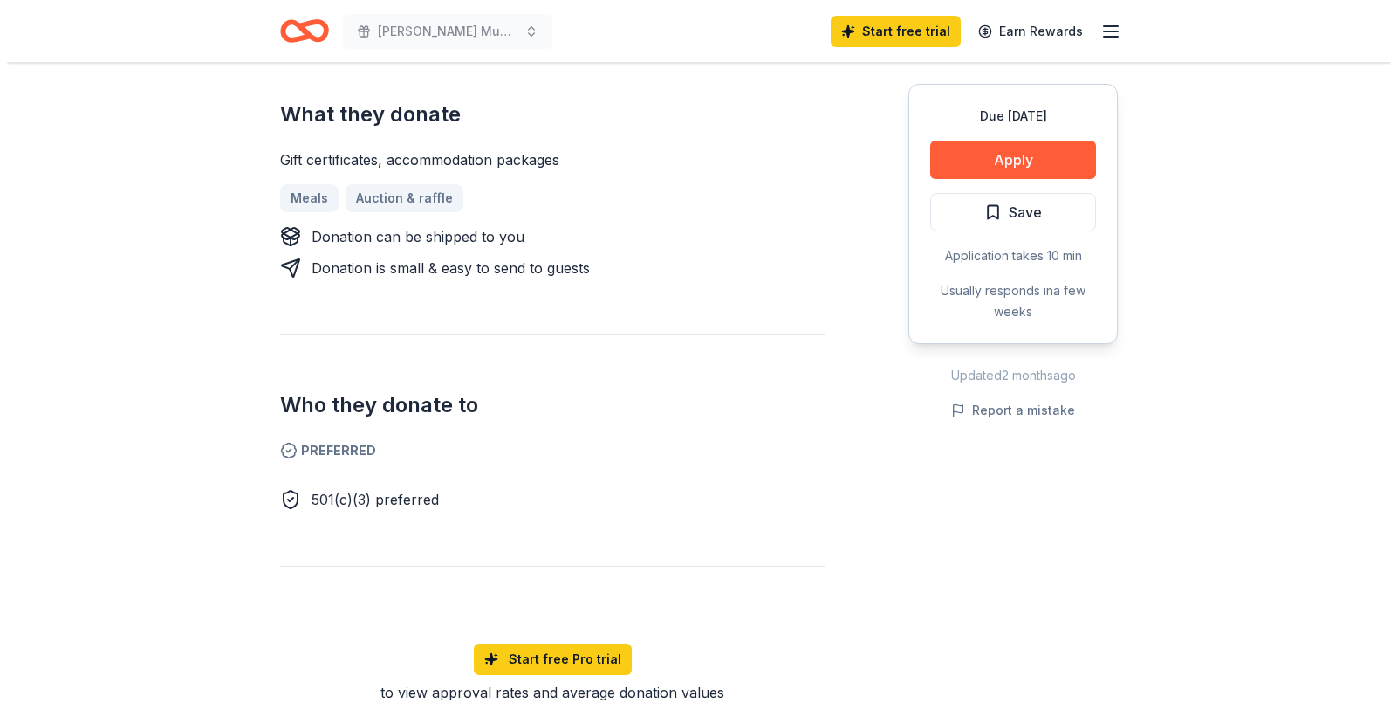
scroll to position [733, 0]
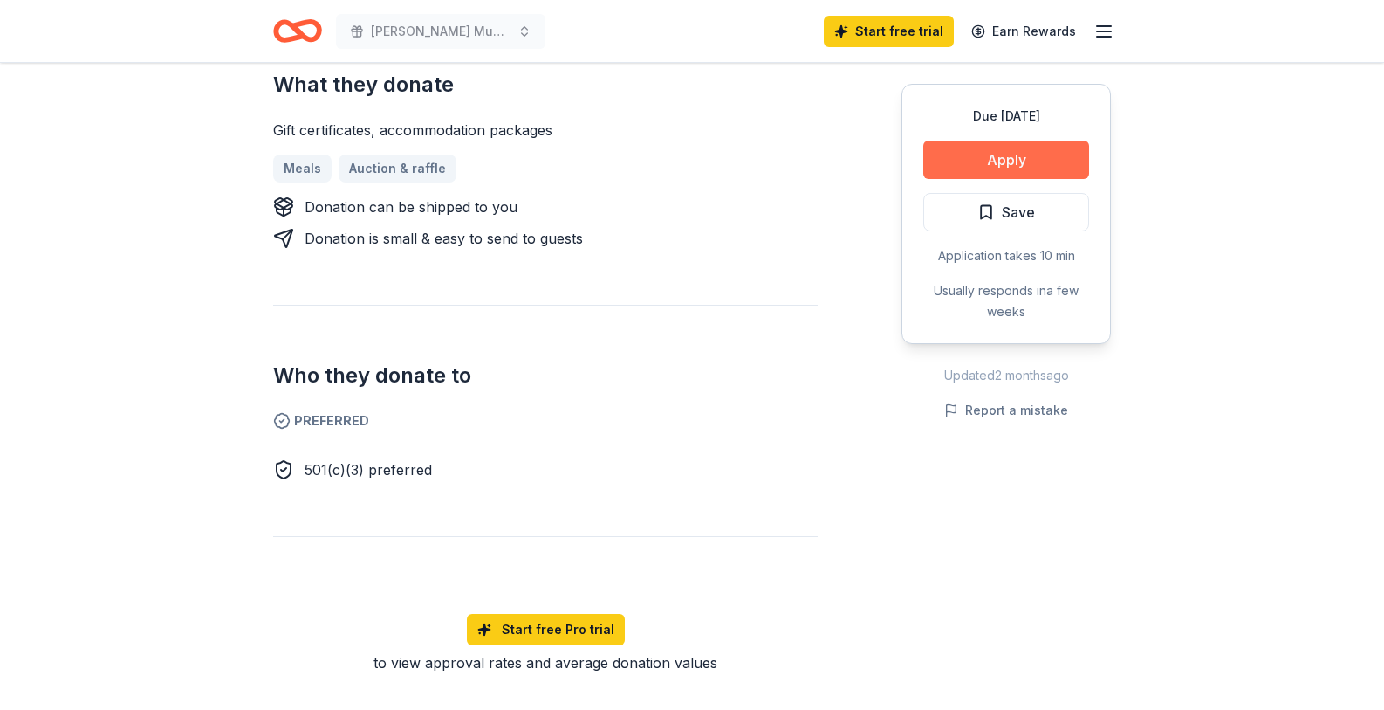
click at [1032, 177] on button "Apply" at bounding box center [1006, 160] width 166 height 38
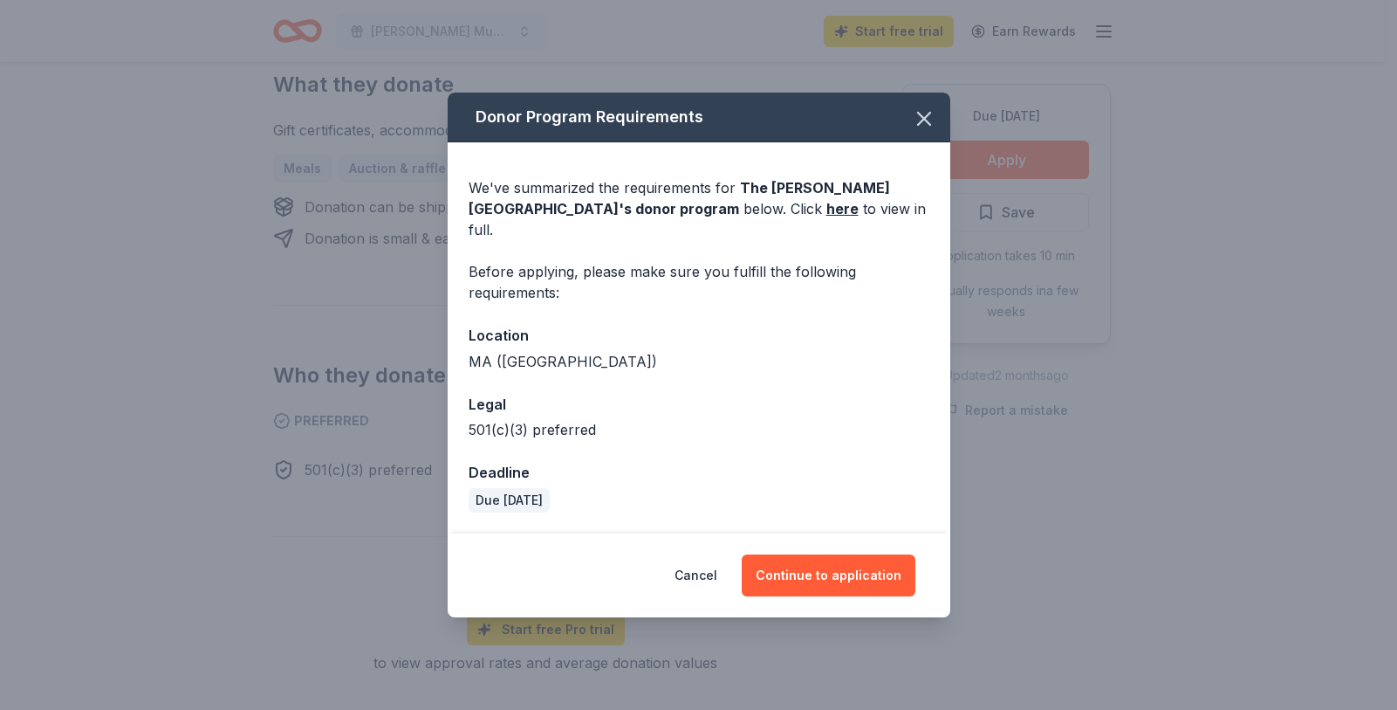
click at [710, 393] on div "Legal" at bounding box center [699, 404] width 461 height 23
click at [841, 557] on button "Continue to application" at bounding box center [829, 575] width 174 height 42
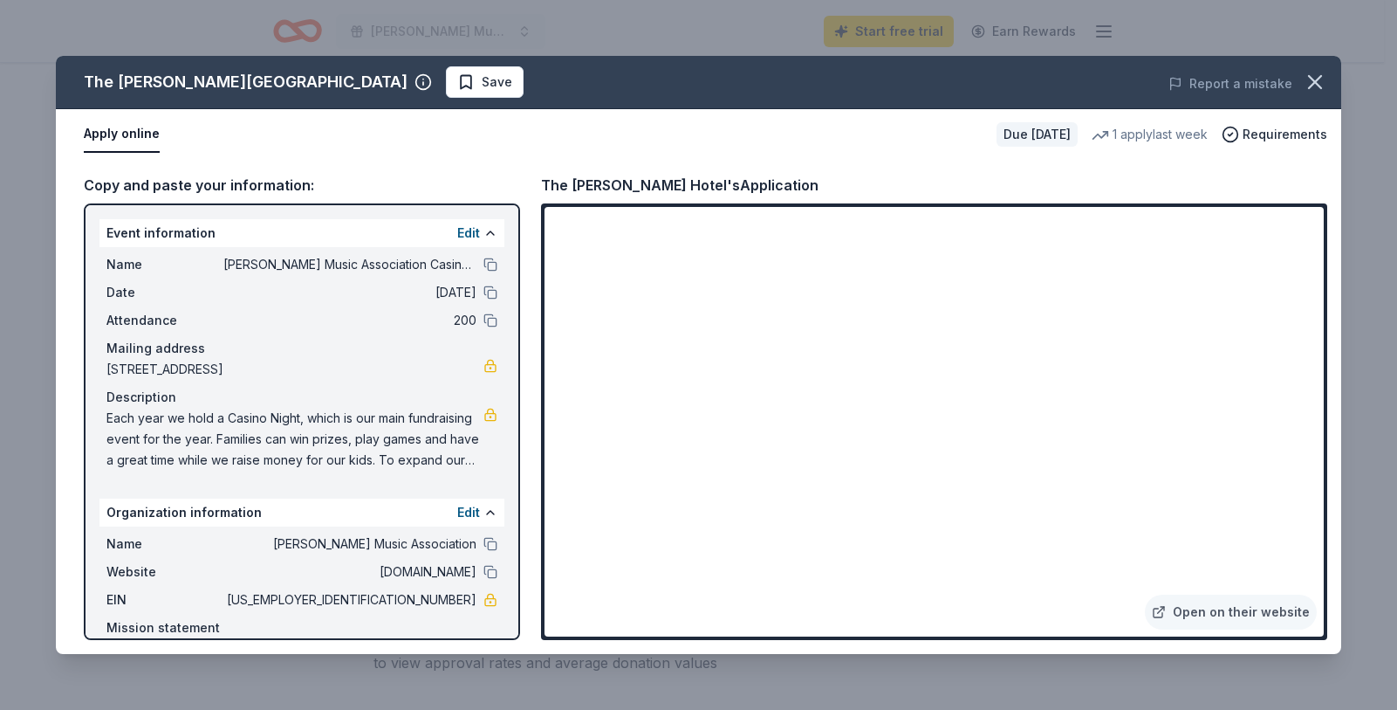
click at [1326, 289] on div "Open on their website" at bounding box center [934, 421] width 786 height 436
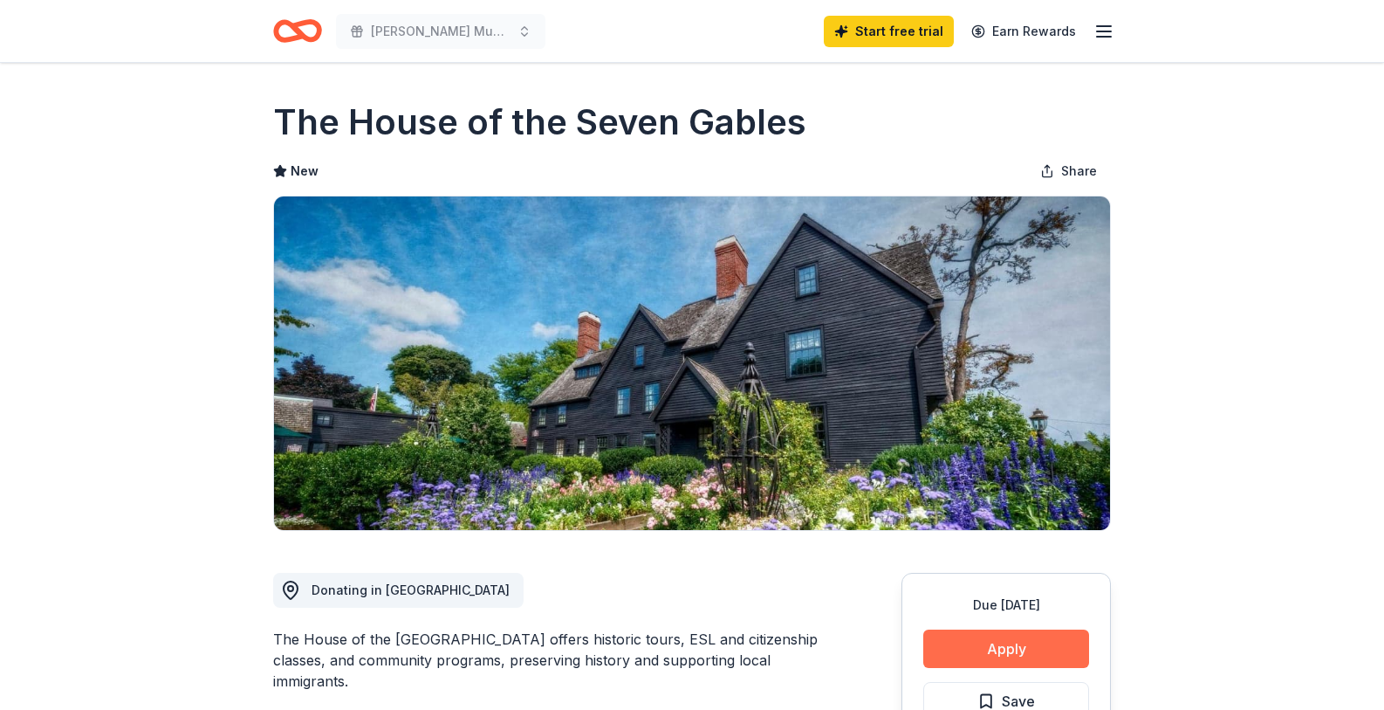
click at [1019, 648] on button "Apply" at bounding box center [1006, 648] width 166 height 38
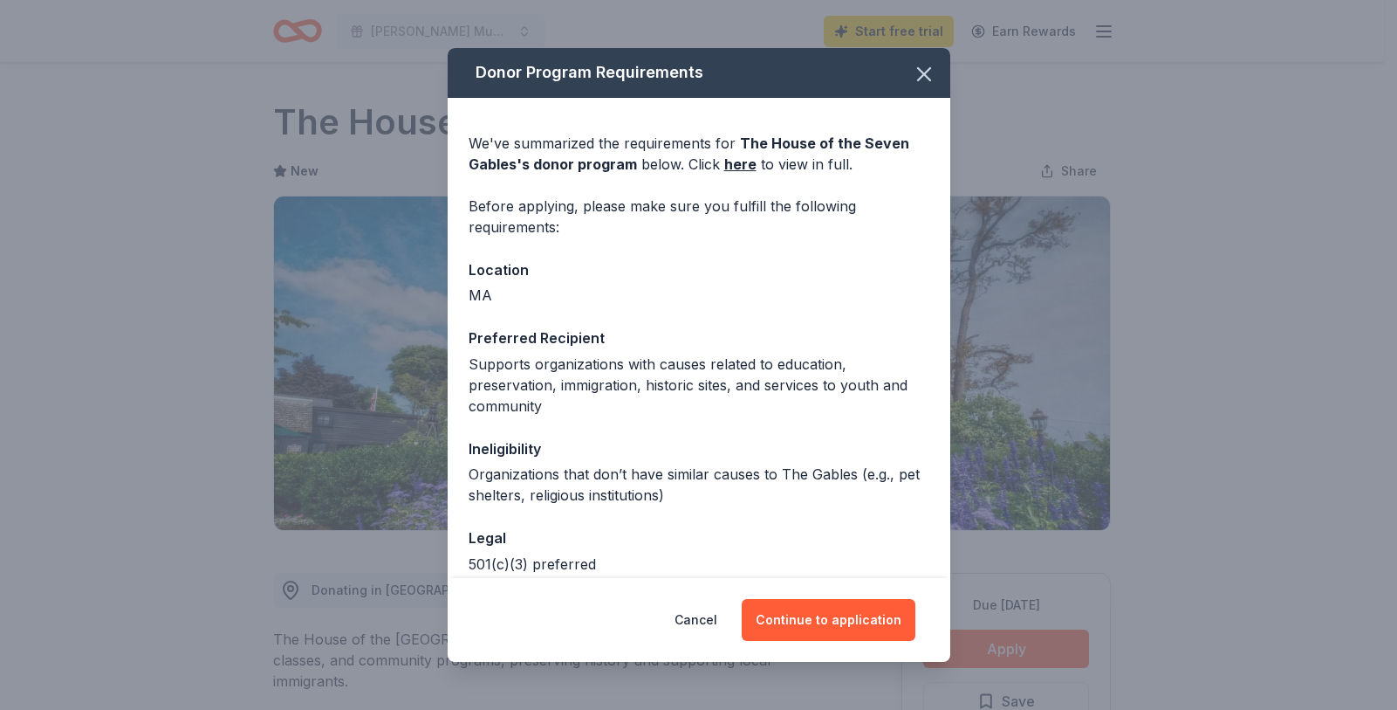
scroll to position [89, 0]
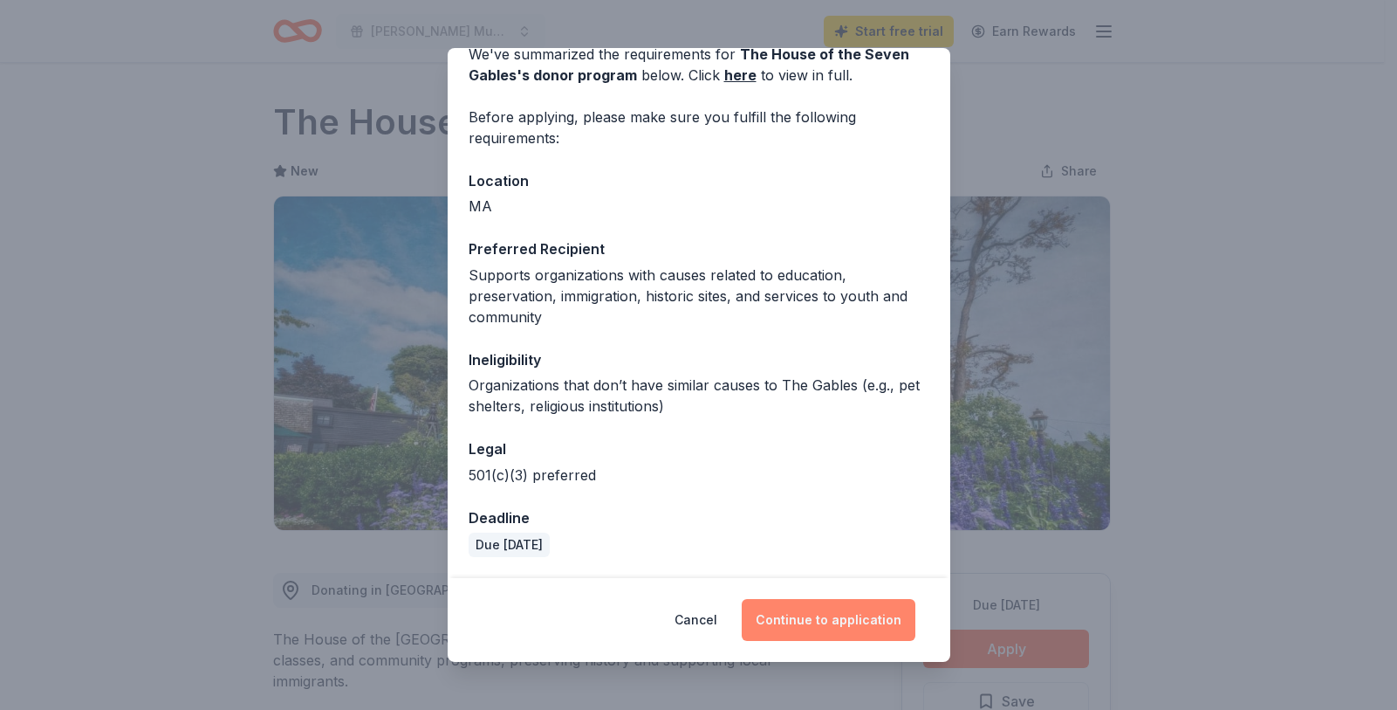
click at [847, 624] on button "Continue to application" at bounding box center [829, 620] width 174 height 42
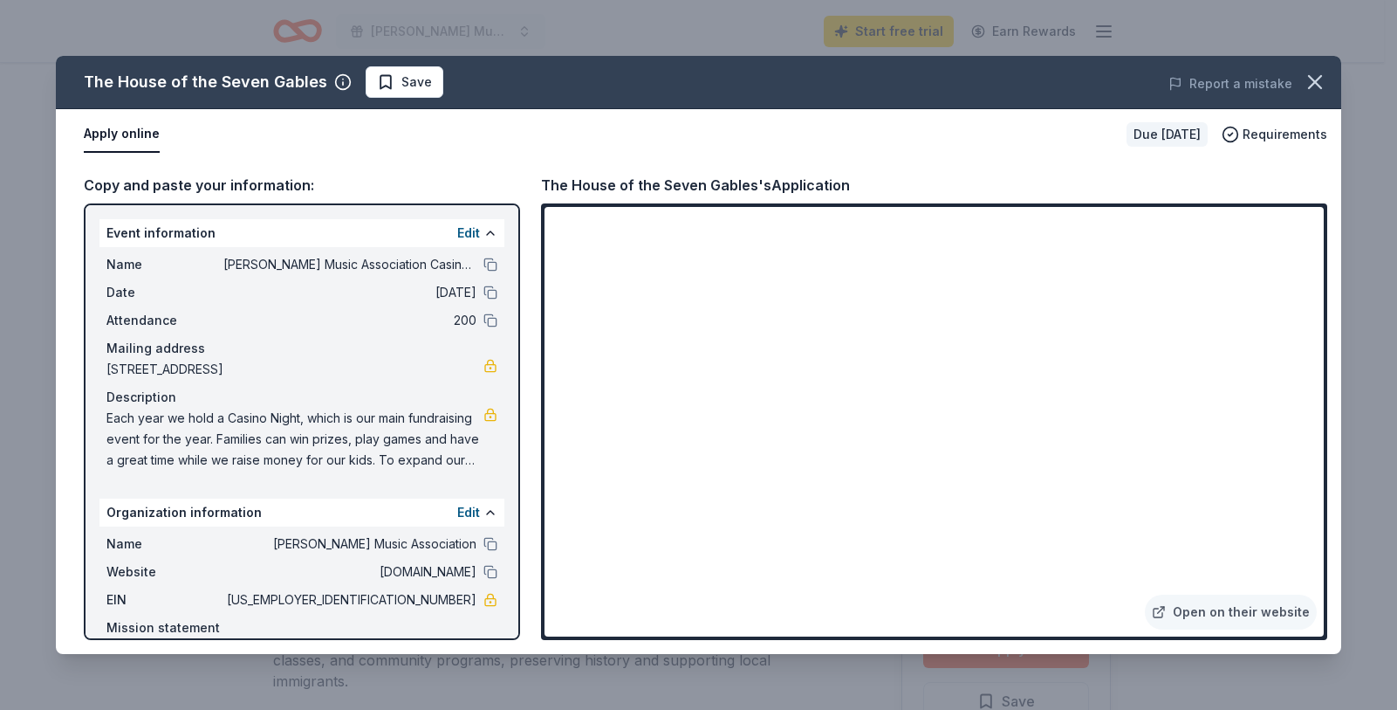
click at [1333, 528] on div "Copy and paste your information: Event information Edit Name Maynard Music Asso…" at bounding box center [699, 407] width 1286 height 494
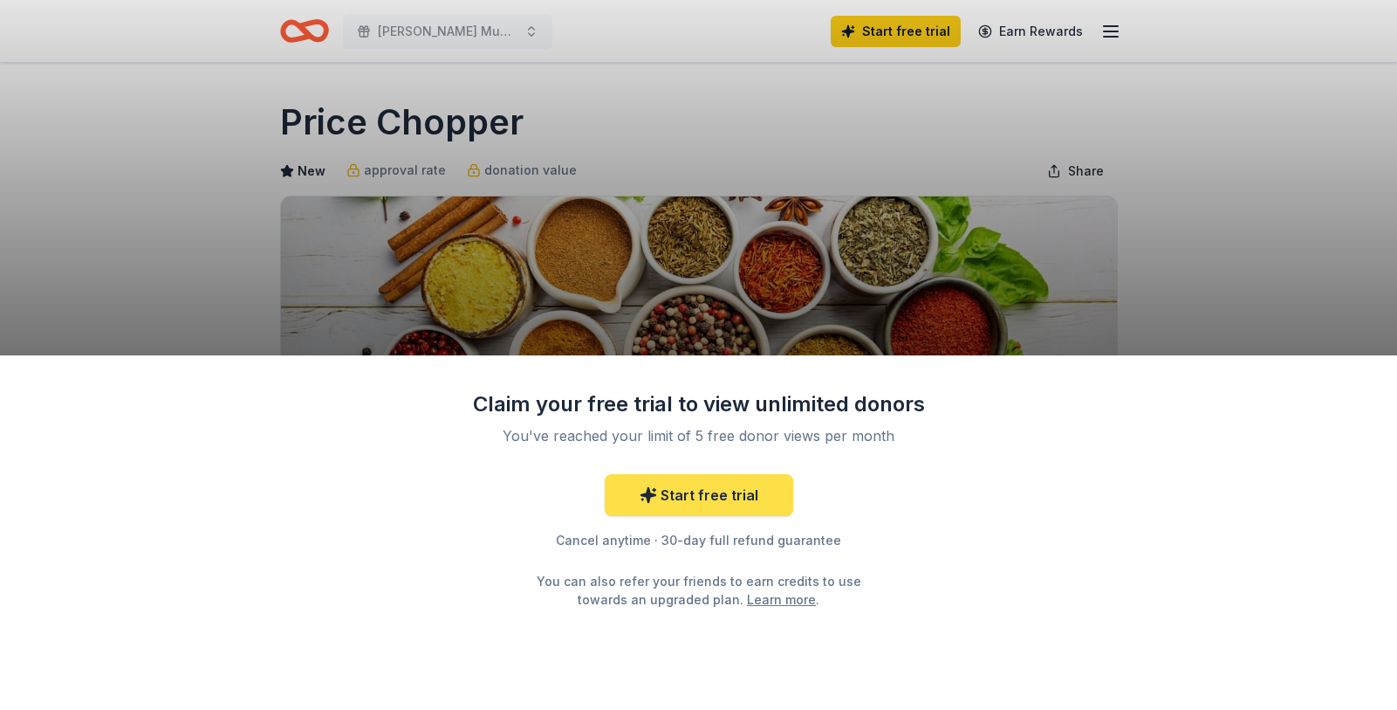
click at [696, 508] on link "Start free trial" at bounding box center [699, 495] width 189 height 42
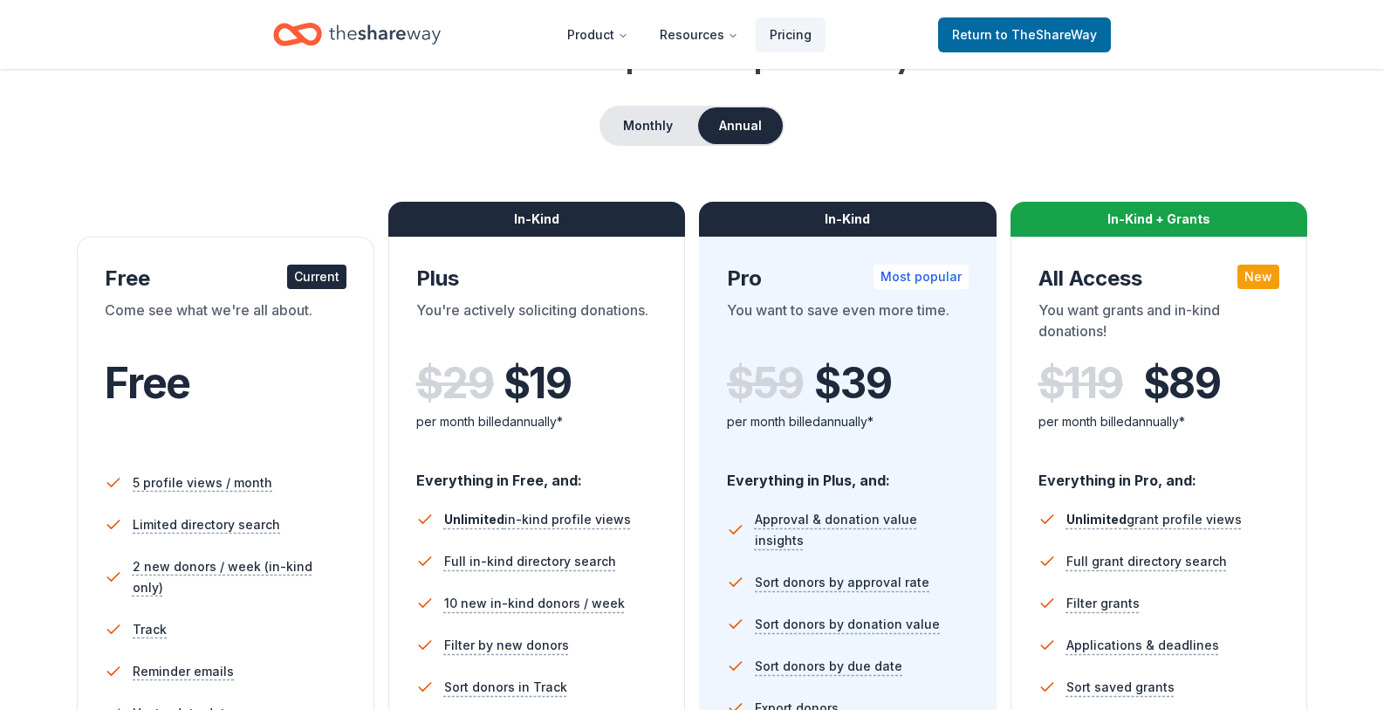
scroll to position [140, 0]
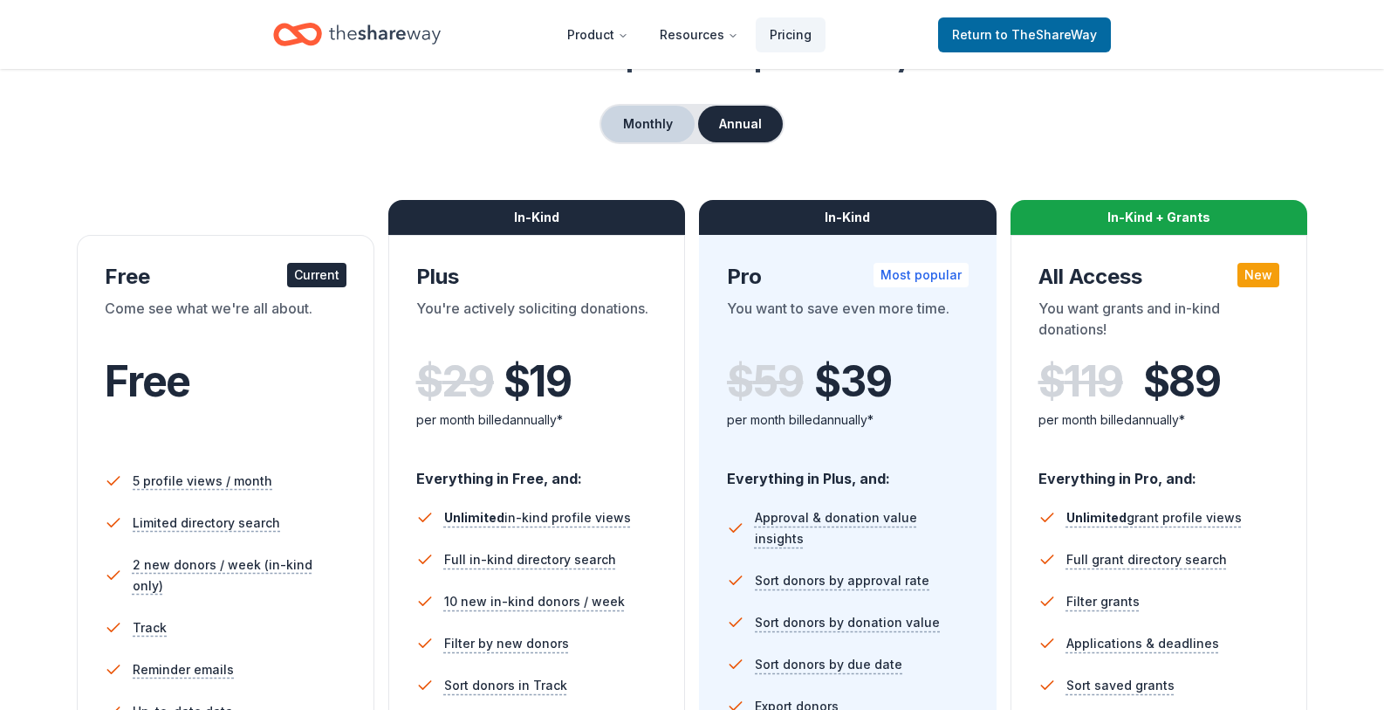
click at [646, 116] on button "Monthly" at bounding box center [647, 124] width 93 height 37
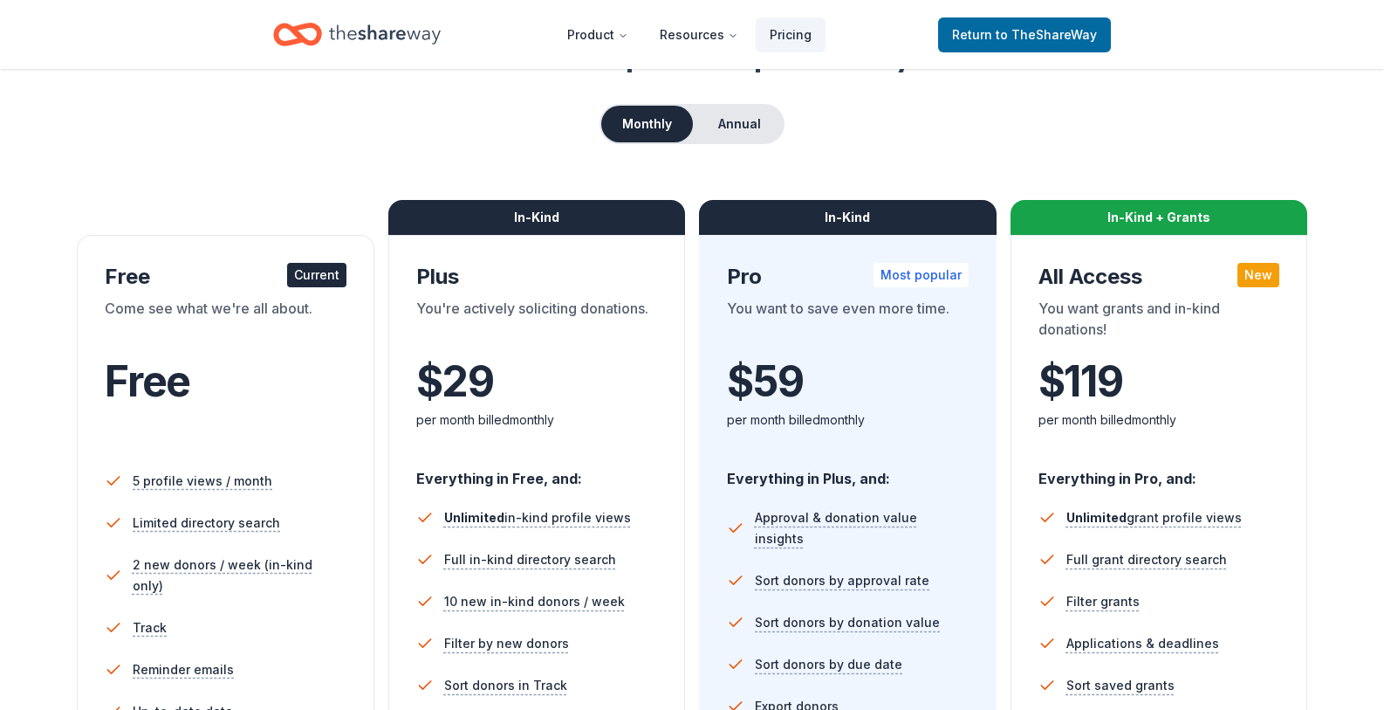
click at [1040, 118] on div "Monthly Annual" at bounding box center [692, 124] width 1245 height 40
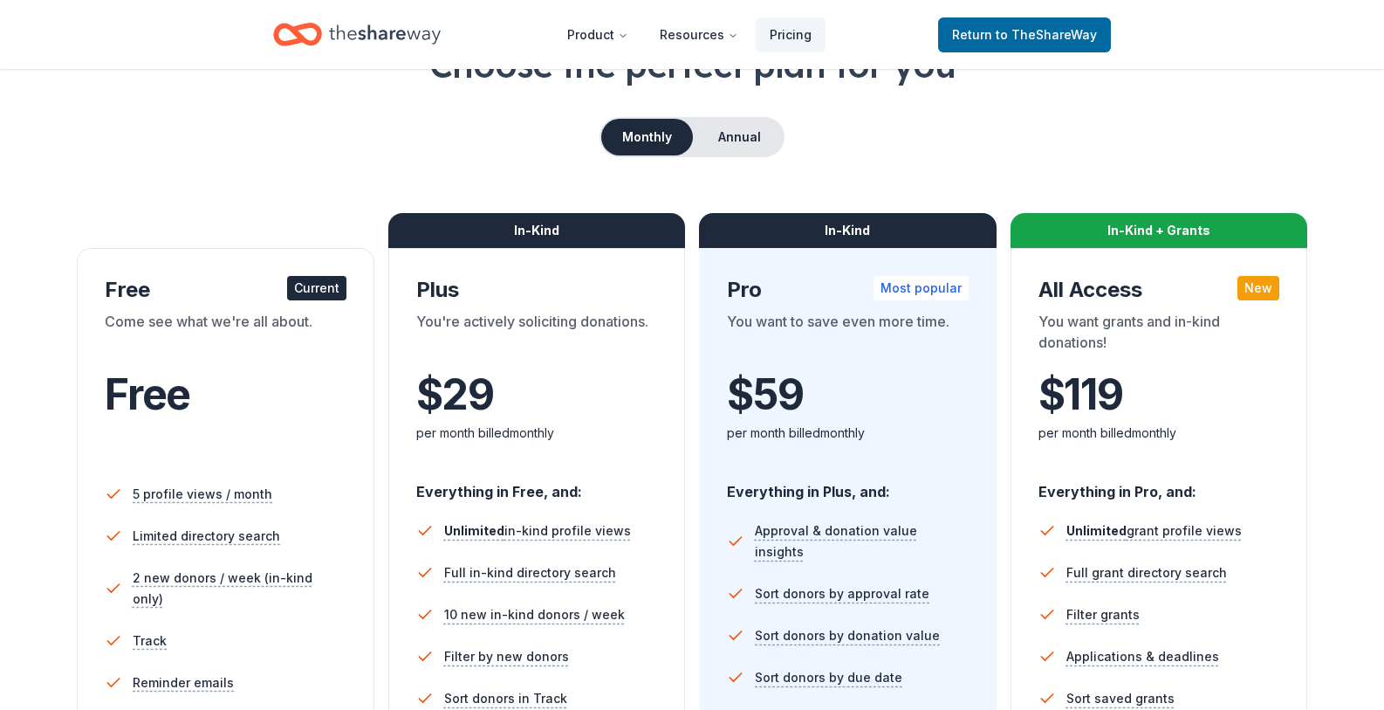
scroll to position [105, 0]
